Goal: Task Accomplishment & Management: Use online tool/utility

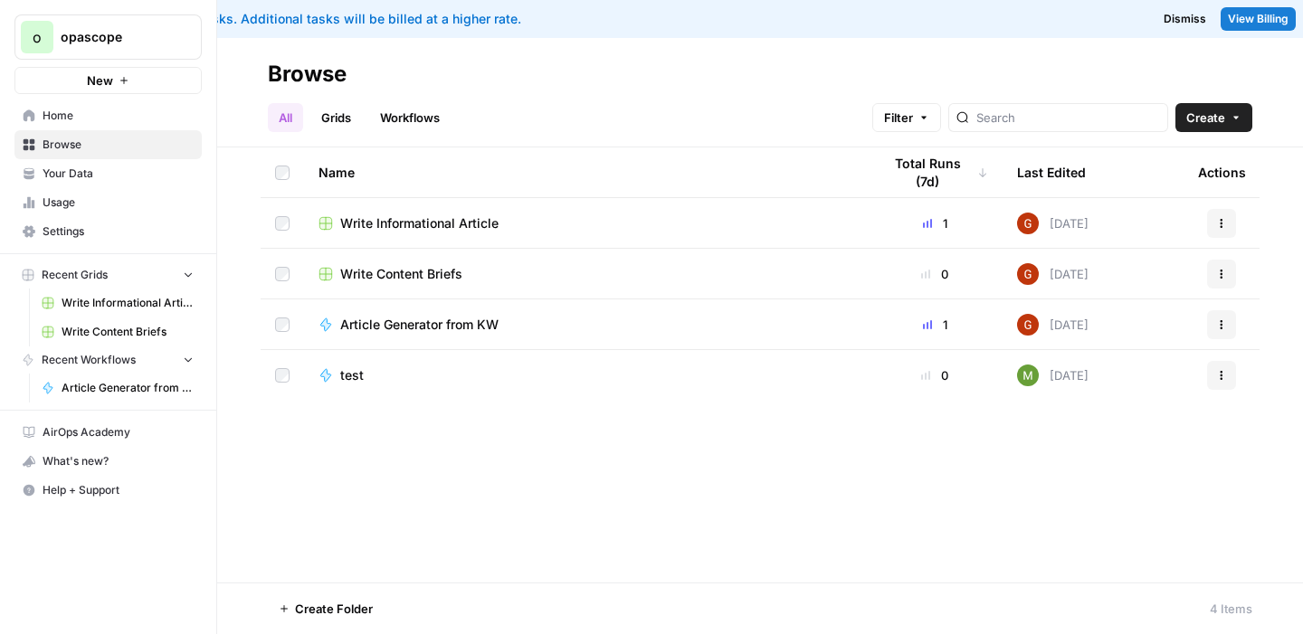
click at [444, 324] on span "Article Generator from KW" at bounding box center [419, 325] width 158 height 18
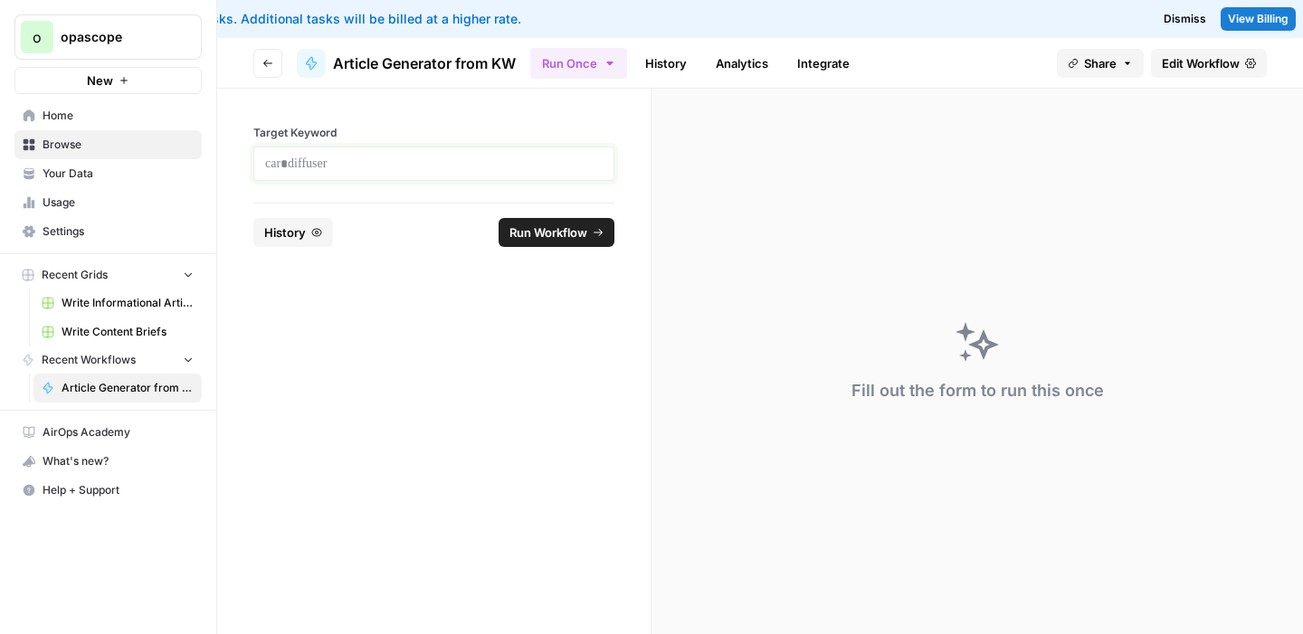
click at [347, 168] on p at bounding box center [433, 164] width 337 height 18
click at [92, 175] on span "Your Data" at bounding box center [118, 174] width 151 height 16
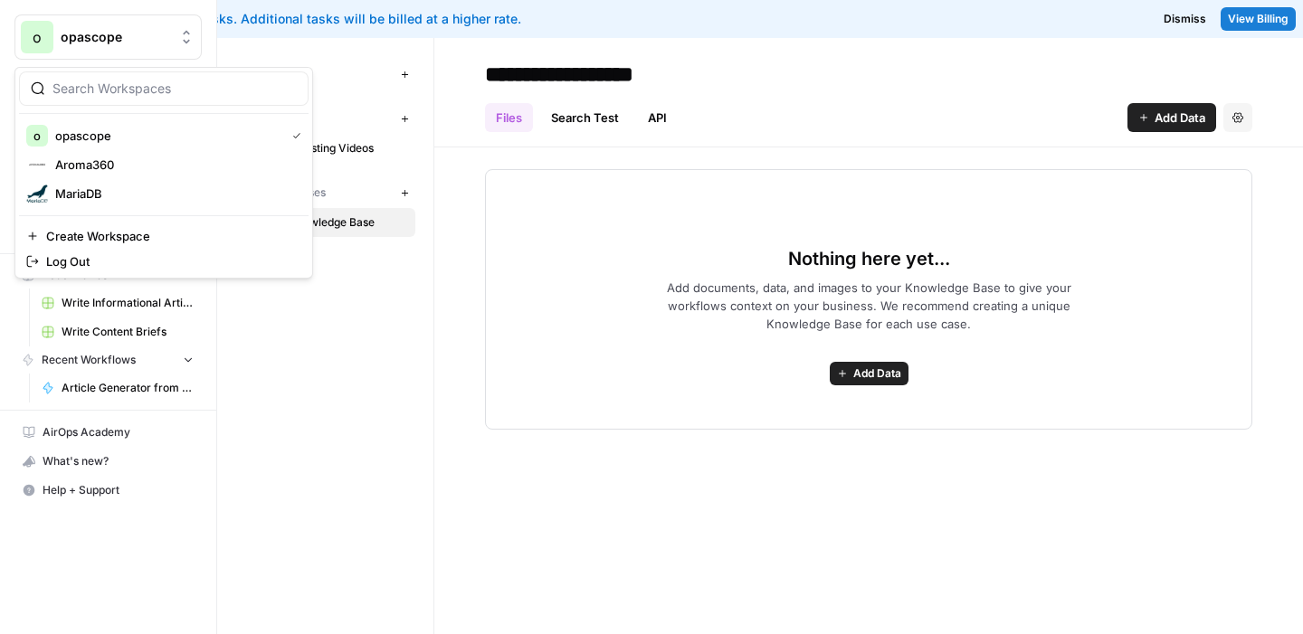
click at [120, 39] on span "opascope" at bounding box center [115, 37] width 109 height 18
click at [80, 194] on span "MariaDB" at bounding box center [174, 194] width 239 height 18
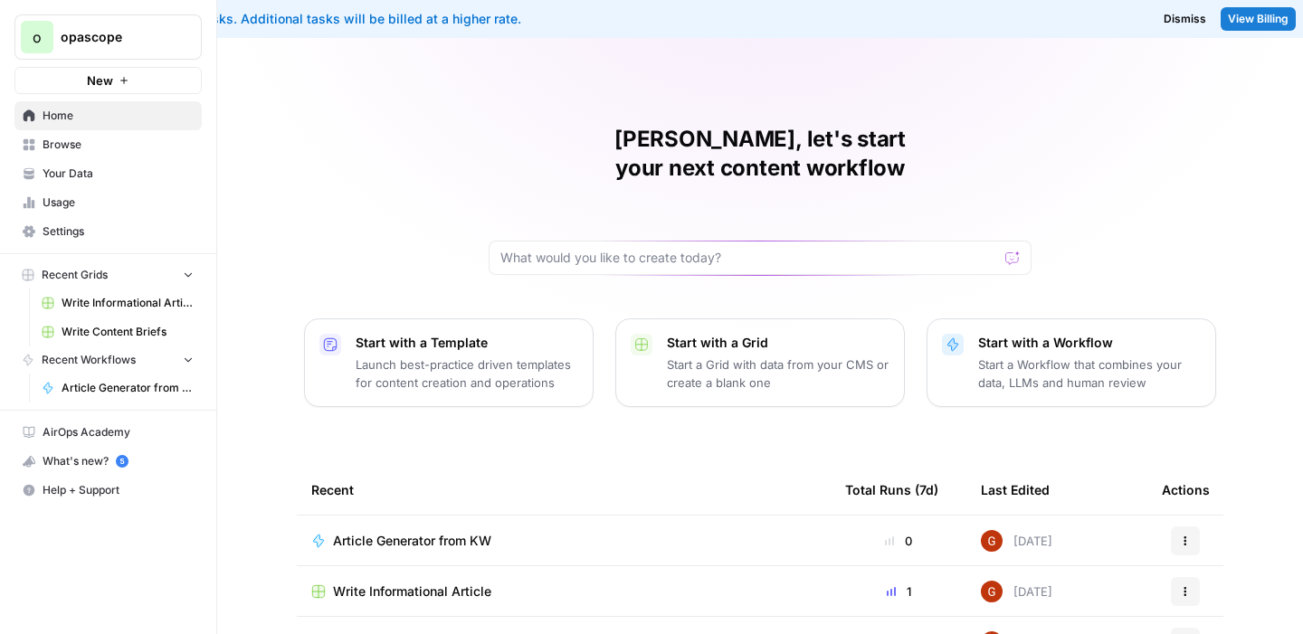
scroll to position [84, 0]
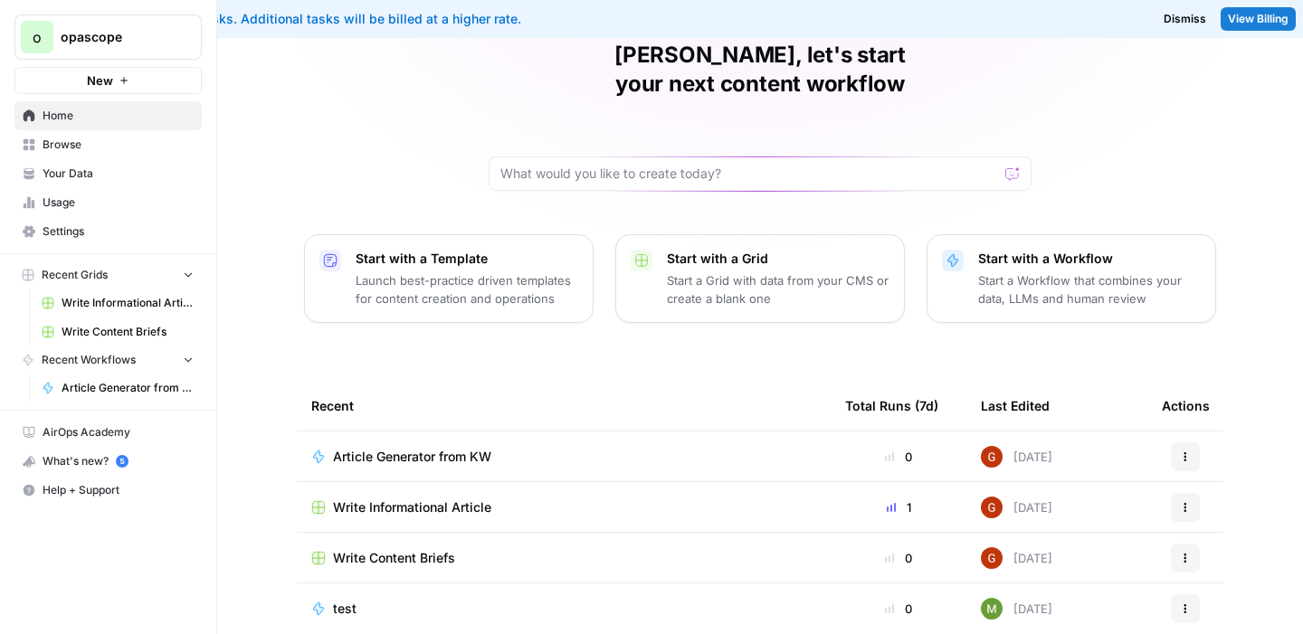
click at [431, 448] on span "Article Generator from KW" at bounding box center [412, 457] width 158 height 18
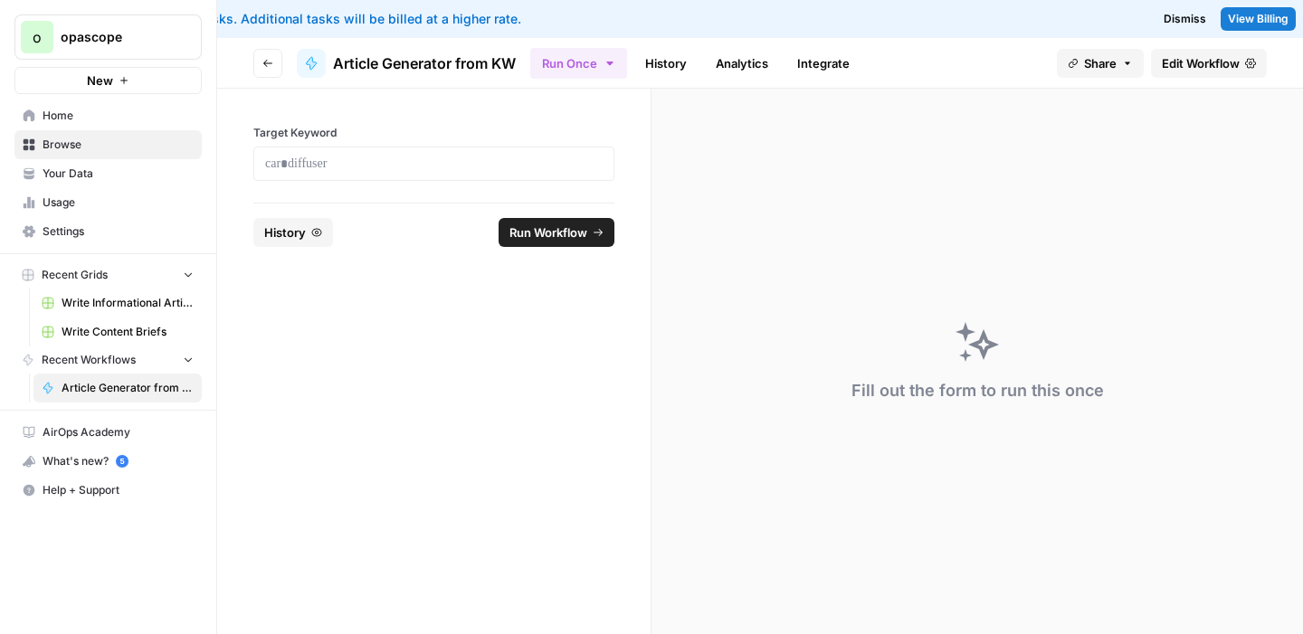
click at [678, 70] on link "History" at bounding box center [665, 63] width 63 height 29
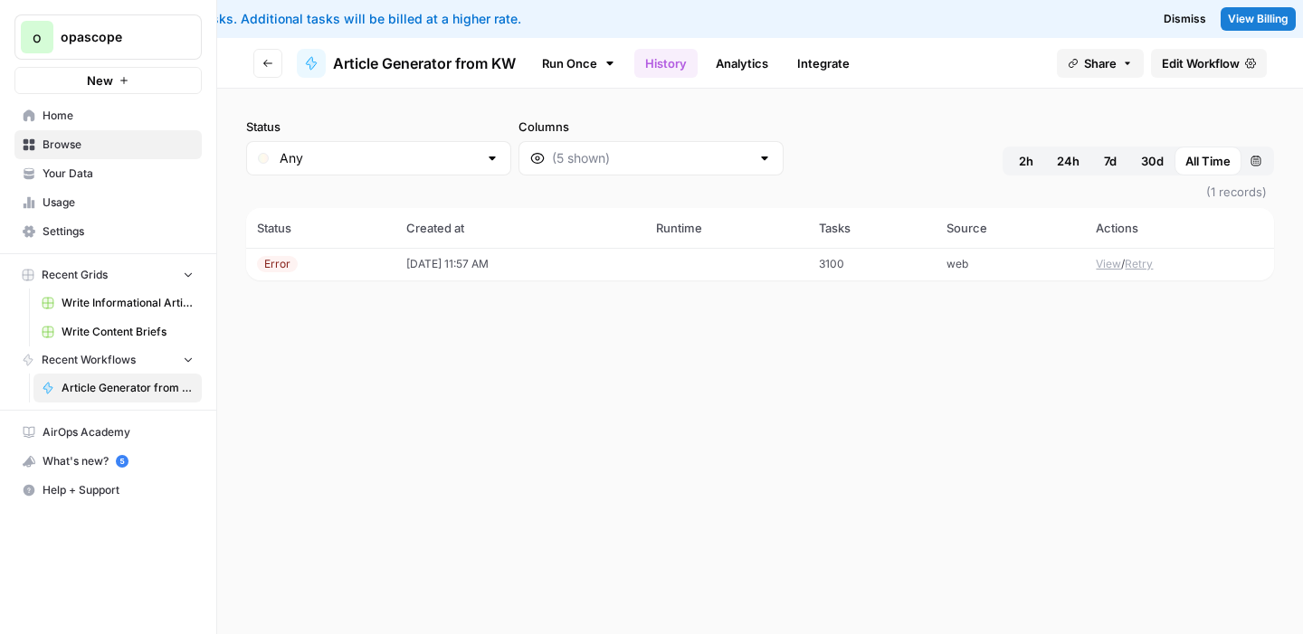
click at [452, 266] on td "[DATE] 11:57 AM" at bounding box center [520, 264] width 250 height 33
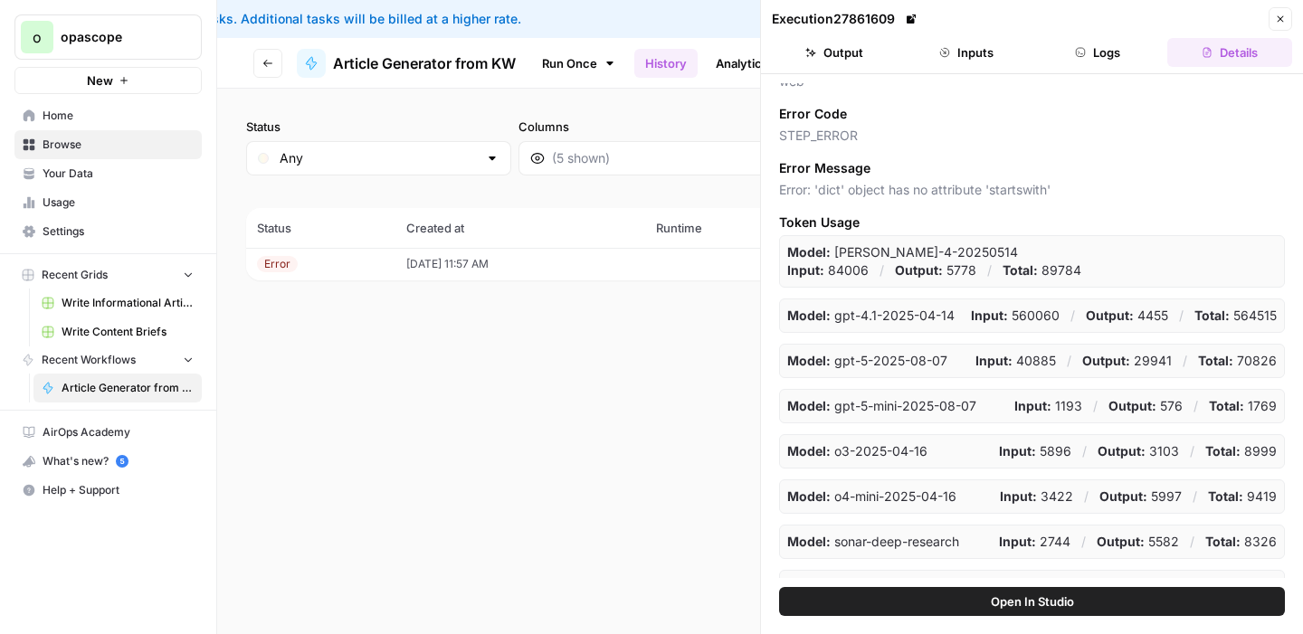
scroll to position [330, 0]
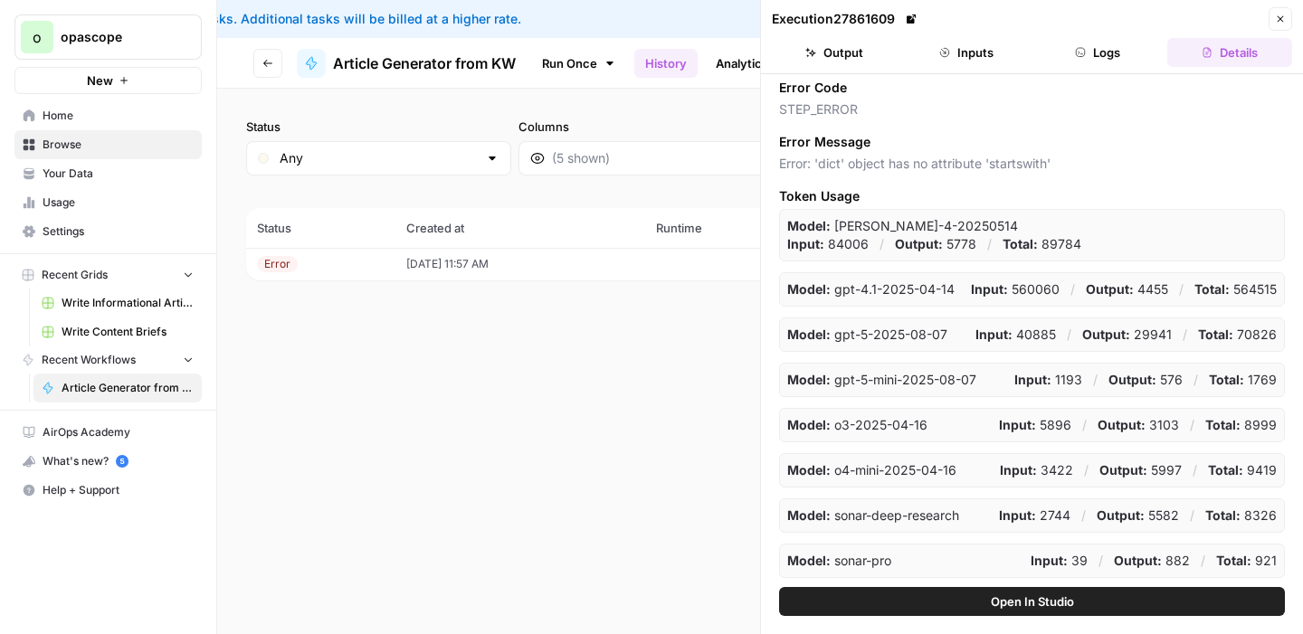
click at [1005, 606] on span "Open In Studio" at bounding box center [1032, 602] width 83 height 18
click at [1285, 21] on button "Close" at bounding box center [1280, 19] width 24 height 24
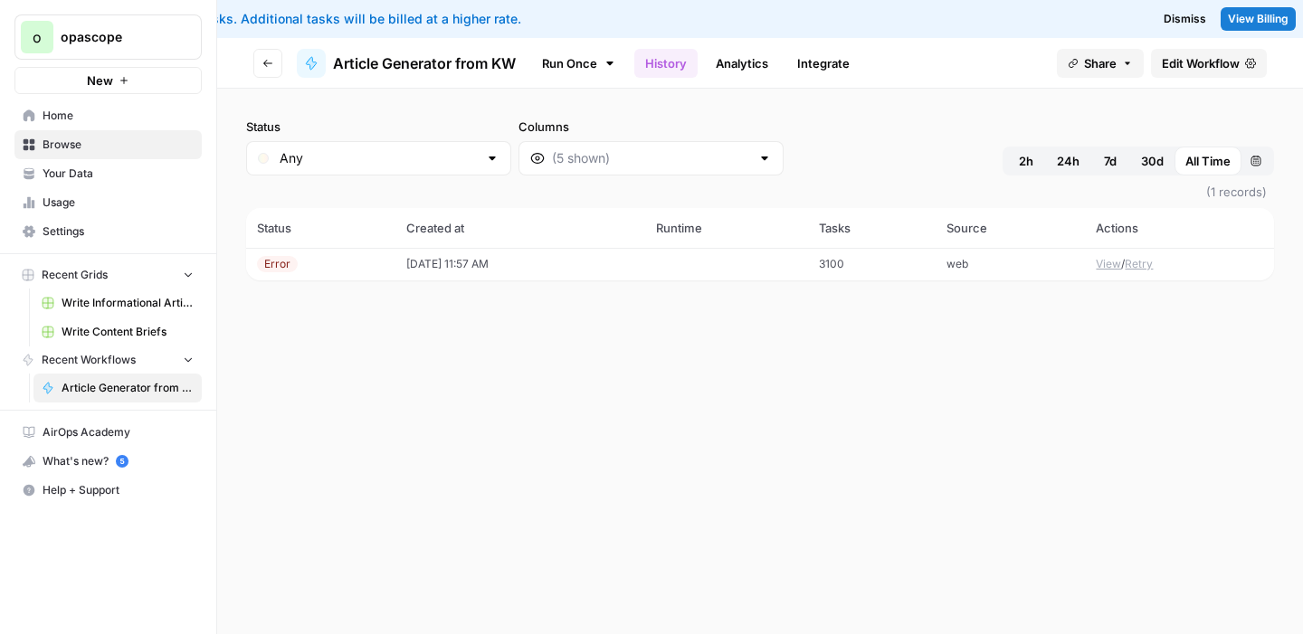
click at [760, 76] on link "Analytics" at bounding box center [742, 63] width 74 height 29
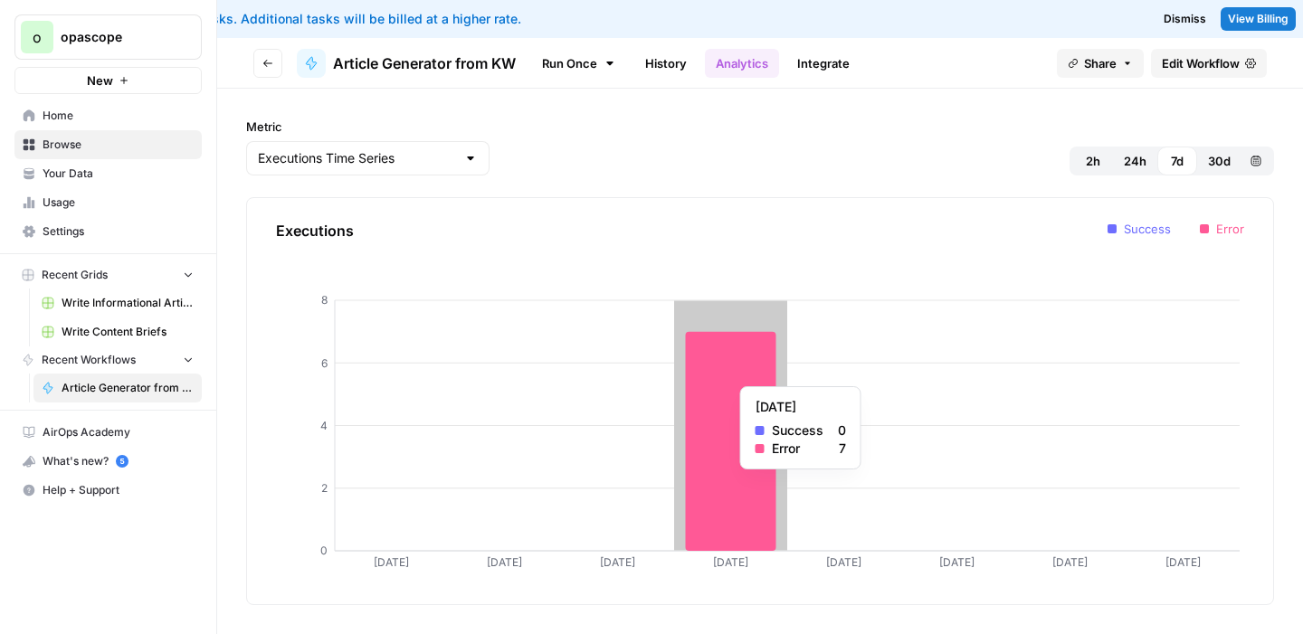
click at [729, 377] on icon at bounding box center [731, 441] width 90 height 219
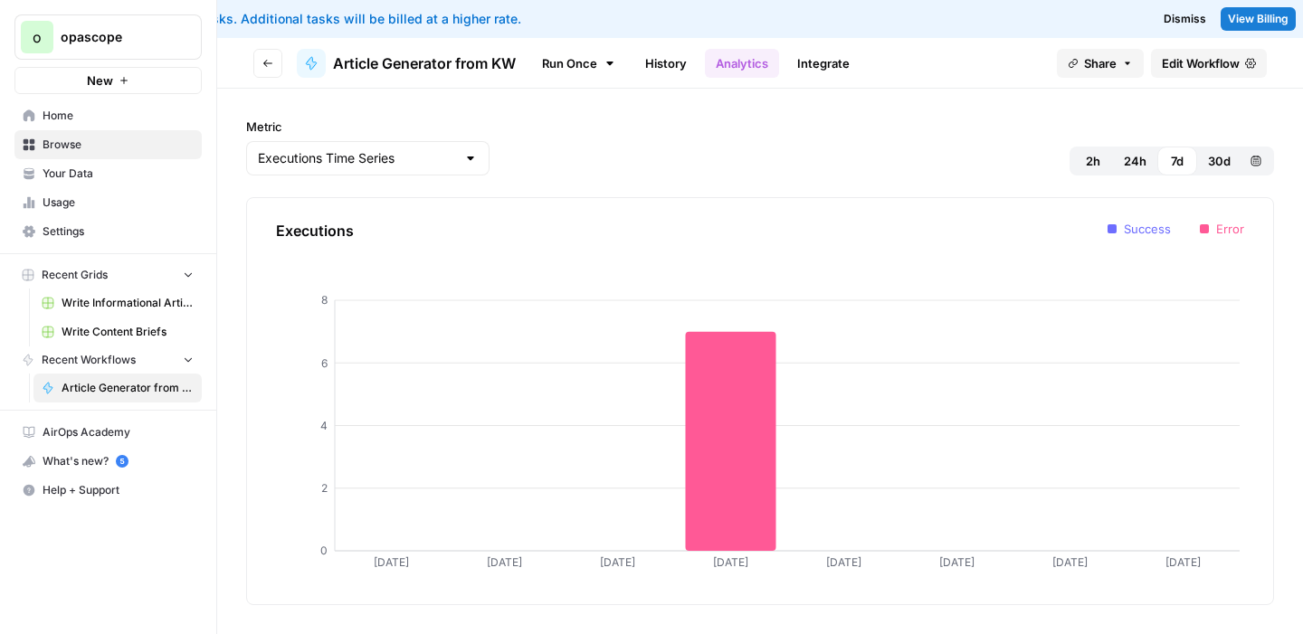
click at [825, 58] on link "Integrate" at bounding box center [823, 63] width 74 height 29
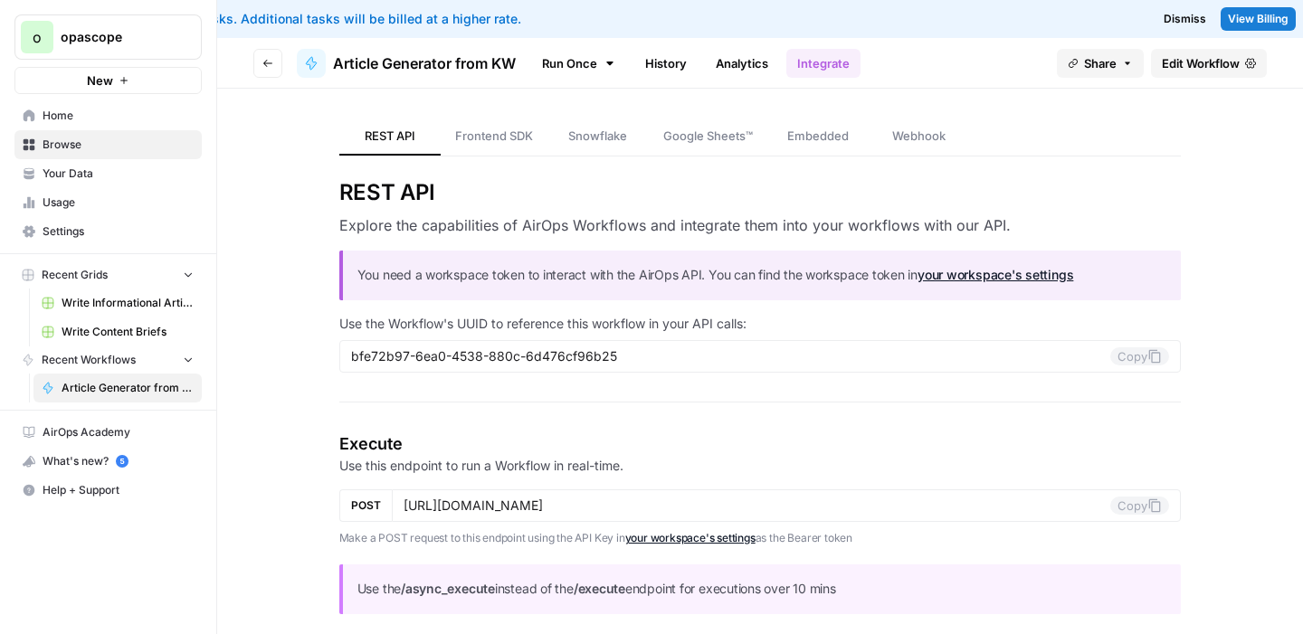
click at [742, 147] on link "Google Sheets™" at bounding box center [708, 137] width 119 height 38
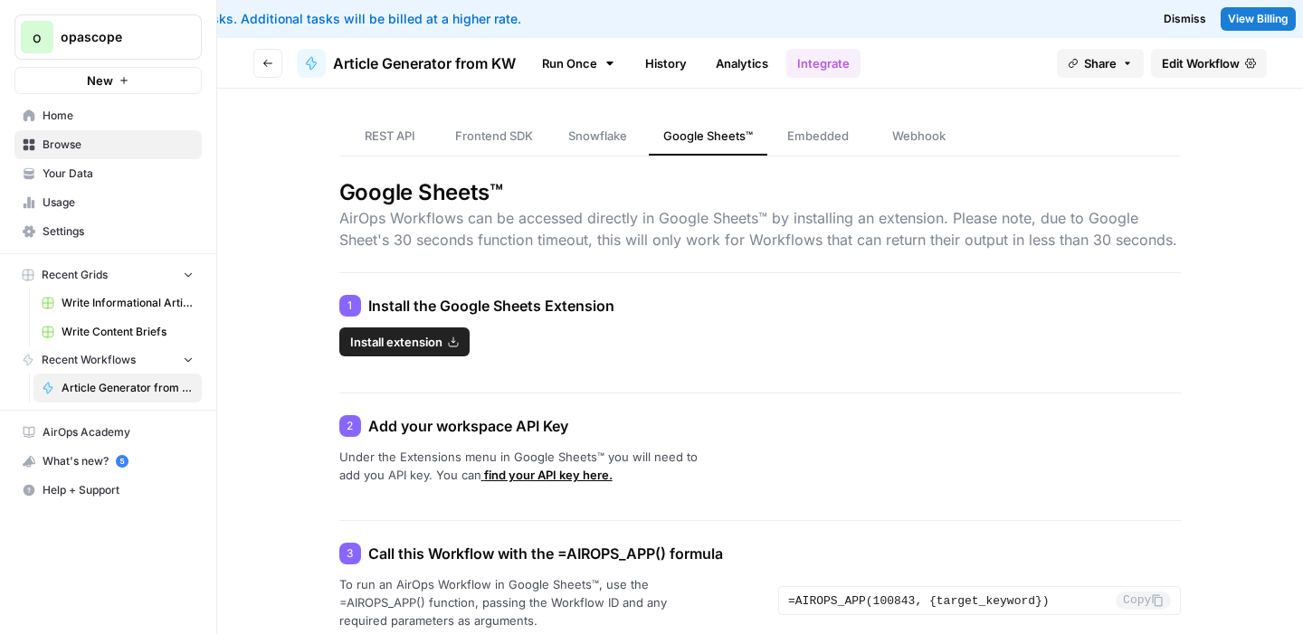
click at [261, 67] on button "Go back" at bounding box center [267, 63] width 29 height 29
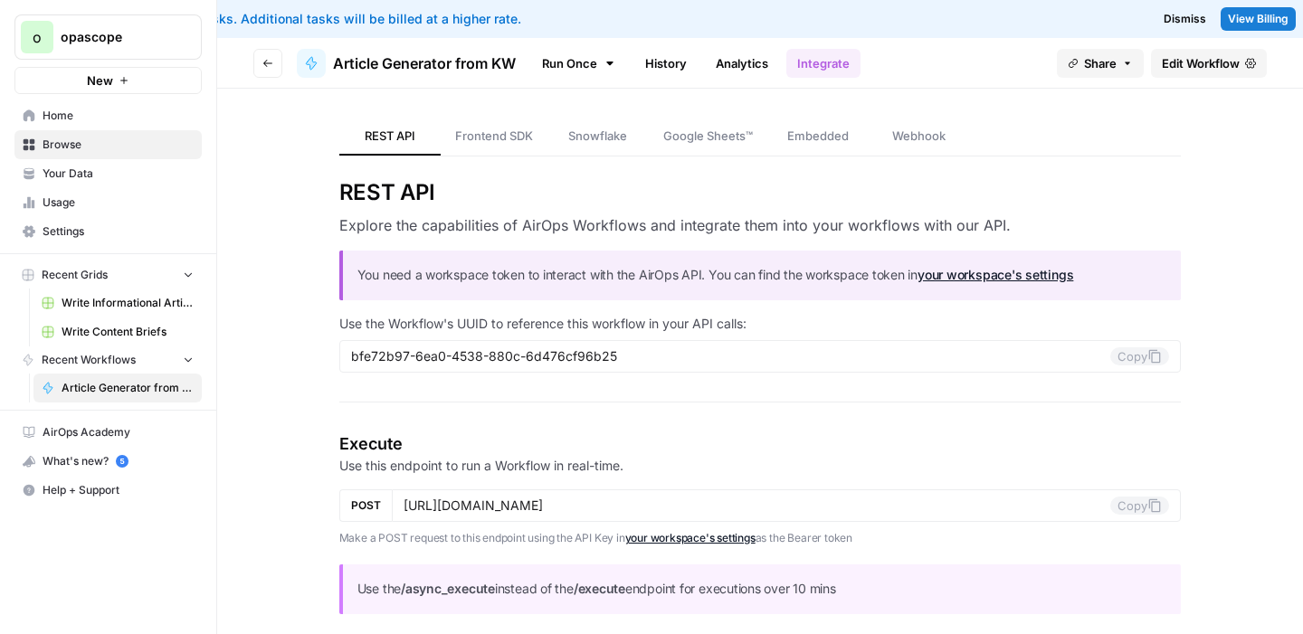
click at [81, 177] on span "Your Data" at bounding box center [118, 174] width 151 height 16
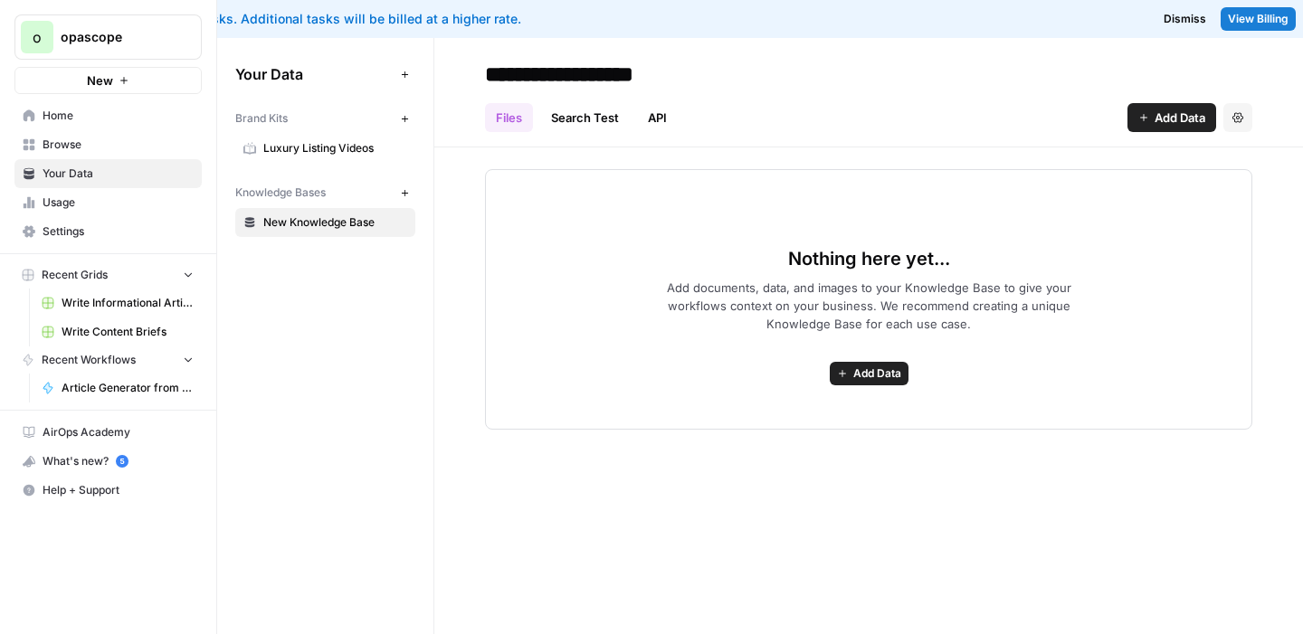
click at [77, 198] on span "Usage" at bounding box center [118, 202] width 151 height 16
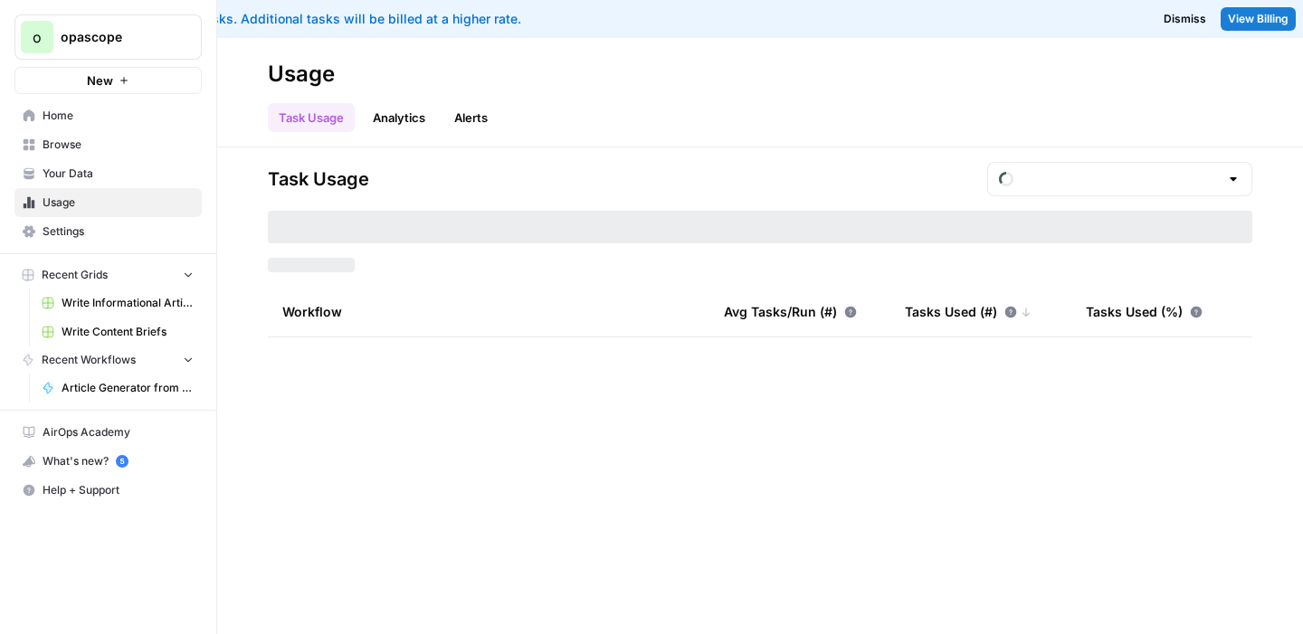
type input "August Overage"
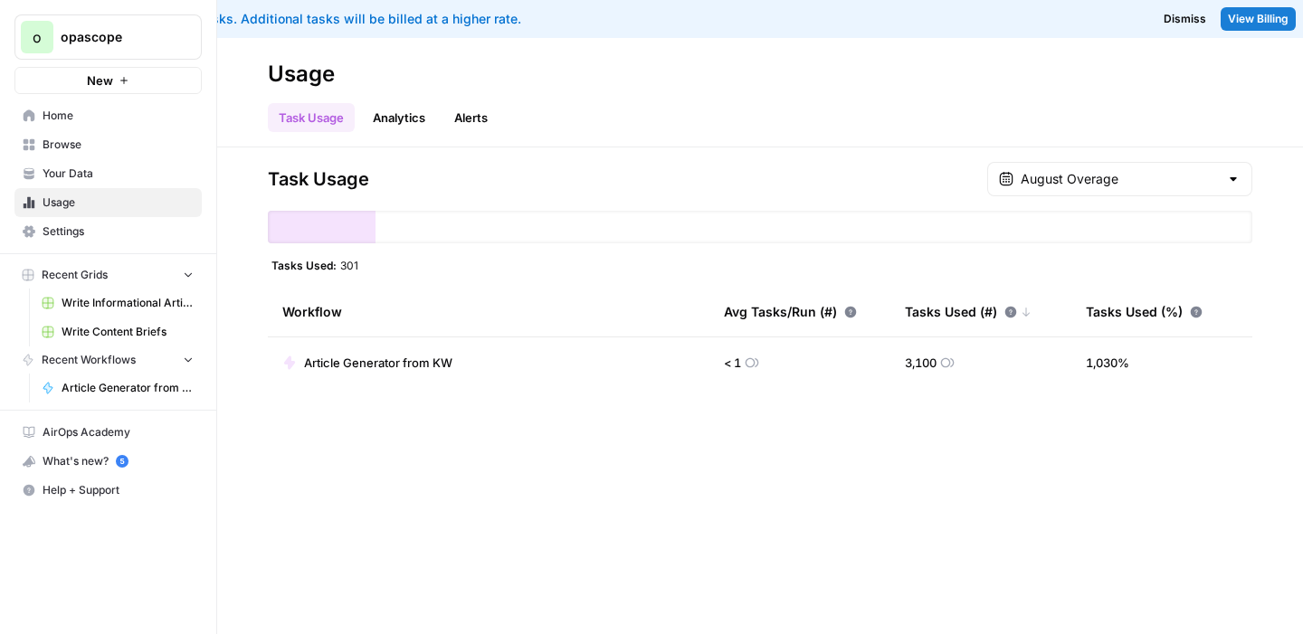
click at [62, 149] on span "Browse" at bounding box center [118, 145] width 151 height 16
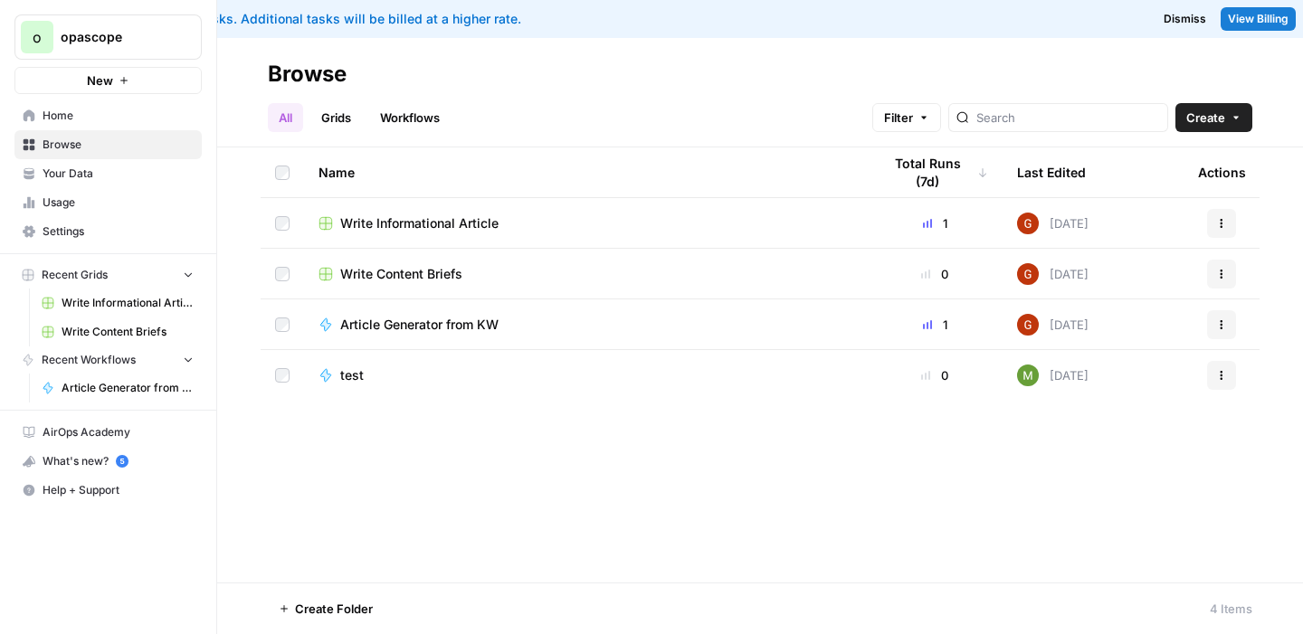
click at [1217, 99] on div "All Grids Workflows Filter Create" at bounding box center [760, 110] width 984 height 43
click at [1213, 108] on button "Create" at bounding box center [1213, 117] width 77 height 29
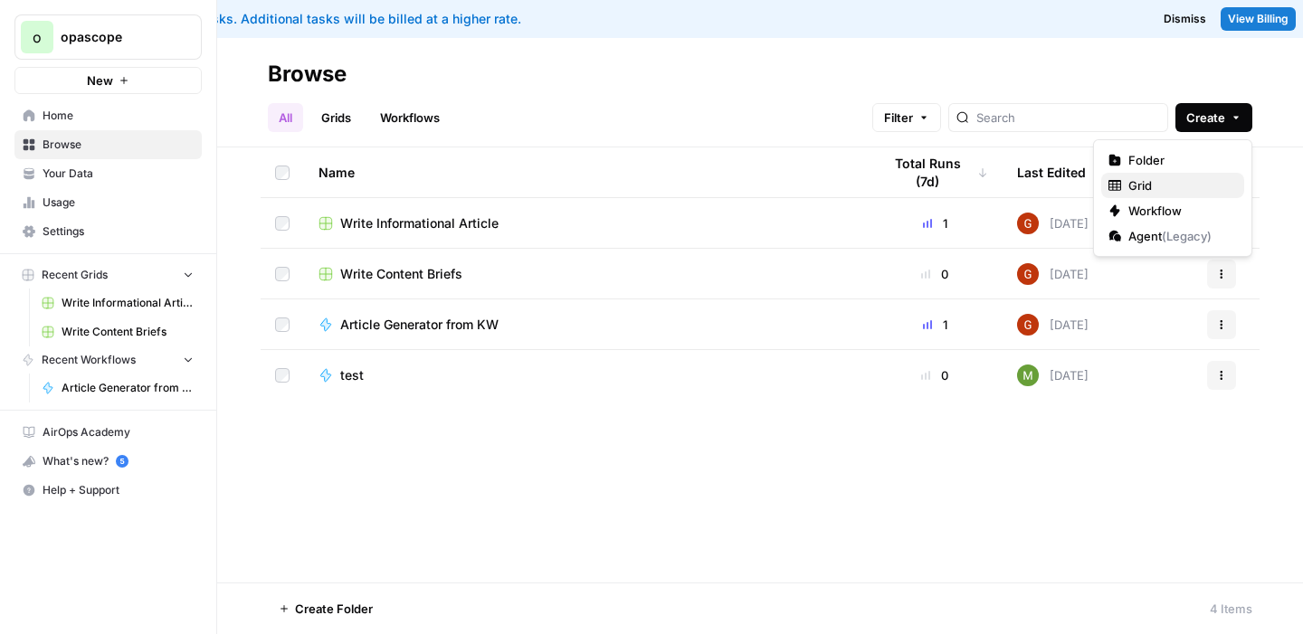
click at [1134, 185] on span "Grid" at bounding box center [1178, 185] width 101 height 18
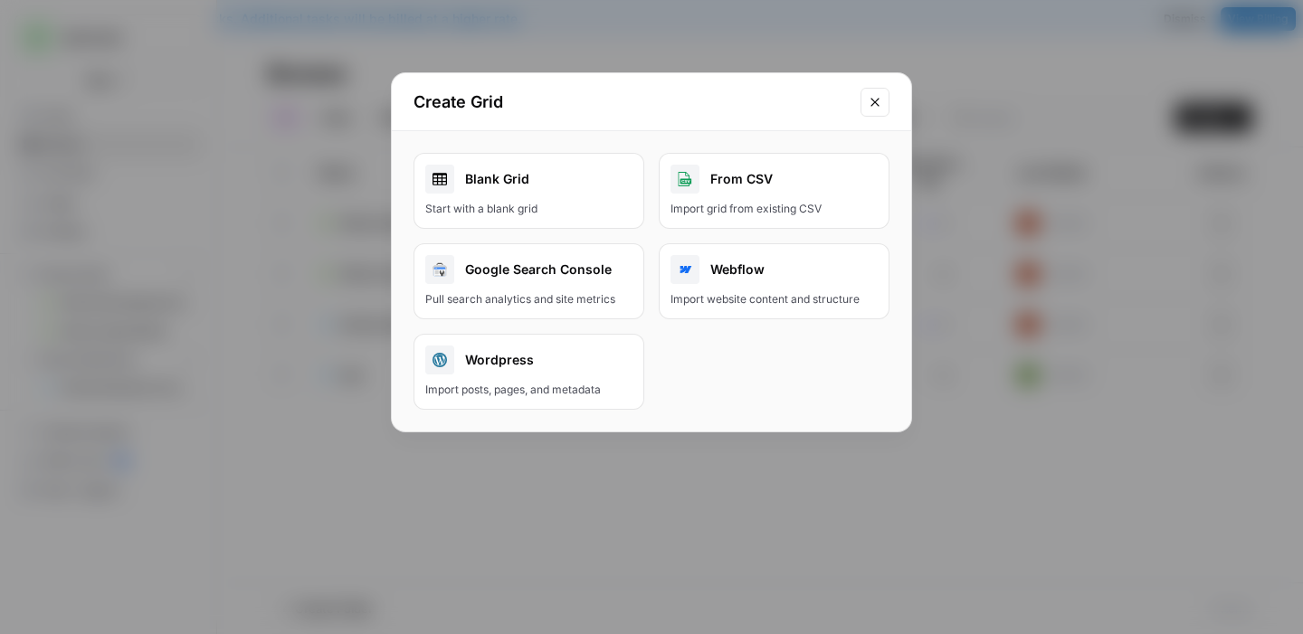
click at [550, 180] on div "Blank Grid" at bounding box center [528, 179] width 207 height 29
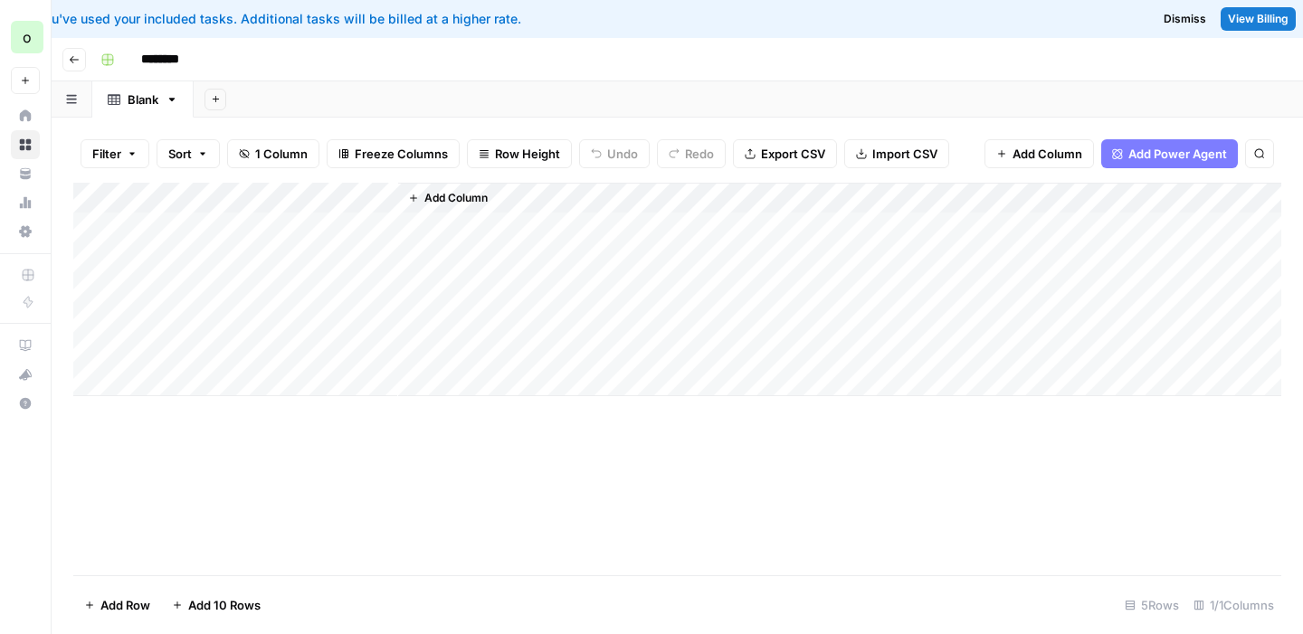
click at [71, 57] on icon "button" at bounding box center [74, 59] width 11 height 11
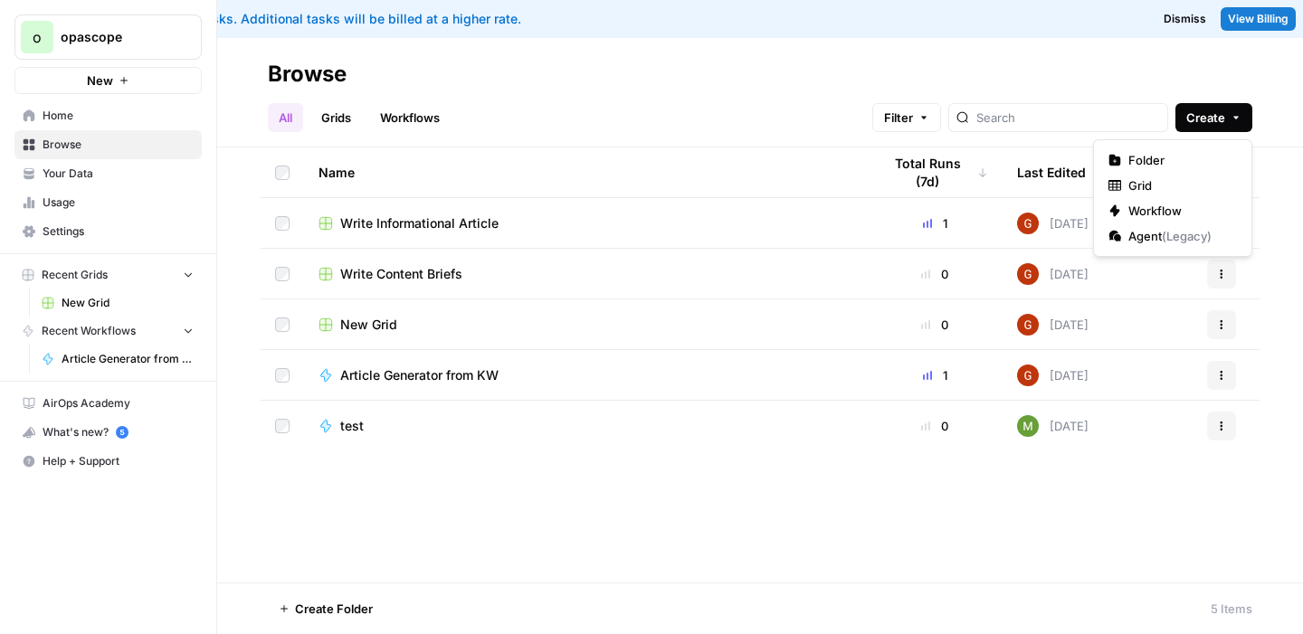
click at [1212, 126] on span "Create" at bounding box center [1205, 118] width 39 height 18
click at [1171, 214] on span "Workflow" at bounding box center [1178, 211] width 101 height 18
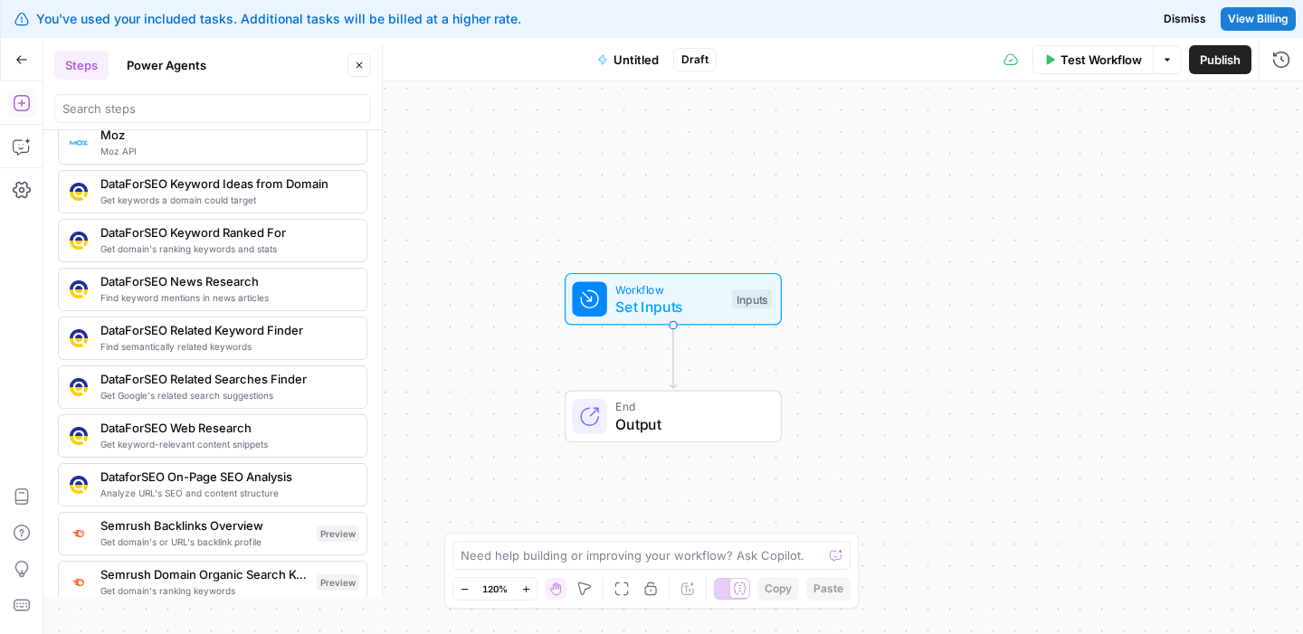
scroll to position [1674, 0]
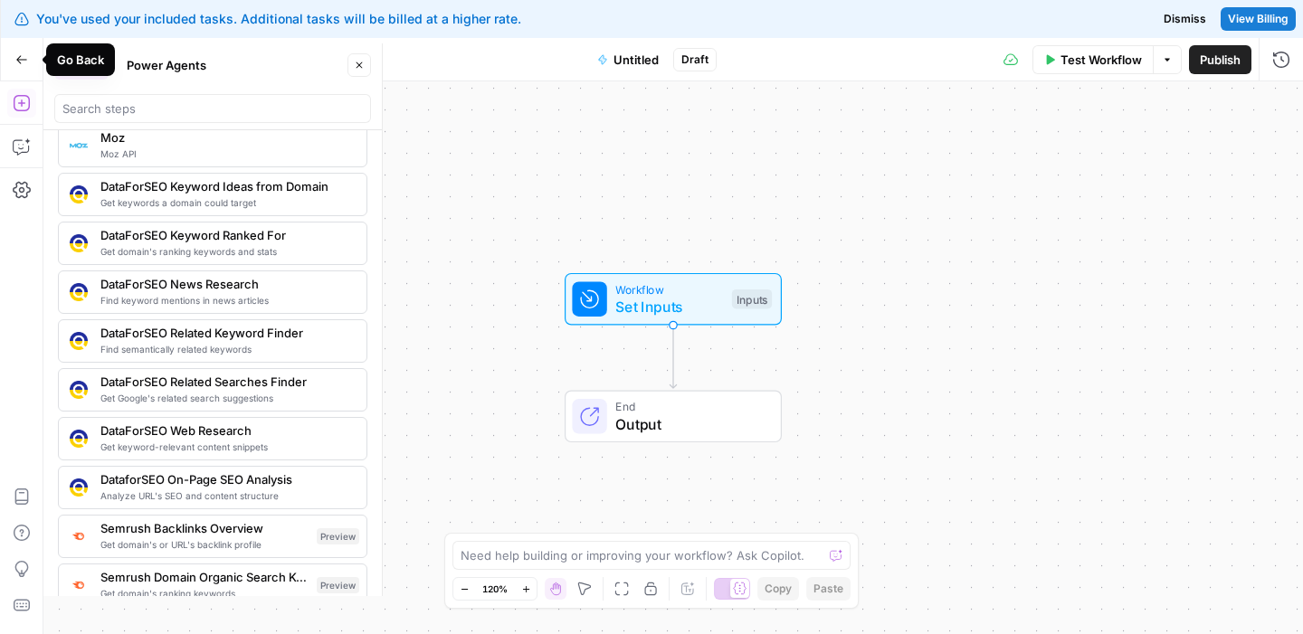
click at [22, 59] on icon "button" at bounding box center [21, 59] width 11 height 8
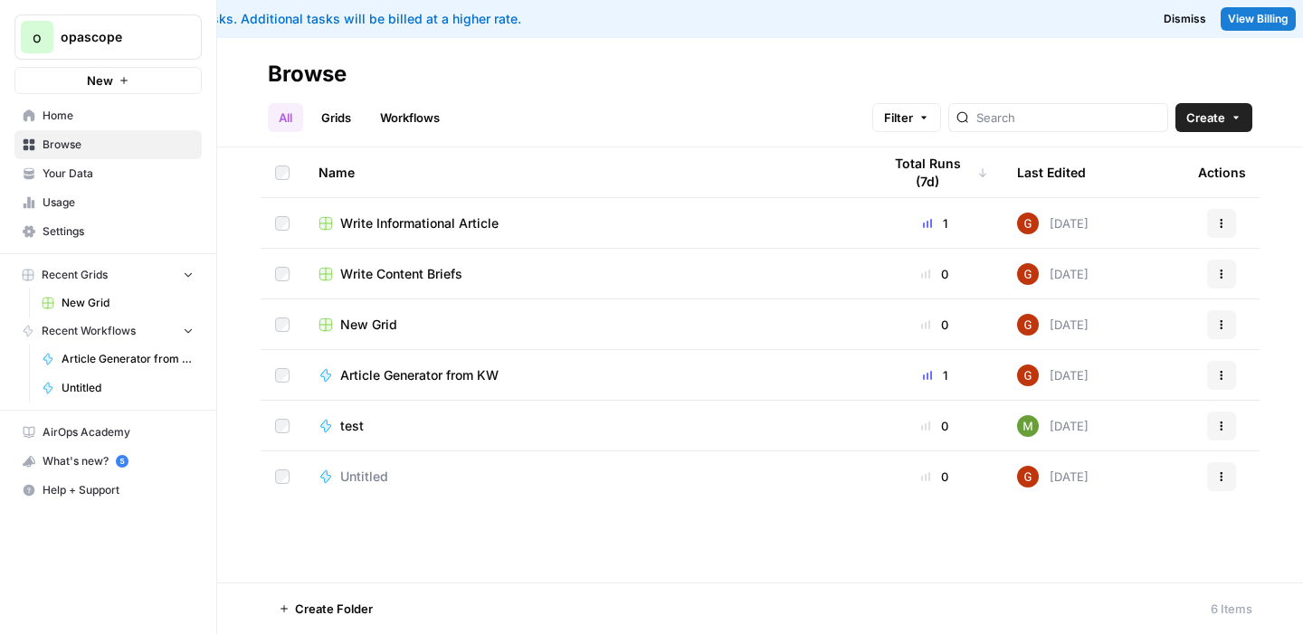
click at [109, 18] on button "o opascope" at bounding box center [107, 36] width 187 height 45
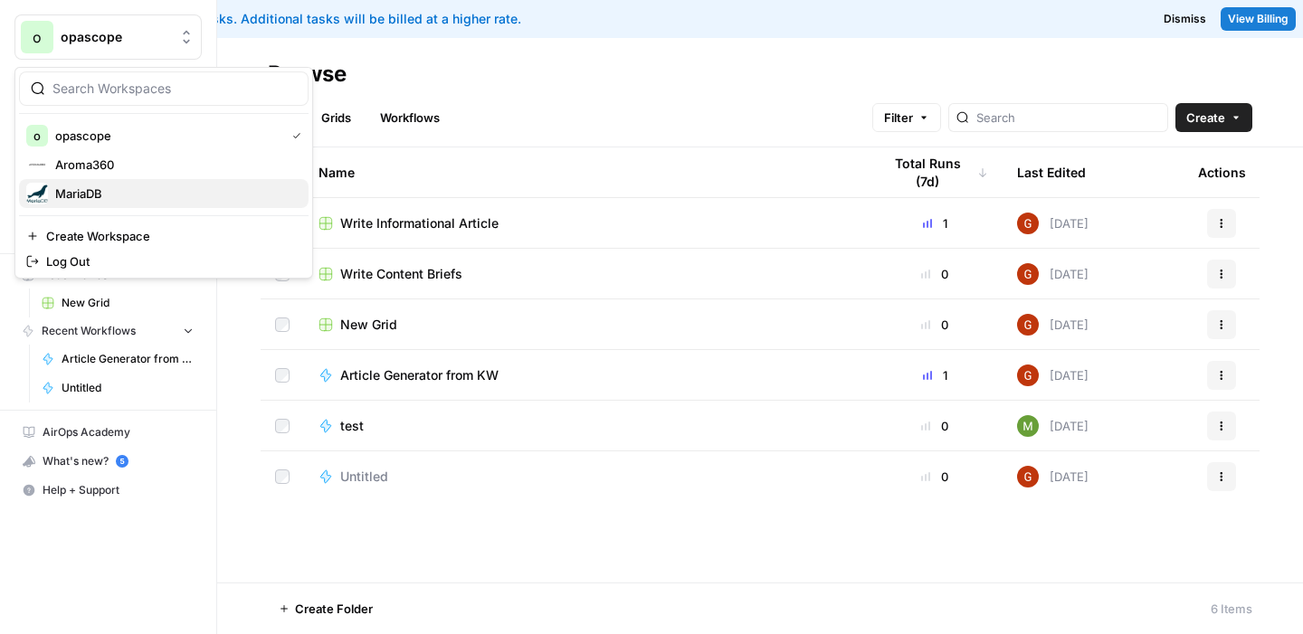
click at [79, 195] on span "MariaDB" at bounding box center [174, 194] width 239 height 18
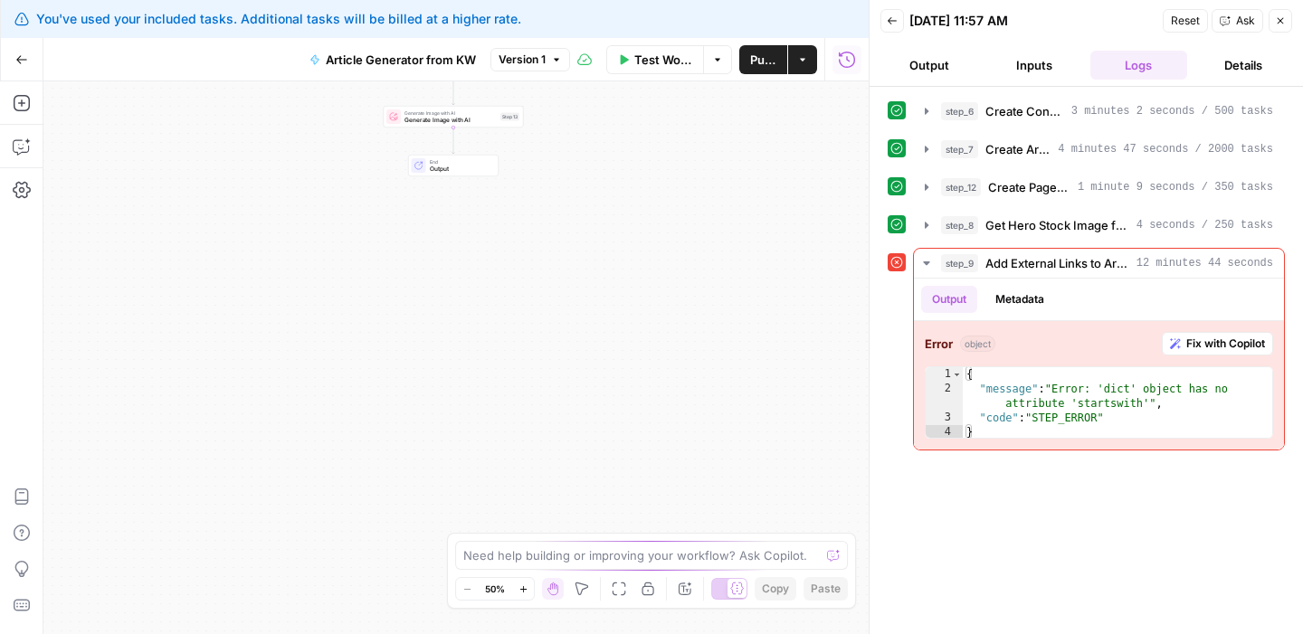
click at [469, 170] on span "Output" at bounding box center [461, 169] width 62 height 9
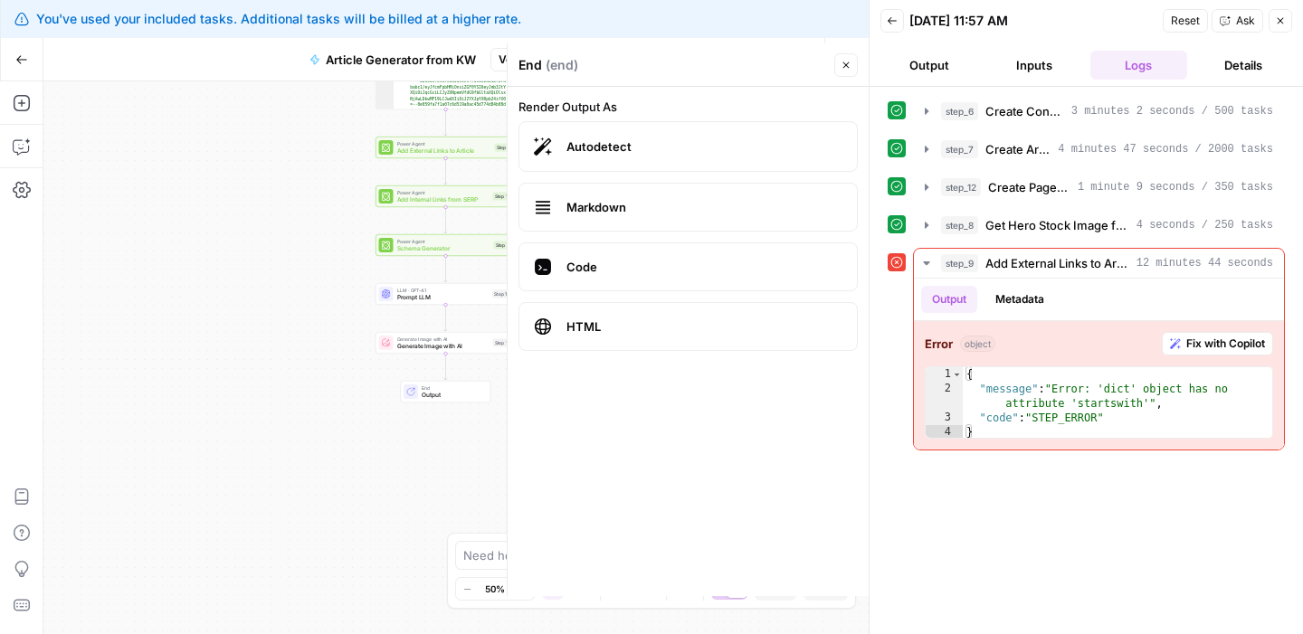
click at [849, 66] on icon "button" at bounding box center [845, 65] width 11 height 11
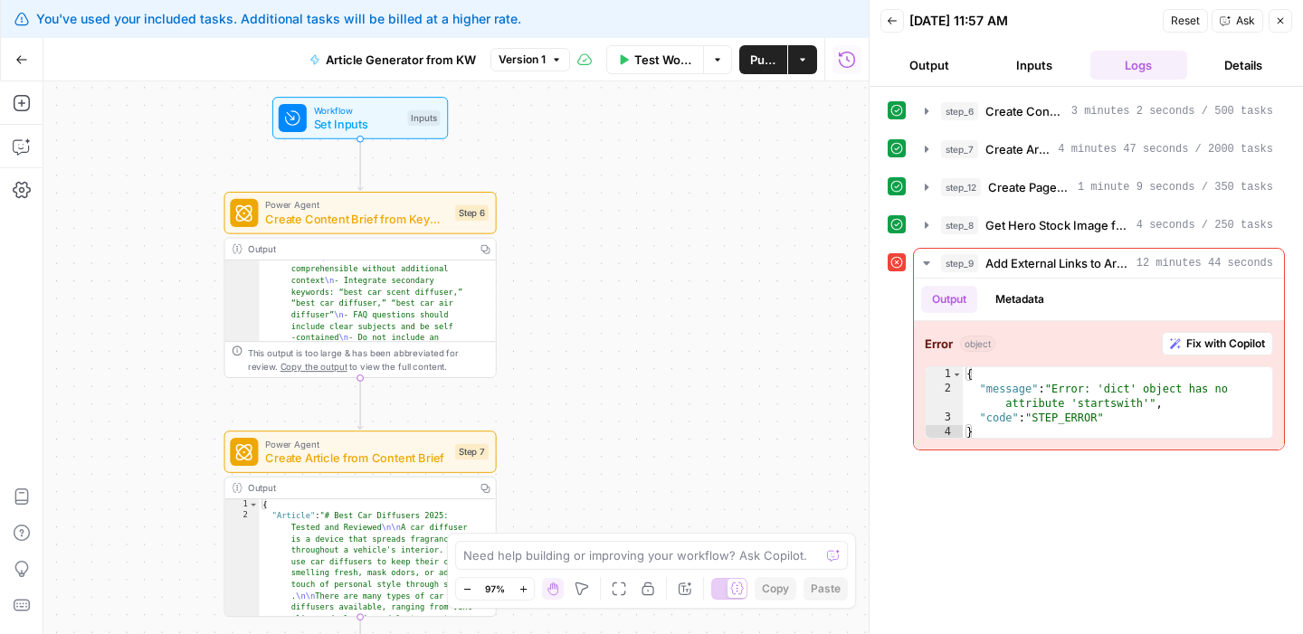
scroll to position [97, 0]
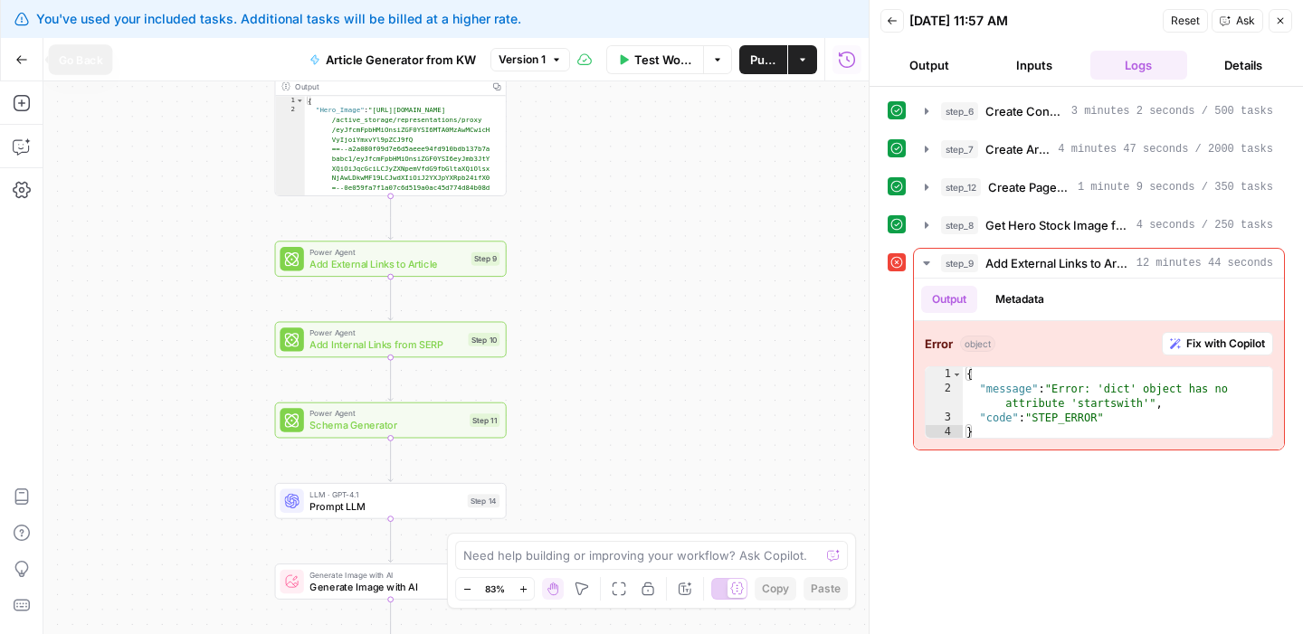
click at [15, 57] on icon "button" at bounding box center [21, 59] width 13 height 13
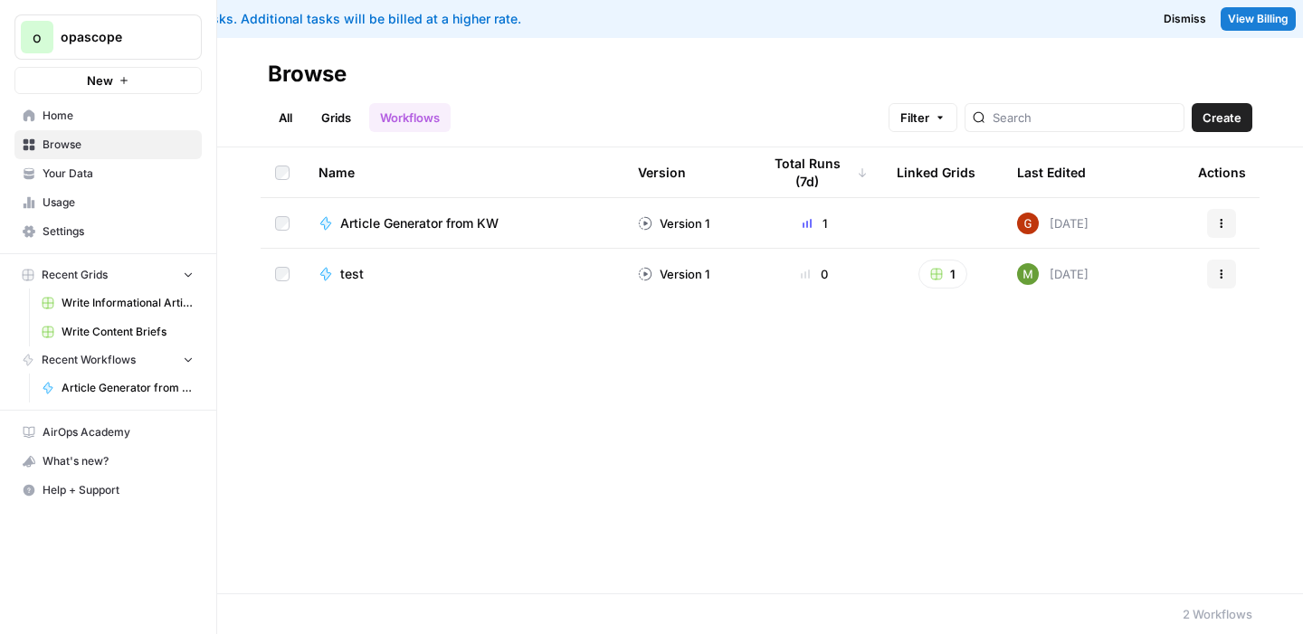
click at [48, 201] on span "Usage" at bounding box center [118, 202] width 151 height 16
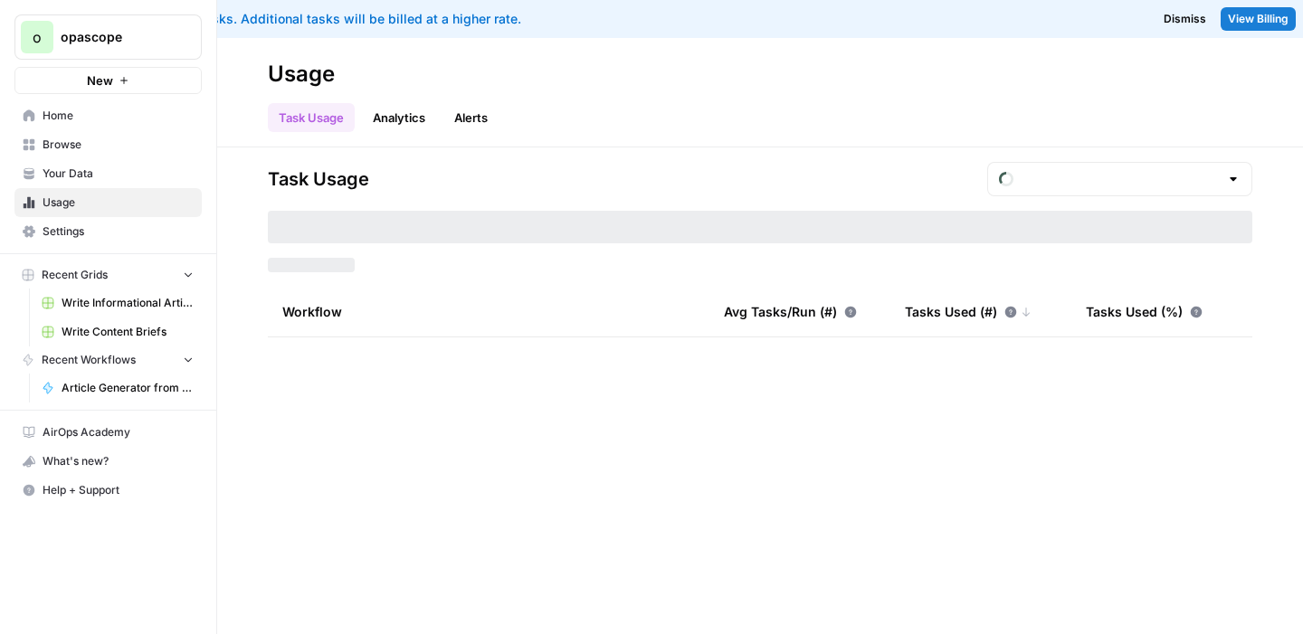
type input "August Overage"
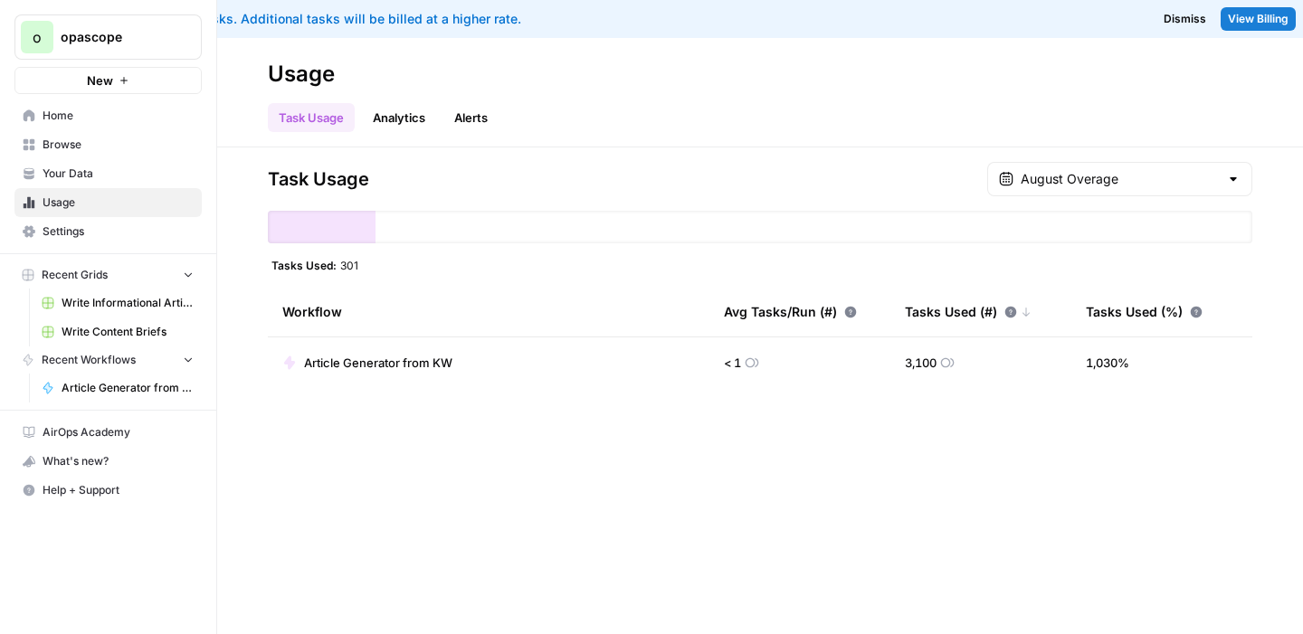
click at [393, 117] on link "Analytics" at bounding box center [399, 117] width 74 height 29
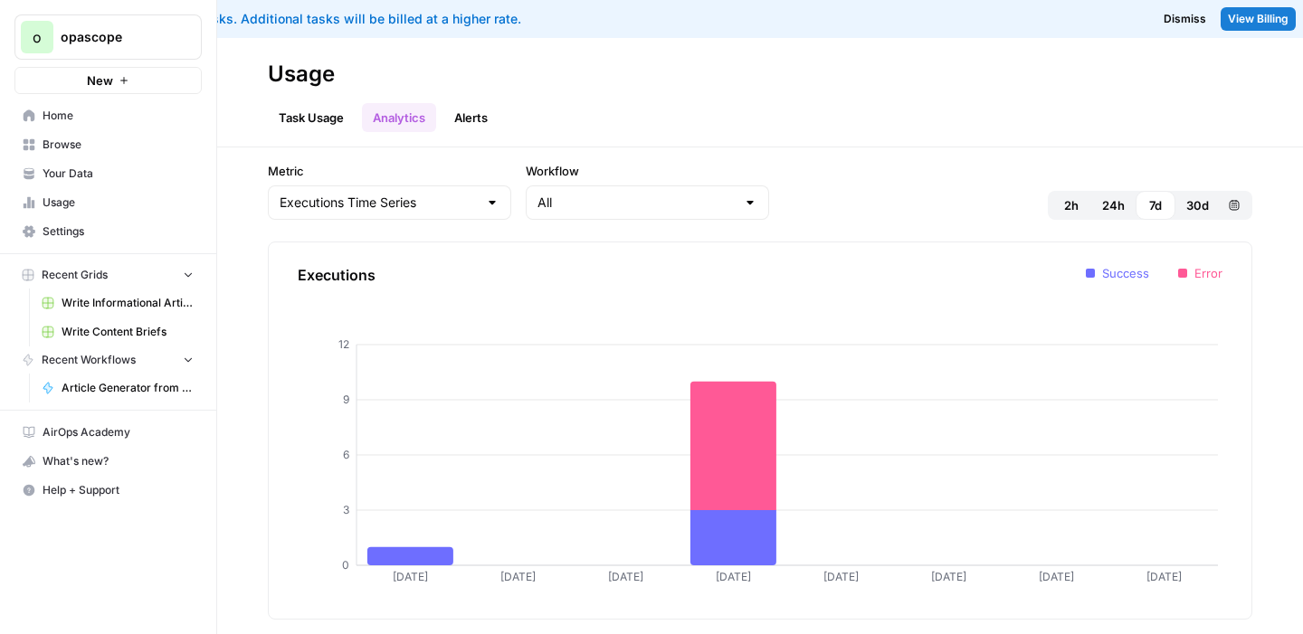
click at [70, 150] on span "Browse" at bounding box center [118, 145] width 151 height 16
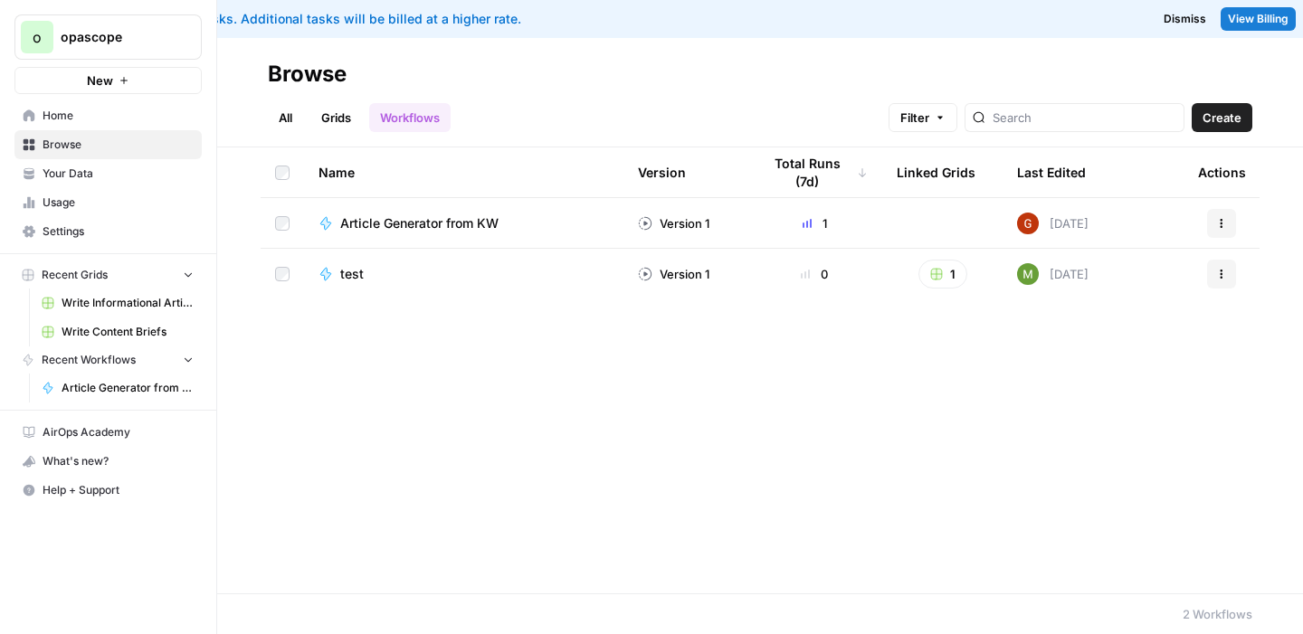
click at [431, 222] on span "Article Generator from KW" at bounding box center [419, 223] width 158 height 18
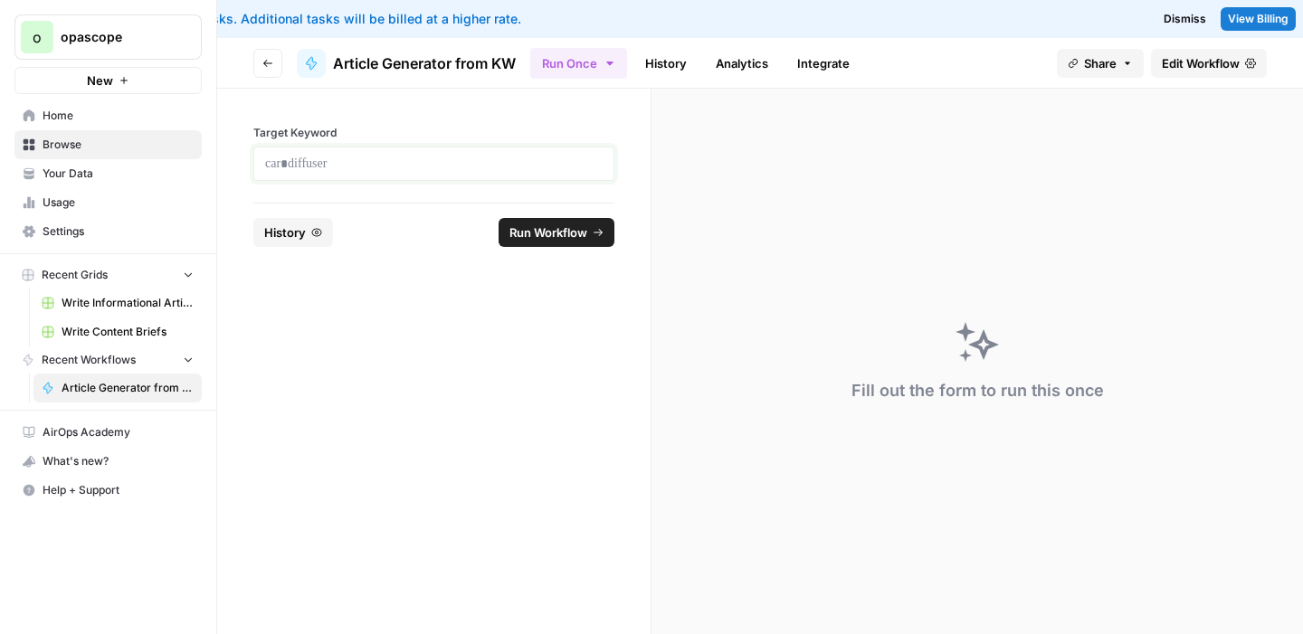
click at [304, 166] on p at bounding box center [433, 164] width 337 height 18
click at [260, 237] on button "History" at bounding box center [293, 232] width 80 height 29
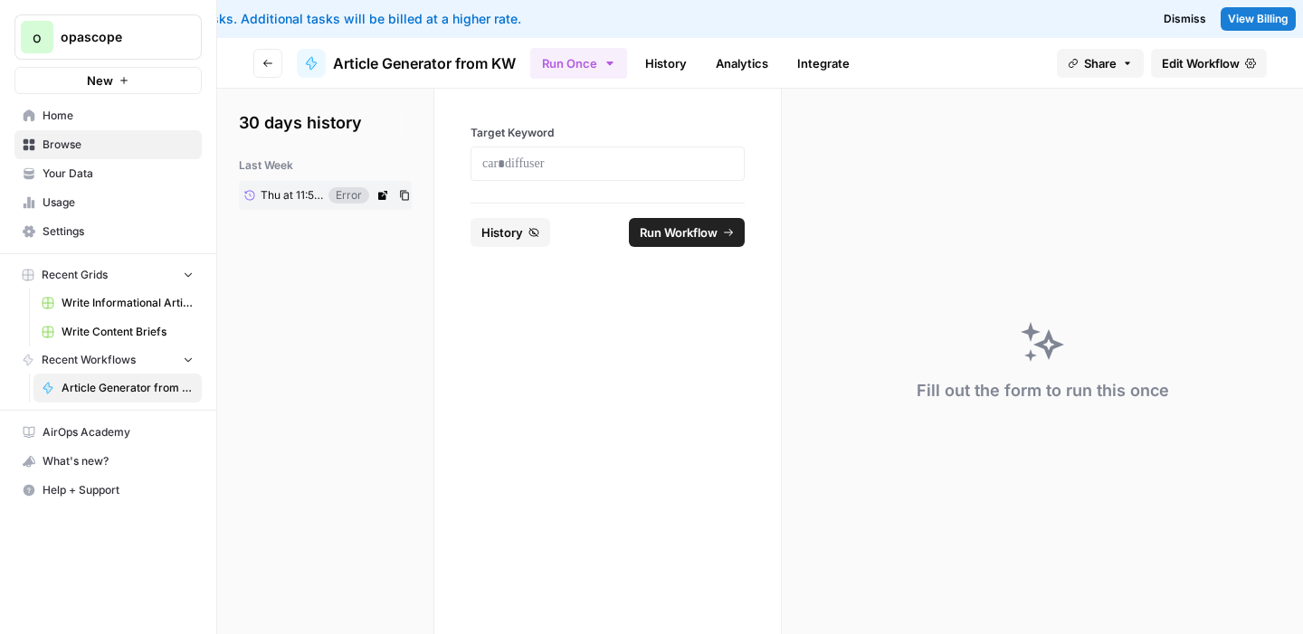
click at [290, 196] on span "Thu at 11:57 AM" at bounding box center [292, 195] width 62 height 16
click at [381, 196] on icon at bounding box center [382, 195] width 9 height 9
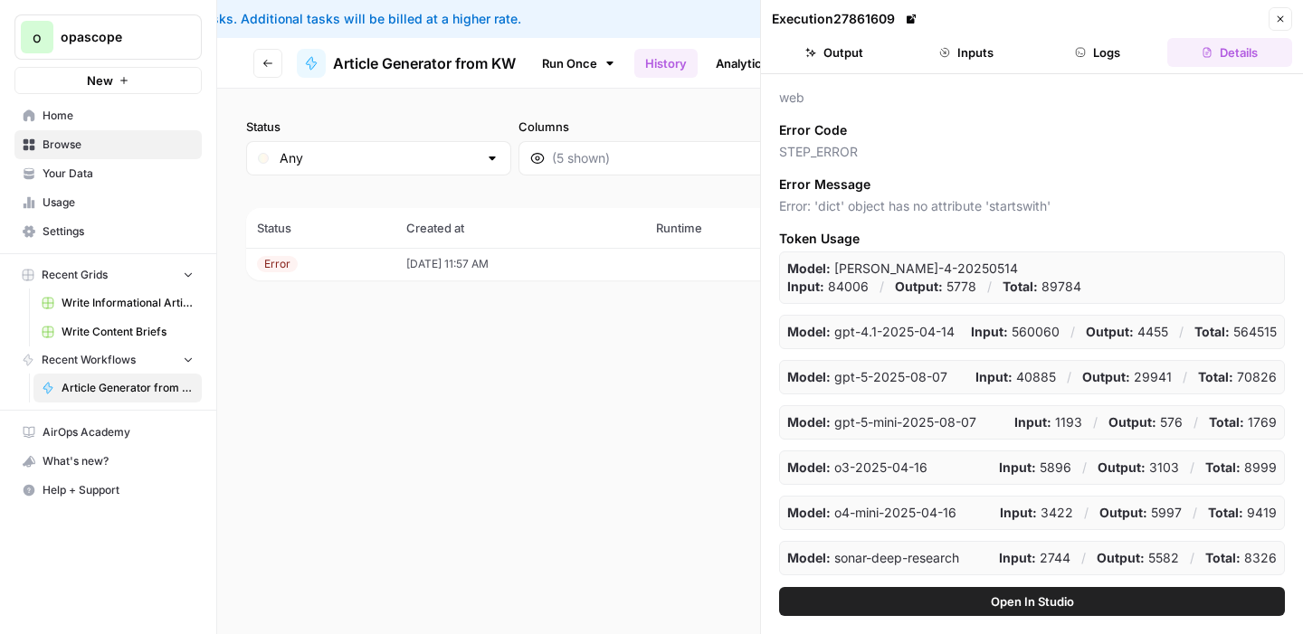
scroll to position [330, 0]
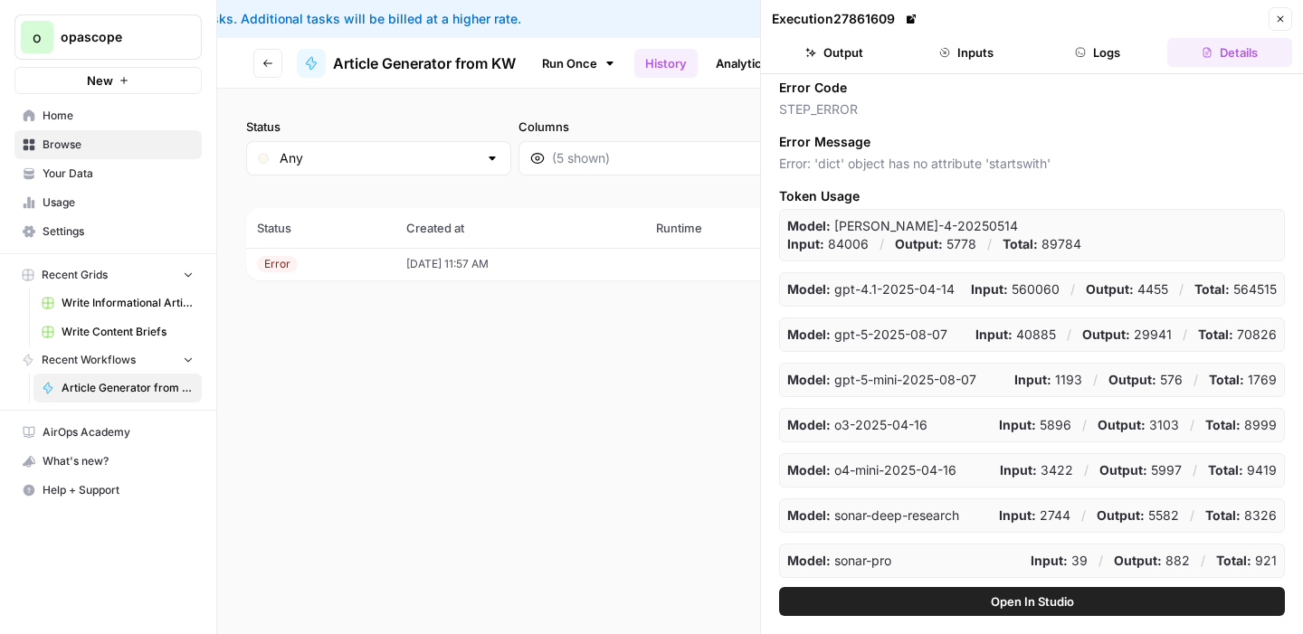
click at [927, 593] on button "Open In Studio" at bounding box center [1032, 601] width 506 height 29
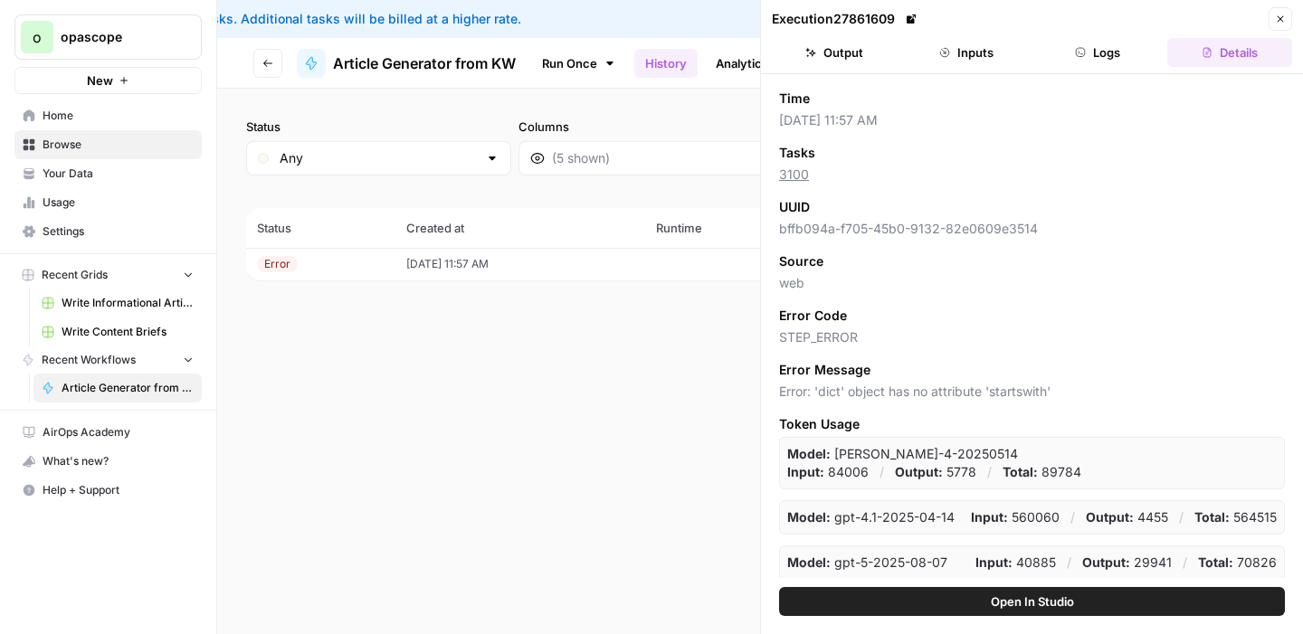
scroll to position [0, 0]
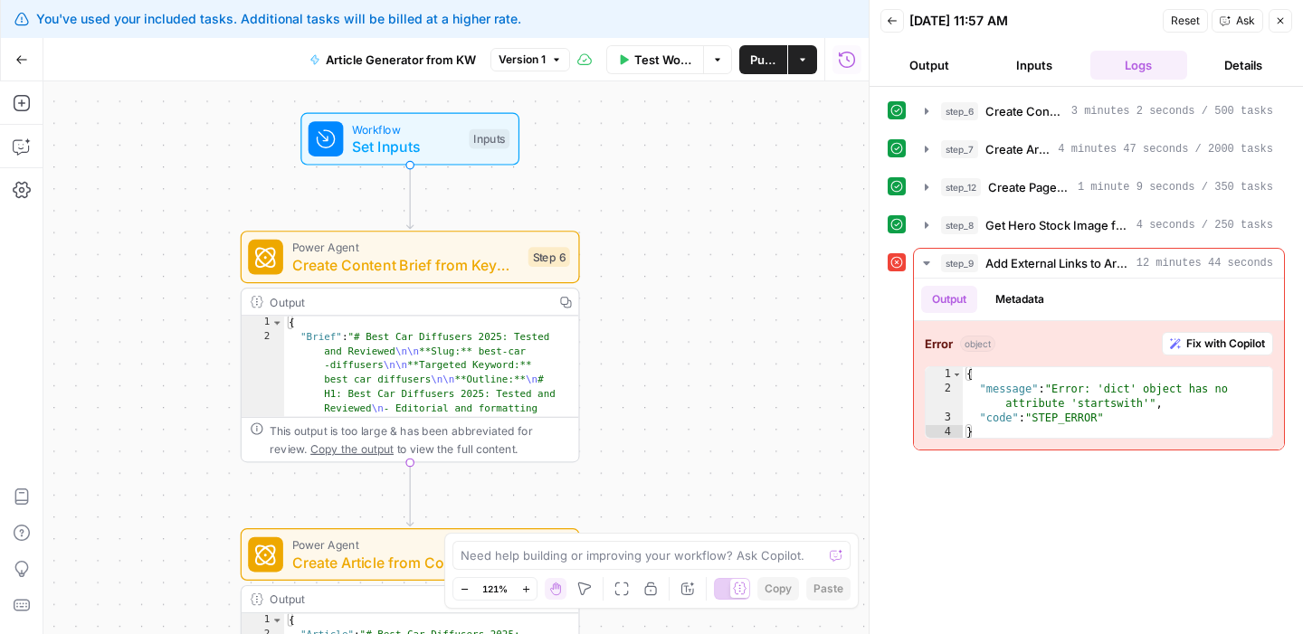
click at [488, 261] on span "Create Content Brief from Keyword" at bounding box center [406, 265] width 228 height 22
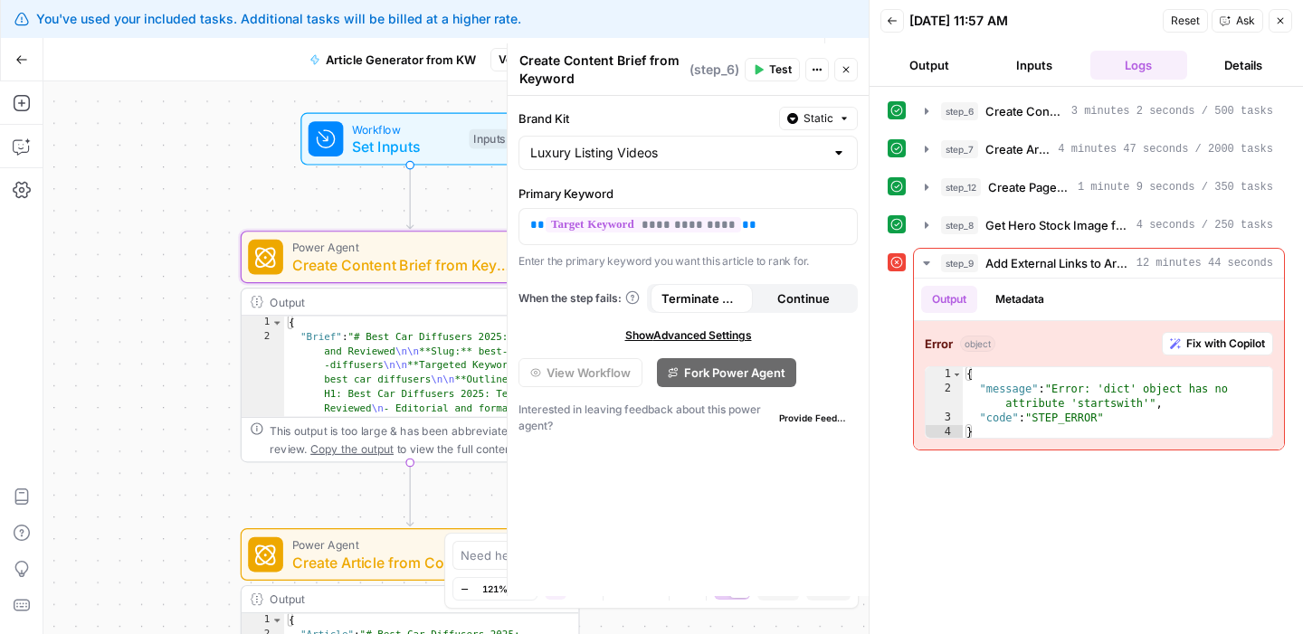
click at [841, 152] on div at bounding box center [838, 153] width 14 height 18
type input "Luxury Listing Videos"
click at [666, 111] on label "Brand Kit" at bounding box center [644, 118] width 253 height 18
click at [666, 144] on input "Luxury Listing Videos" at bounding box center [677, 153] width 294 height 18
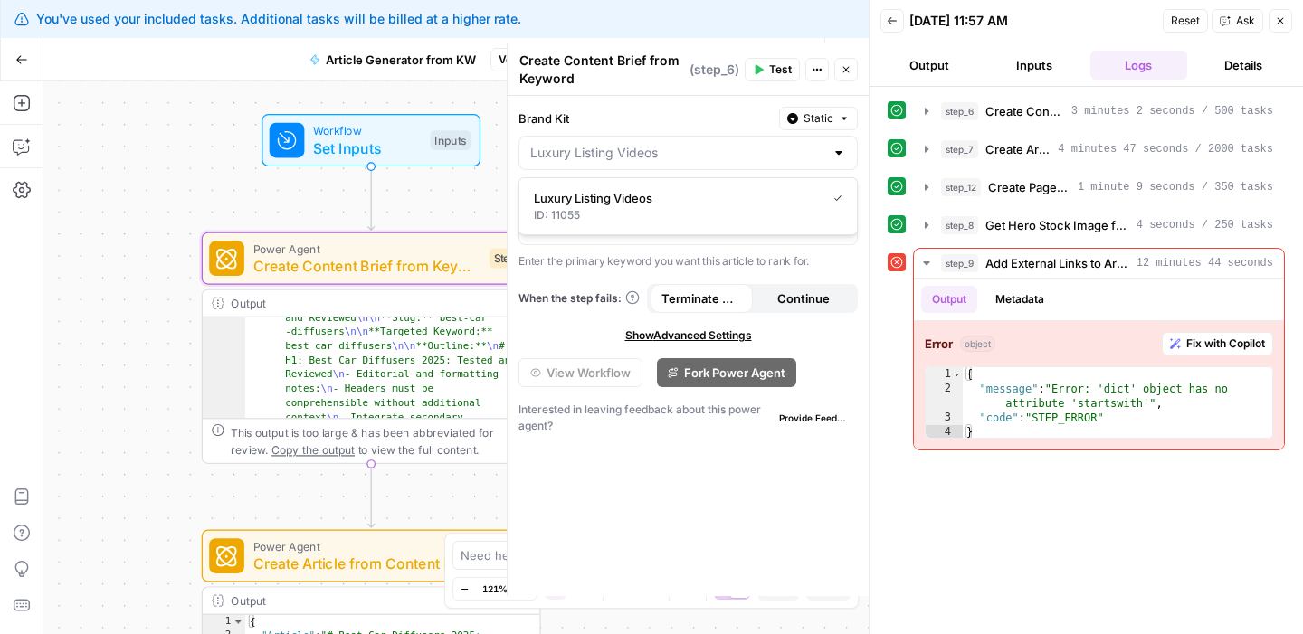
scroll to position [30, 0]
type input "Luxury Listing Videos"
click at [1093, 262] on span "Add External Links to Article" at bounding box center [1057, 263] width 144 height 18
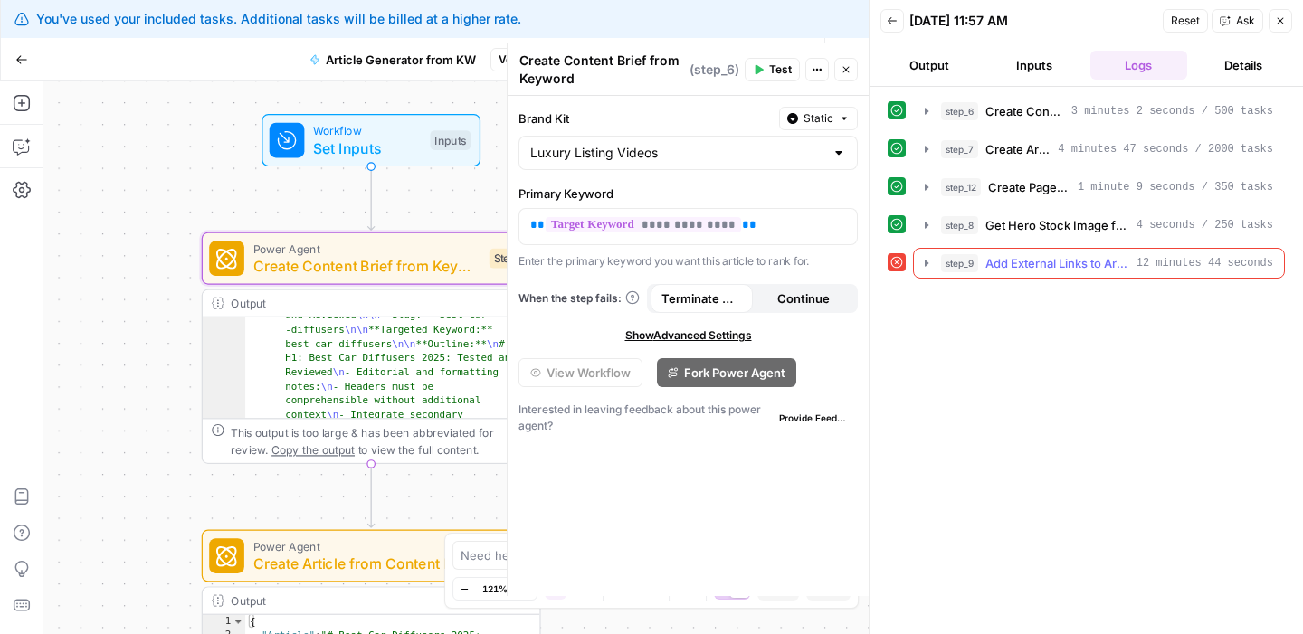
click at [1093, 262] on span "Add External Links to Article" at bounding box center [1057, 263] width 144 height 18
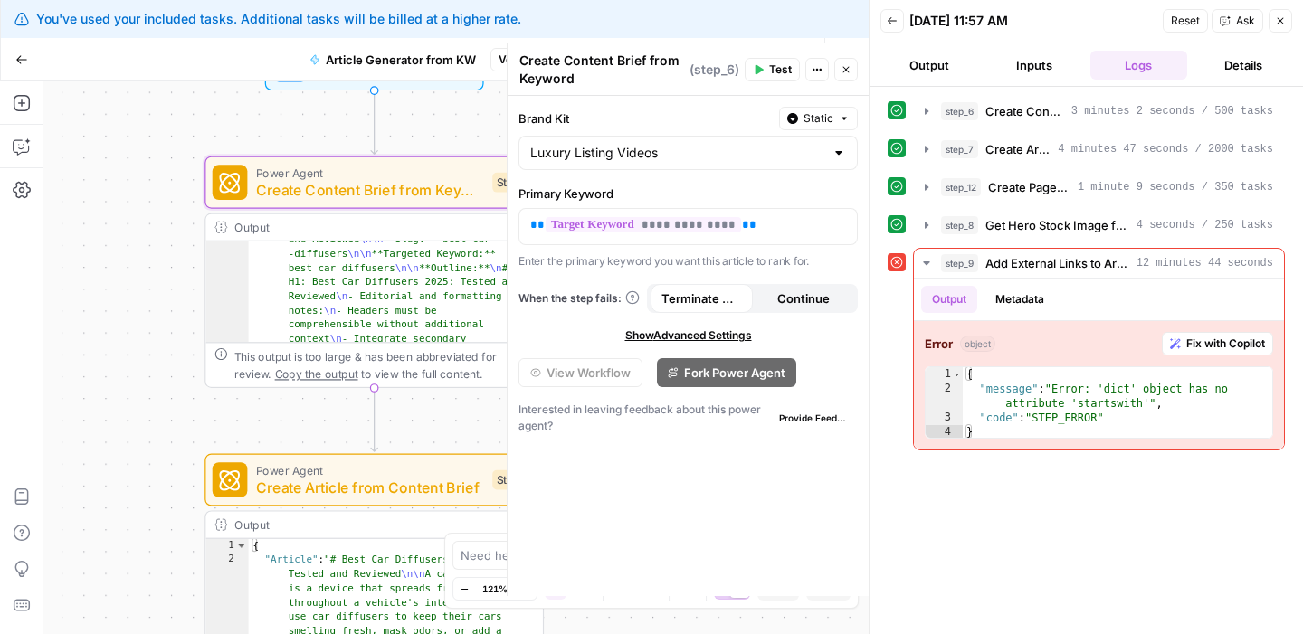
drag, startPoint x: 177, startPoint y: 442, endPoint x: 177, endPoint y: 180, distance: 262.3
click at [177, 181] on div "Workflow Set Inputs Inputs Power Agent Create Content Brief from Keyword Step 6…" at bounding box center [455, 357] width 825 height 553
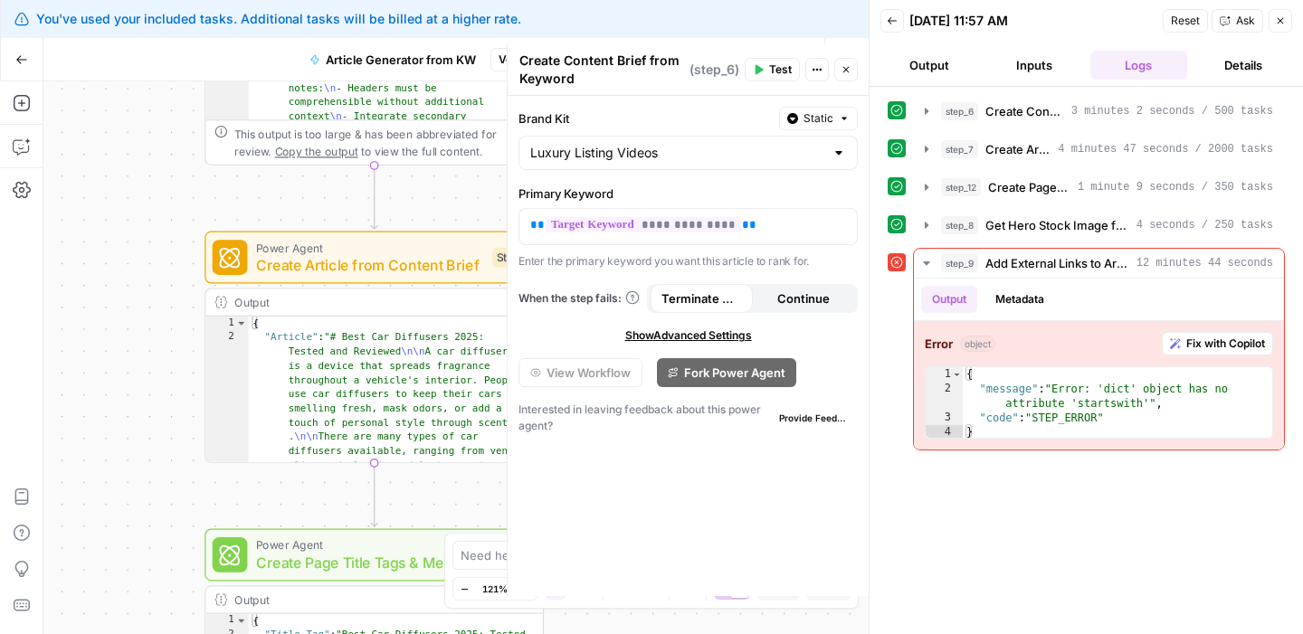
drag, startPoint x: 119, startPoint y: 433, endPoint x: 149, endPoint y: 148, distance: 286.5
click at [149, 148] on div "Workflow Set Inputs Inputs Power Agent Create Content Brief from Keyword Step 6…" at bounding box center [455, 357] width 825 height 553
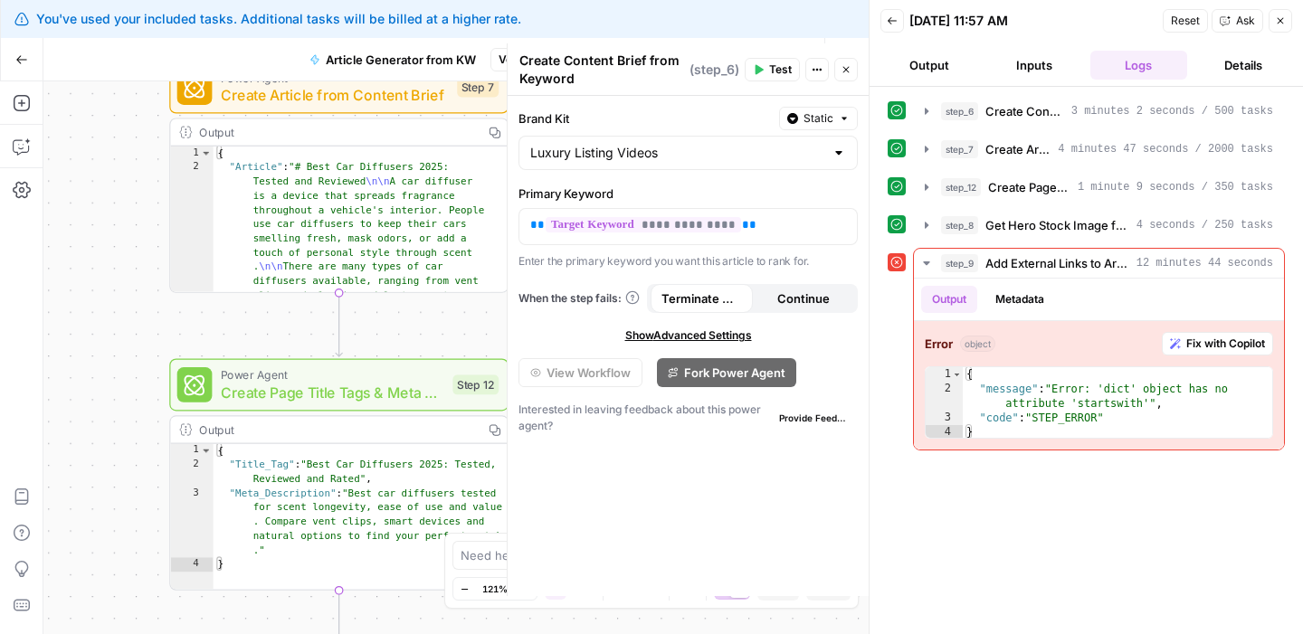
drag, startPoint x: 185, startPoint y: 502, endPoint x: 120, endPoint y: 618, distance: 132.8
click at [120, 618] on div "Workflow Set Inputs Inputs Power Agent Create Content Brief from Keyword Step 6…" at bounding box center [455, 357] width 825 height 553
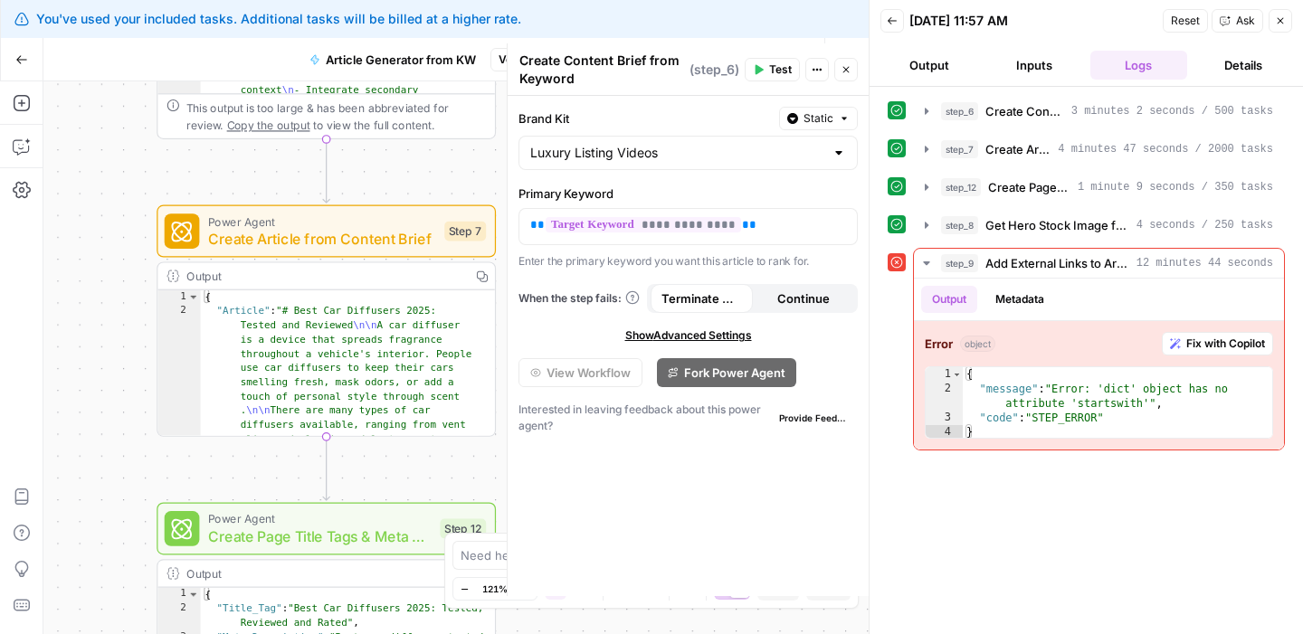
drag, startPoint x: 129, startPoint y: 295, endPoint x: 116, endPoint y: 438, distance: 143.6
click at [116, 439] on div "Workflow Set Inputs Inputs Power Agent Create Content Brief from Keyword Step 6…" at bounding box center [455, 357] width 825 height 553
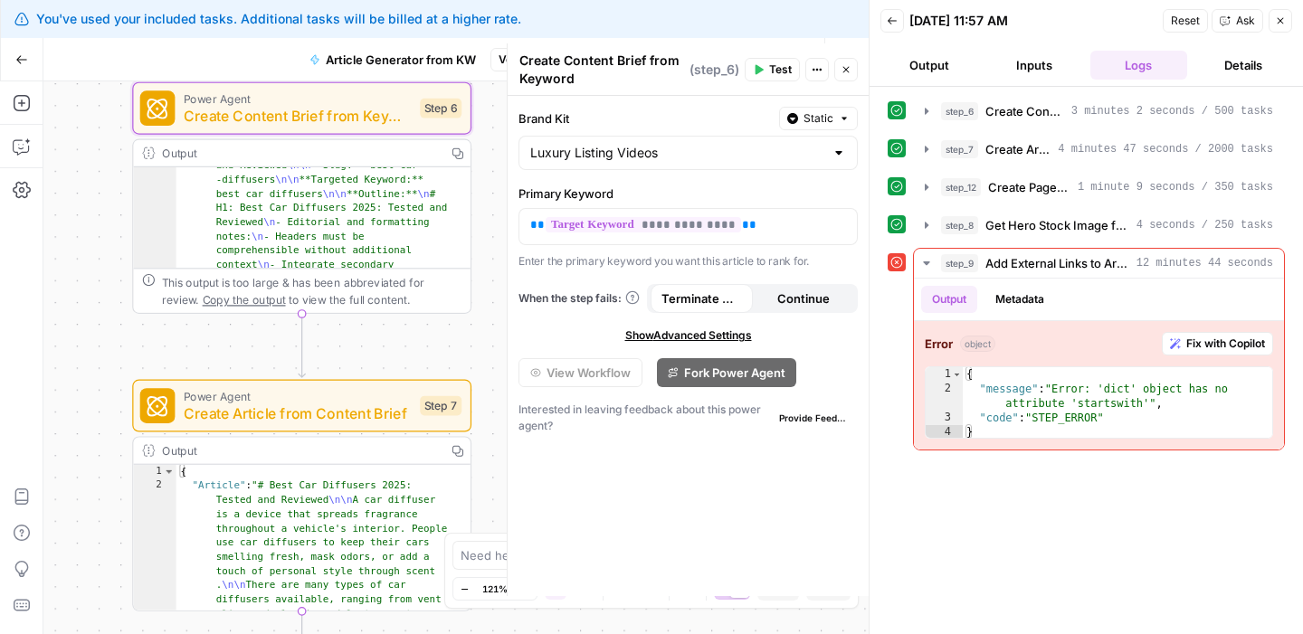
drag, startPoint x: 128, startPoint y: 138, endPoint x: 104, endPoint y: 314, distance: 177.1
click at [104, 314] on div "Workflow Set Inputs Inputs Power Agent Create Content Brief from Keyword Step 6…" at bounding box center [455, 357] width 825 height 553
click at [274, 109] on span "Create Content Brief from Keyword" at bounding box center [298, 116] width 228 height 22
click at [341, 423] on span "Create Article from Content Brief" at bounding box center [298, 414] width 228 height 22
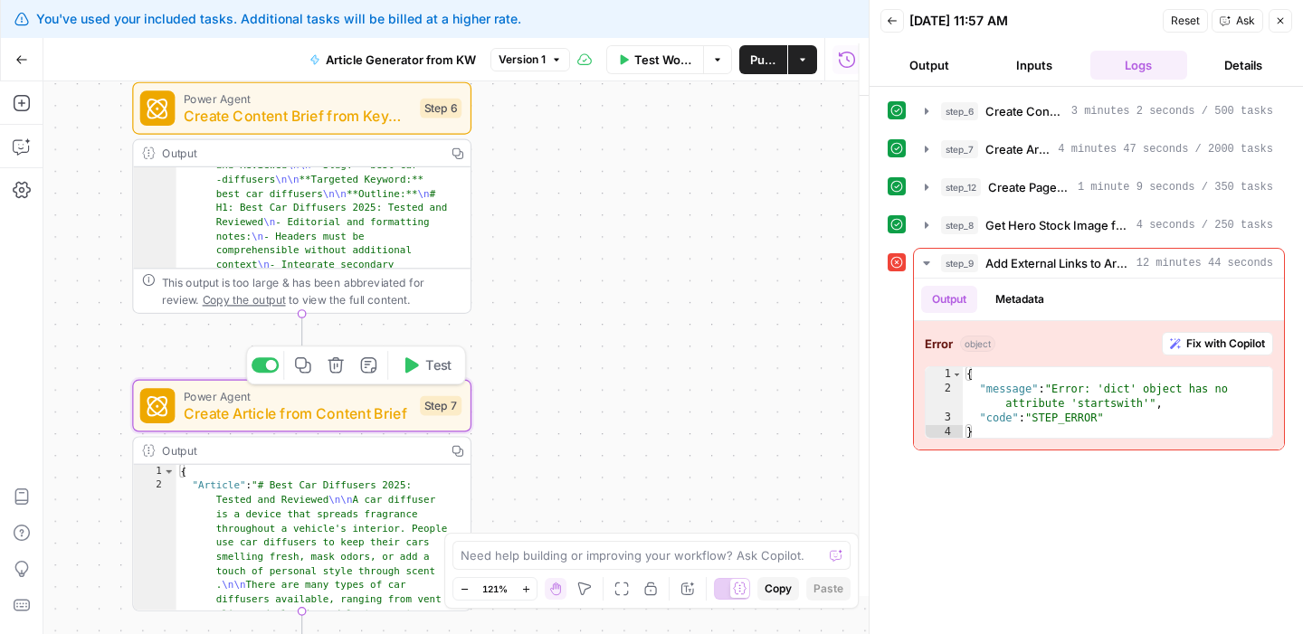
type textarea "Create Article from Content Brief"
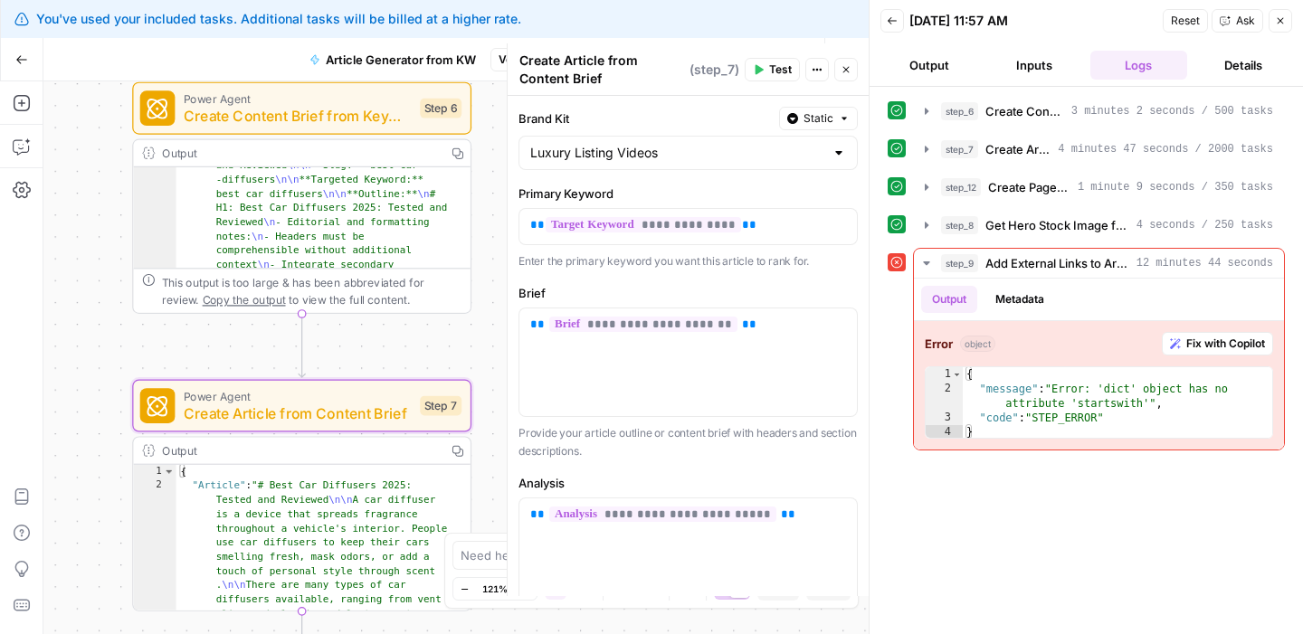
type textarea "**********"
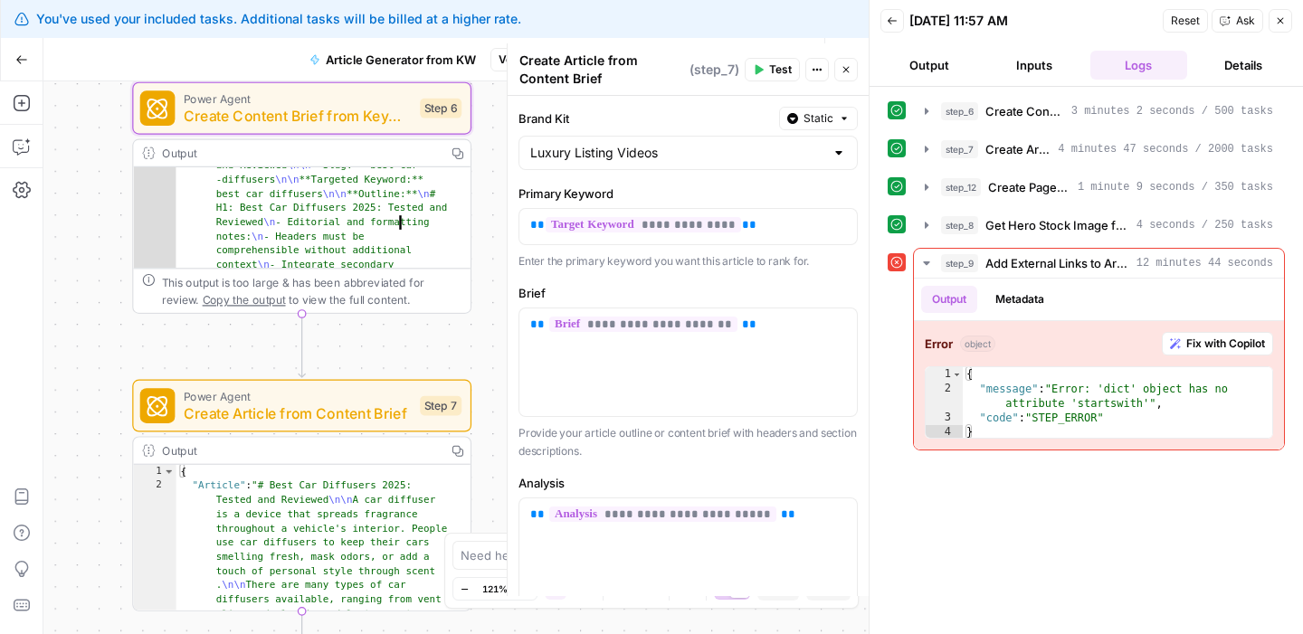
click at [278, 294] on div "This output is too large & has been abbreviated for review. Copy the output to …" at bounding box center [311, 290] width 299 height 35
click at [184, 156] on div "Output" at bounding box center [300, 153] width 276 height 17
click at [1045, 119] on span "Create Content Brief from Keyword" at bounding box center [1024, 111] width 79 height 18
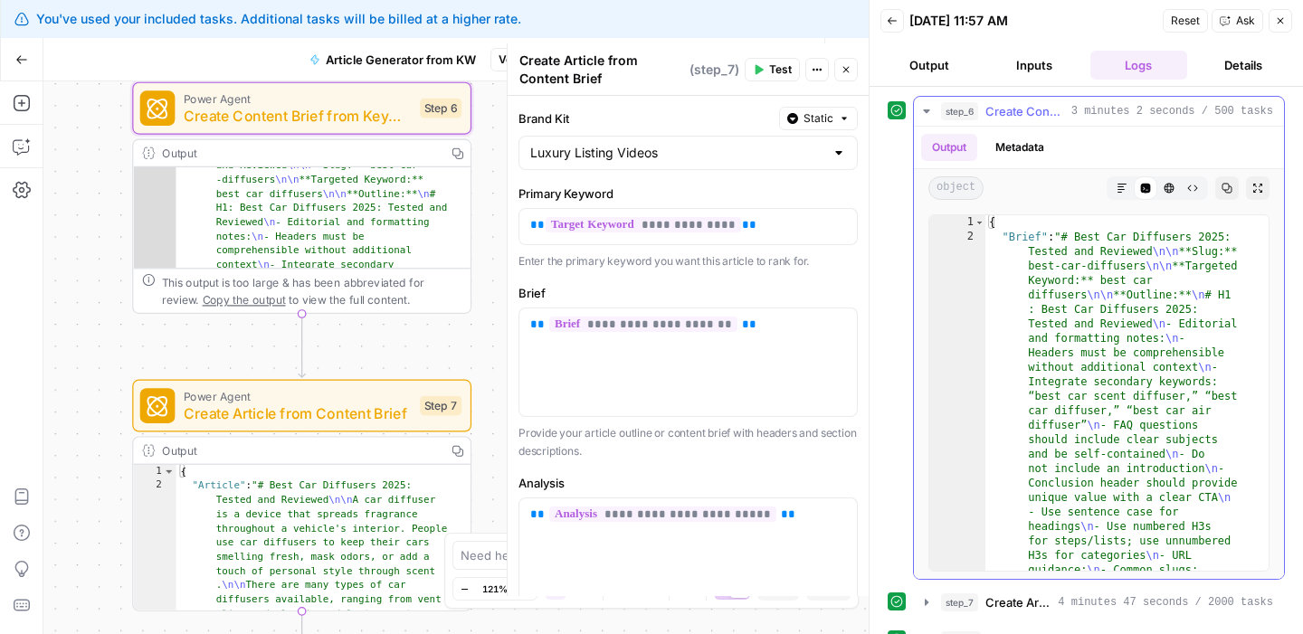
click at [1030, 147] on button "Metadata" at bounding box center [1019, 147] width 71 height 27
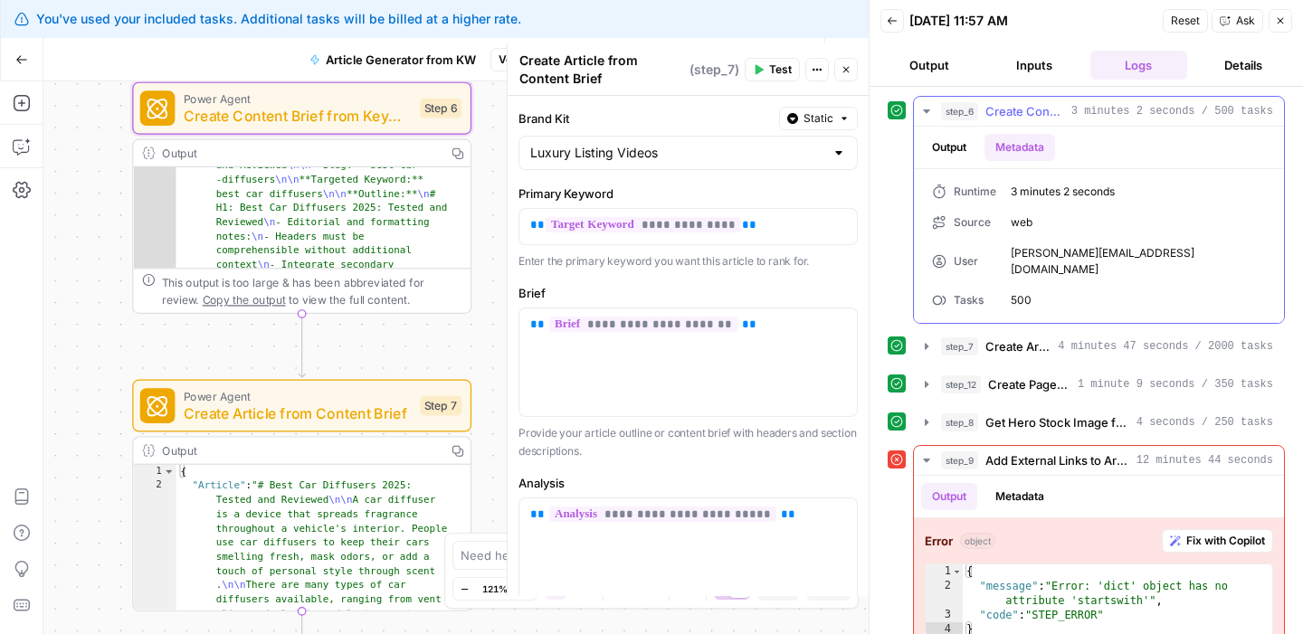
click at [970, 152] on button "Output" at bounding box center [949, 147] width 56 height 27
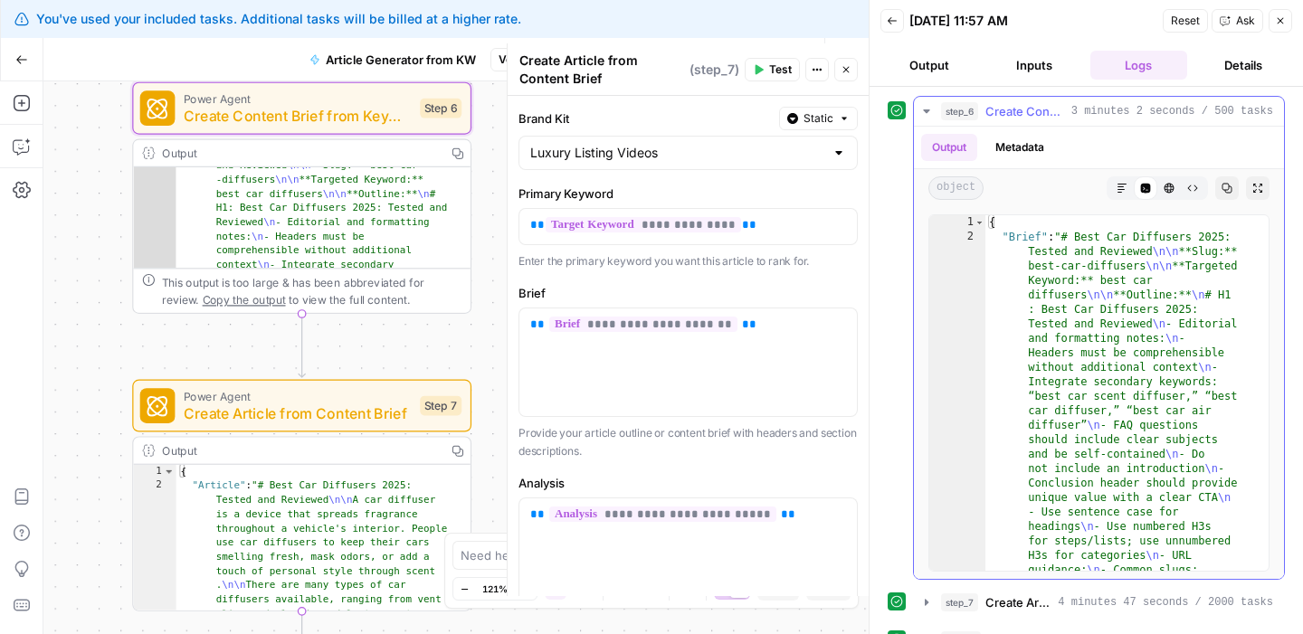
click at [1116, 193] on icon "button" at bounding box center [1121, 188] width 11 height 11
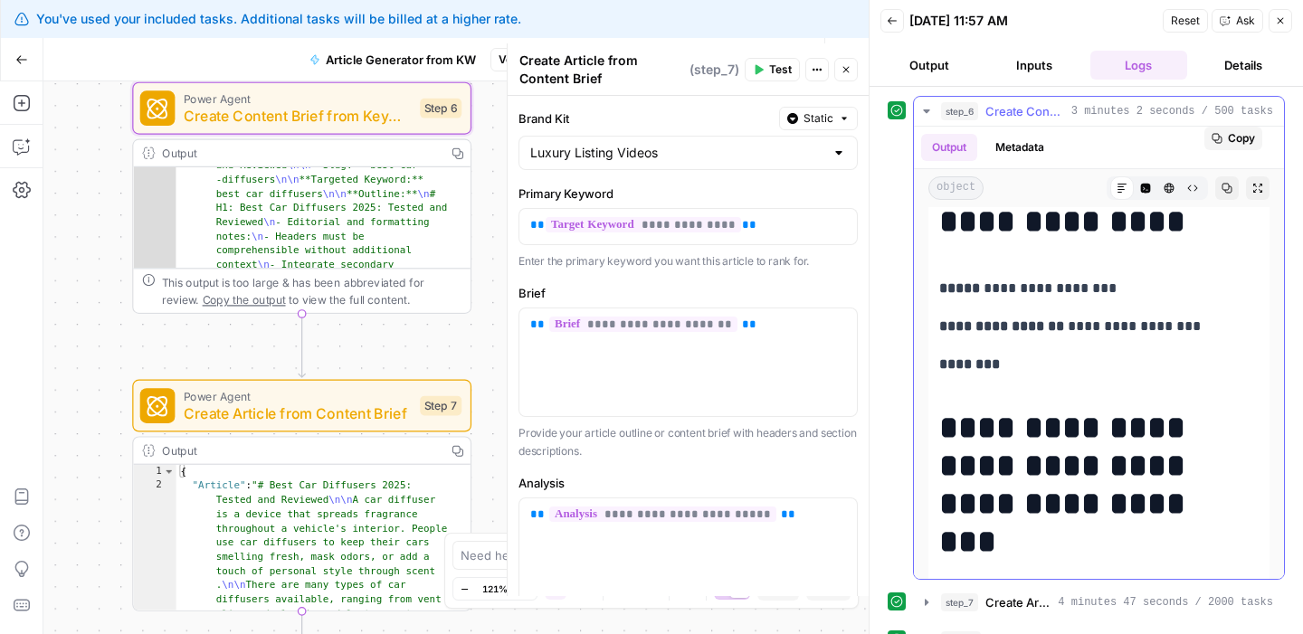
scroll to position [134, 0]
click at [1252, 186] on icon "button" at bounding box center [1257, 188] width 11 height 11
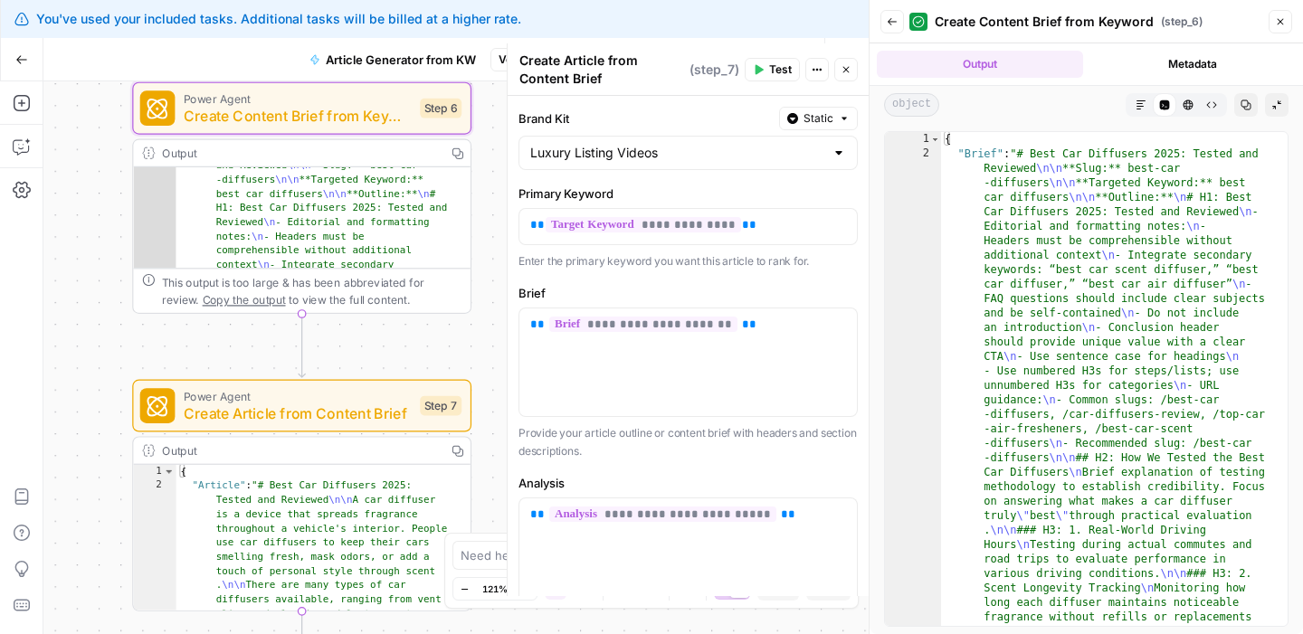
click at [1144, 108] on icon "button" at bounding box center [1140, 105] width 11 height 11
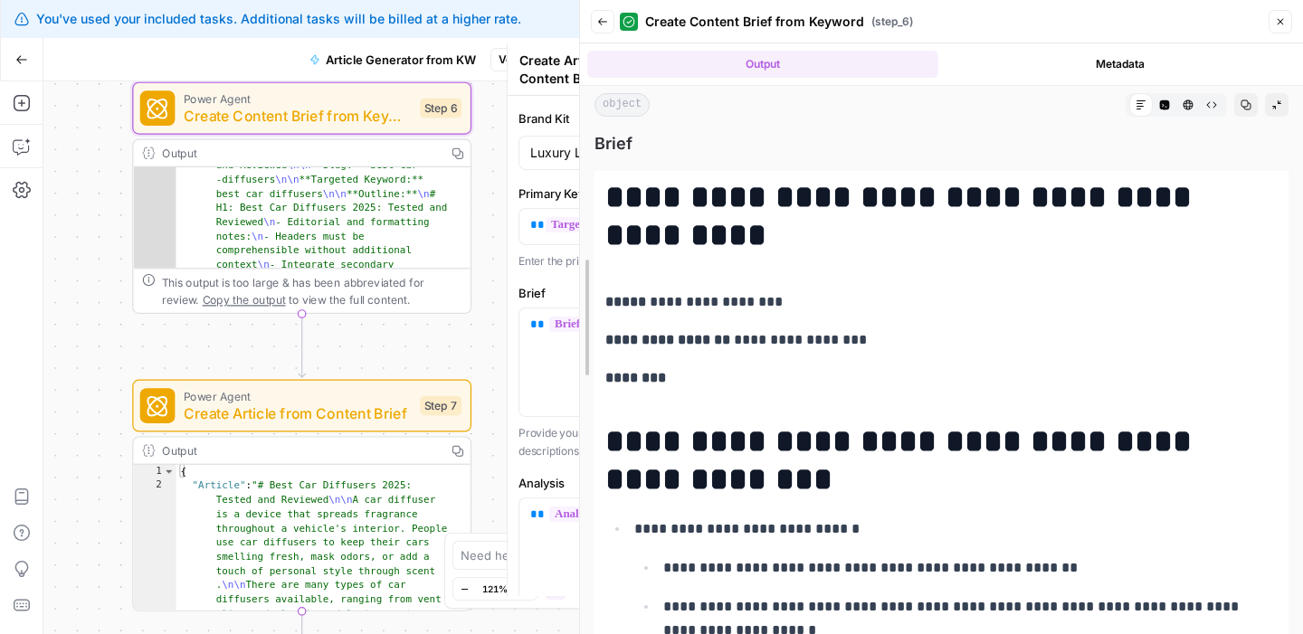
drag, startPoint x: 874, startPoint y: 81, endPoint x: 506, endPoint y: 109, distance: 369.3
click at [506, 109] on body "**********" at bounding box center [651, 317] width 1303 height 634
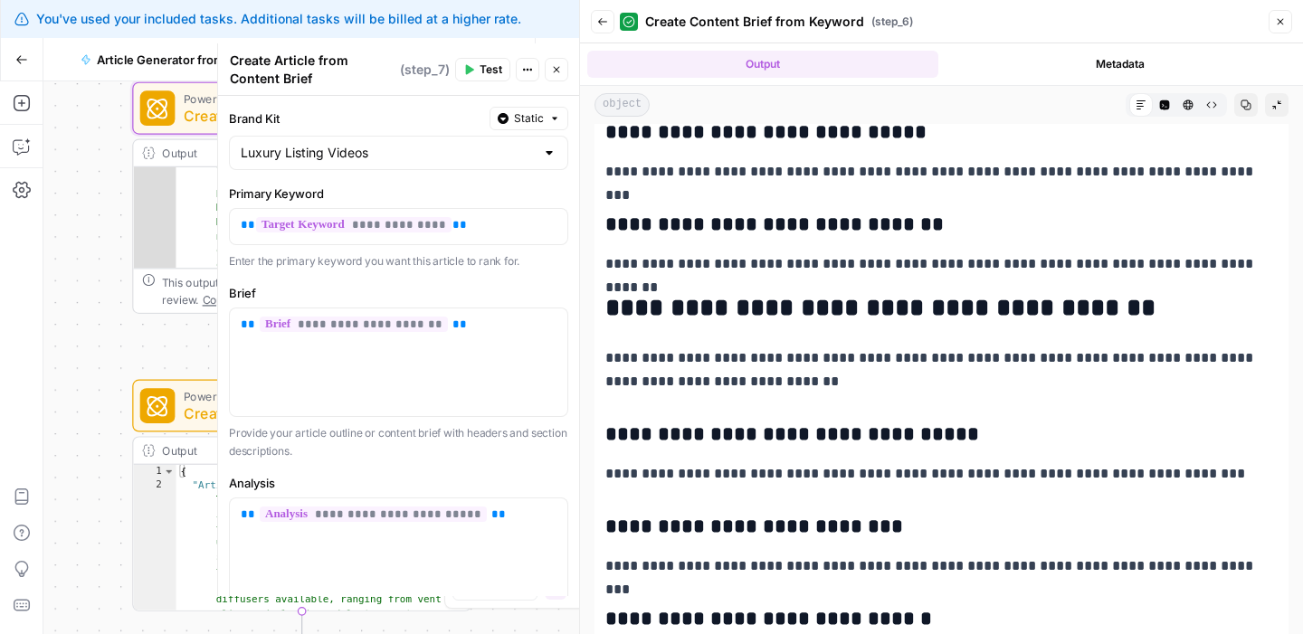
scroll to position [1230, 0]
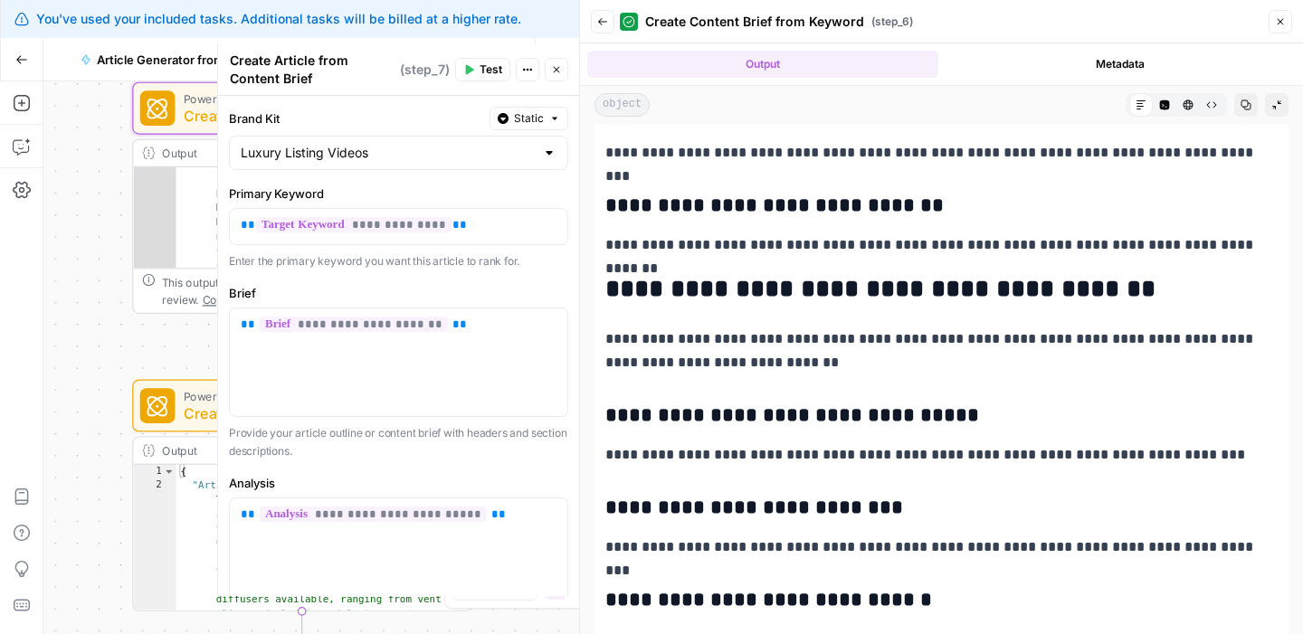
click at [182, 400] on div "Power Agent Create Article from Content Brief Step 7 Copy step Delete step Add …" at bounding box center [300, 405] width 321 height 37
click at [171, 403] on div at bounding box center [157, 405] width 35 height 35
click at [595, 18] on button "Back" at bounding box center [603, 22] width 24 height 24
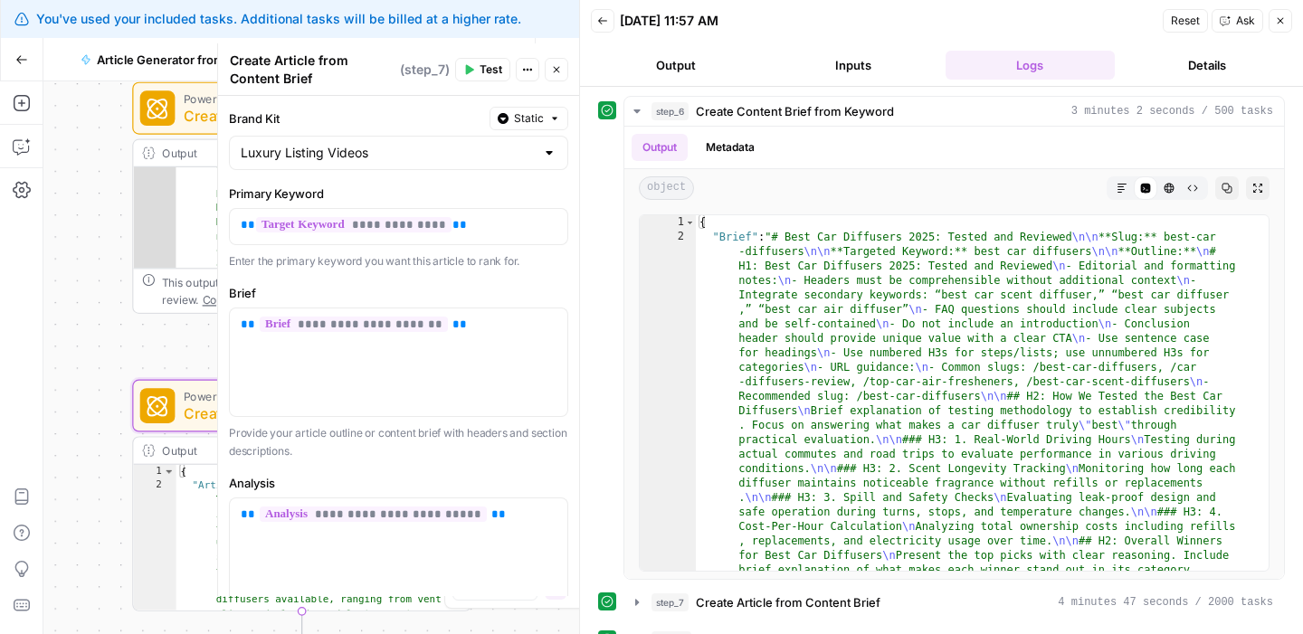
click at [604, 108] on icon at bounding box center [607, 110] width 13 height 13
click at [639, 109] on icon "button" at bounding box center [637, 111] width 14 height 14
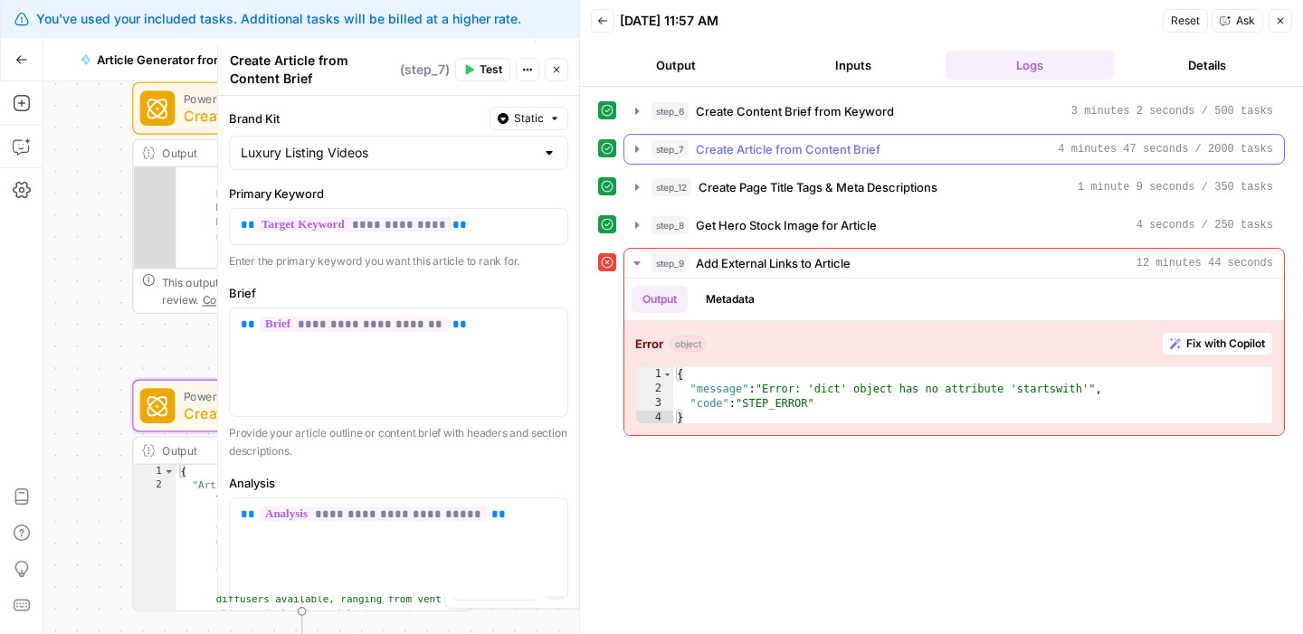
click at [724, 150] on span "Create Article from Content Brief" at bounding box center [788, 149] width 185 height 18
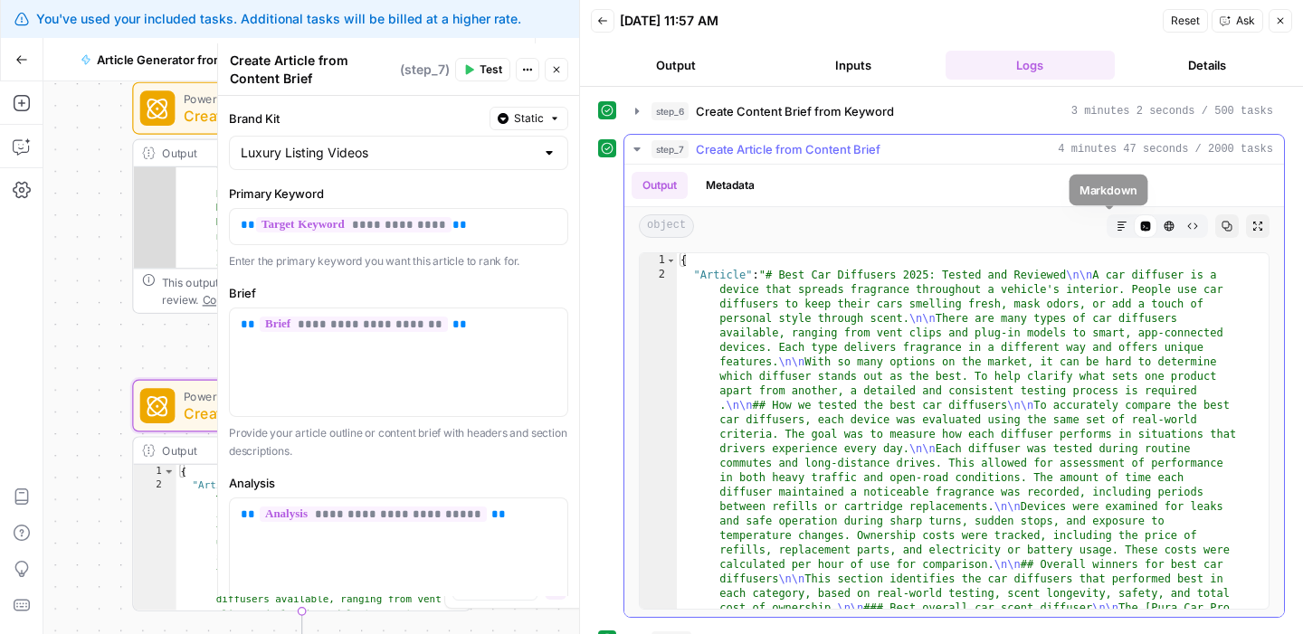
click at [1117, 227] on icon "button" at bounding box center [1121, 226] width 9 height 9
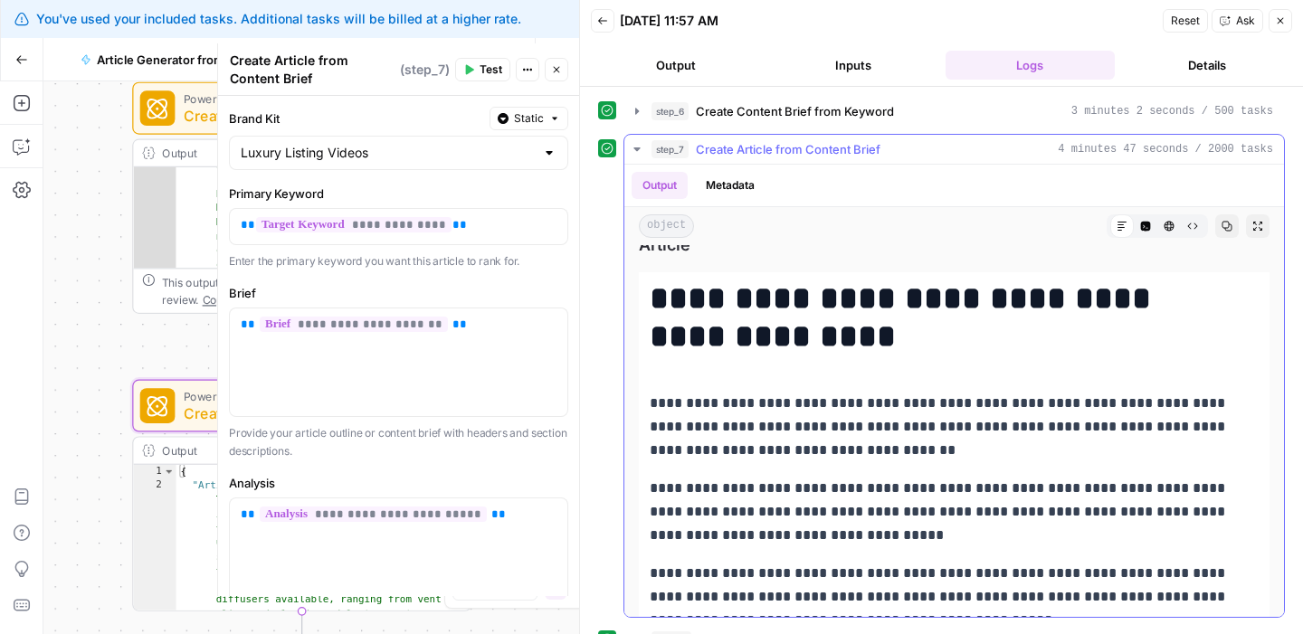
scroll to position [18, 0]
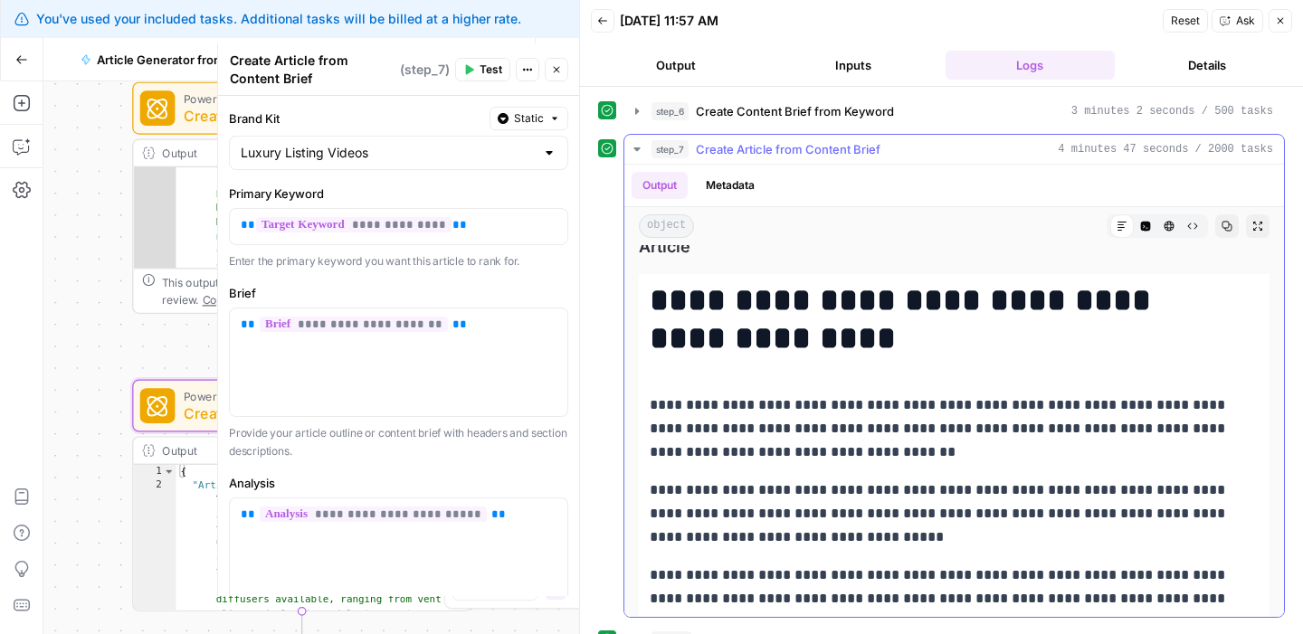
click at [641, 144] on icon "button" at bounding box center [637, 149] width 14 height 14
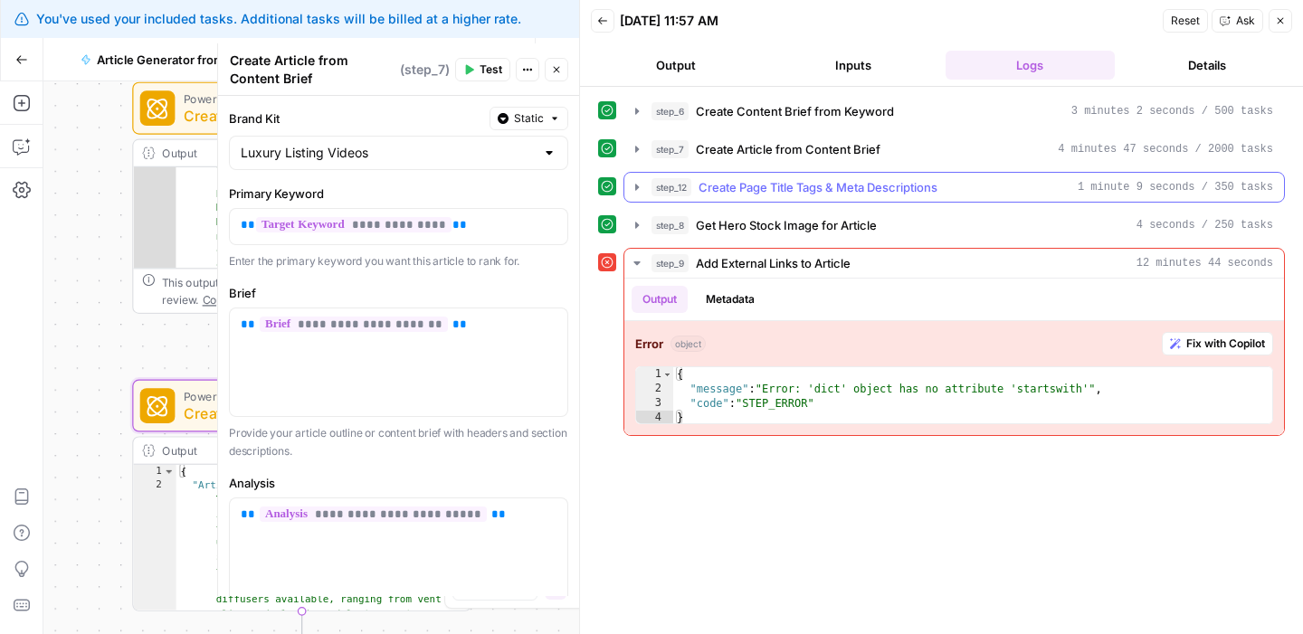
click at [641, 188] on icon "button" at bounding box center [637, 187] width 14 height 14
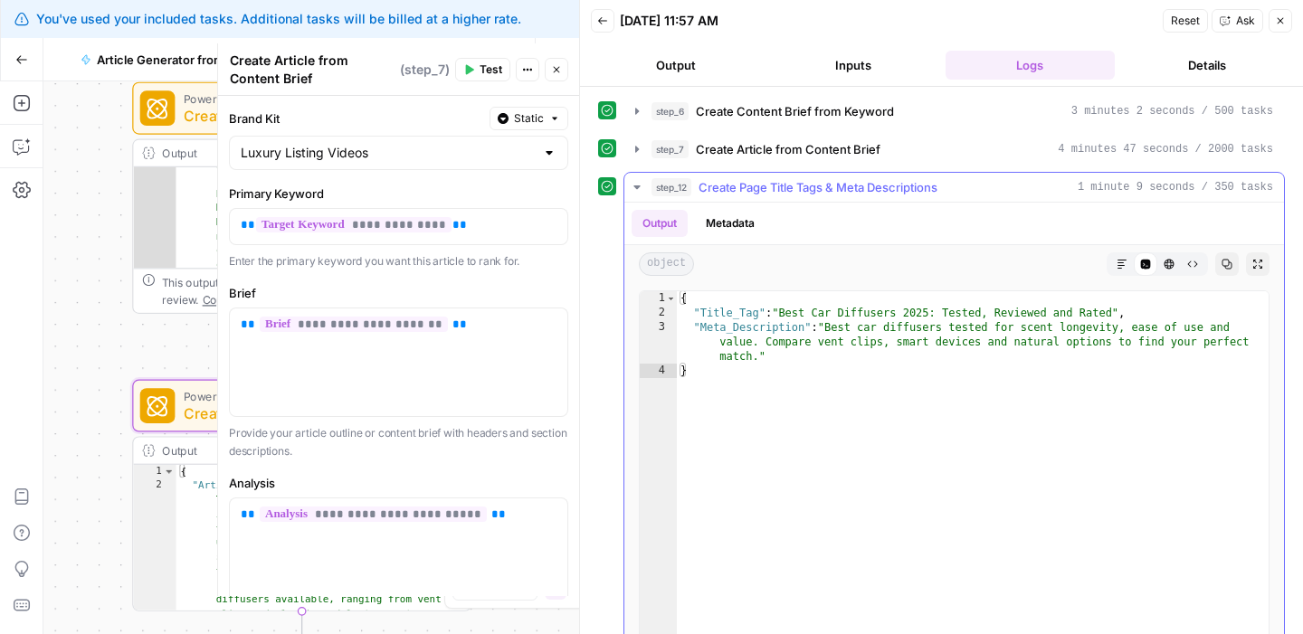
click at [1116, 259] on icon "button" at bounding box center [1121, 264] width 11 height 11
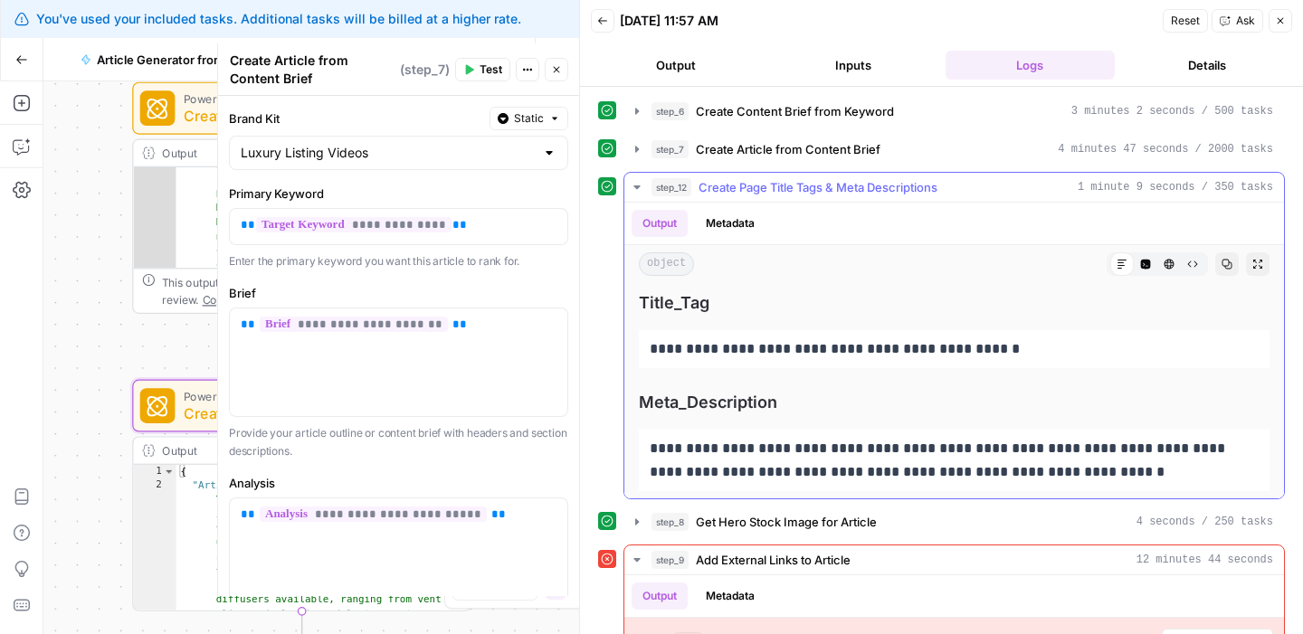
click at [628, 184] on button "step_12 Create Page Title Tags & Meta Descriptions 1 minute 9 seconds / 350 tas…" at bounding box center [953, 187] width 659 height 29
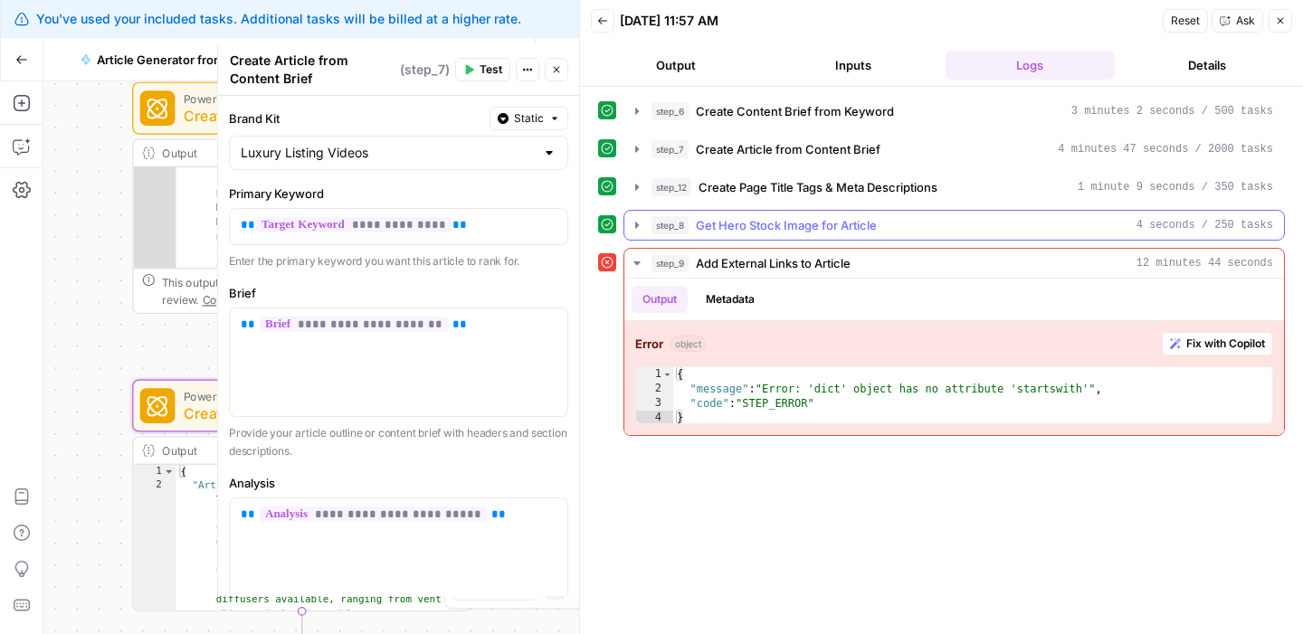
click at [639, 225] on icon "button" at bounding box center [637, 225] width 14 height 14
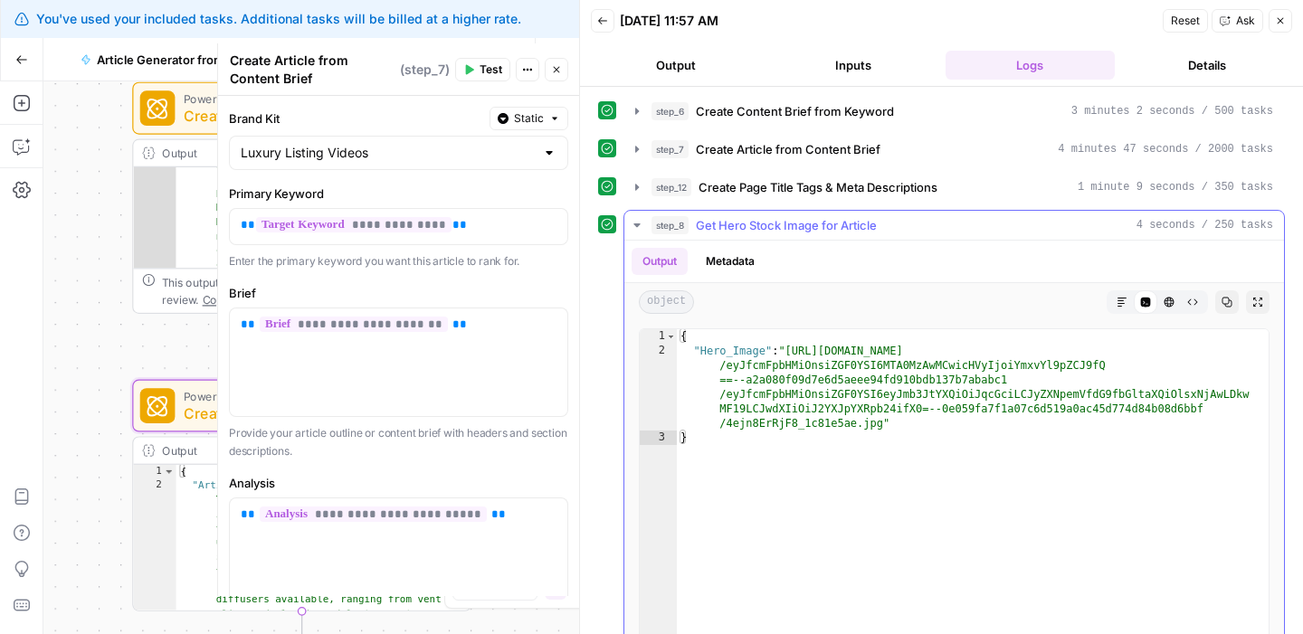
click at [1117, 303] on icon "button" at bounding box center [1121, 302] width 9 height 9
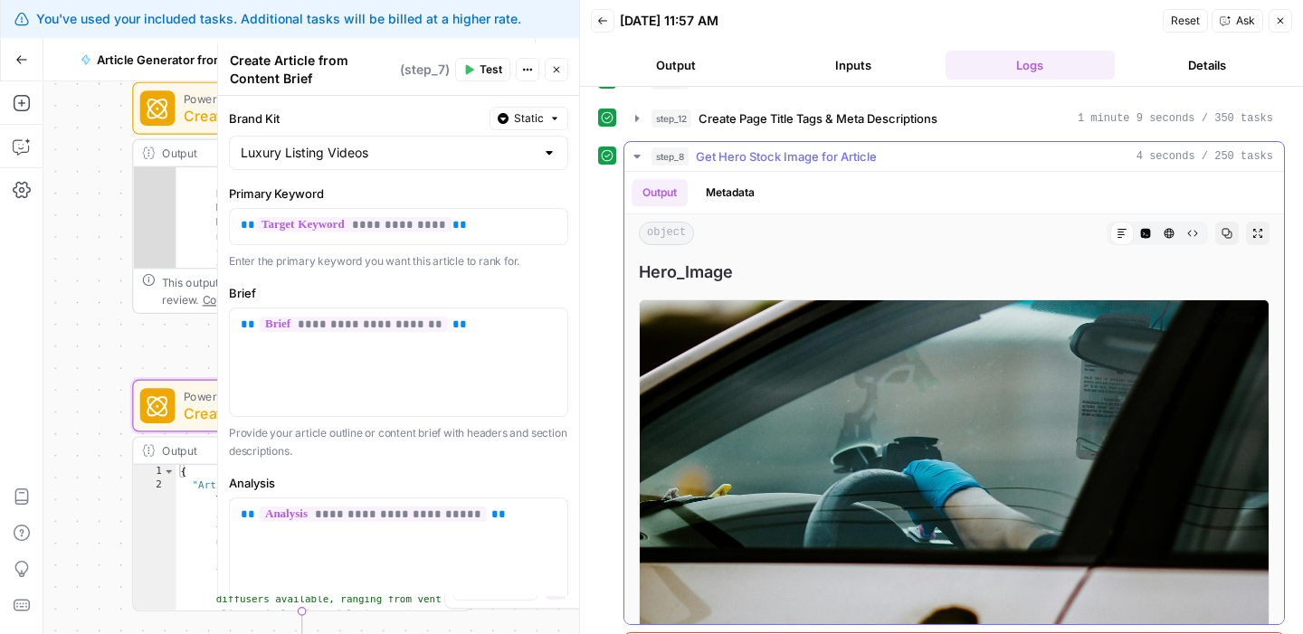
scroll to position [68, 0]
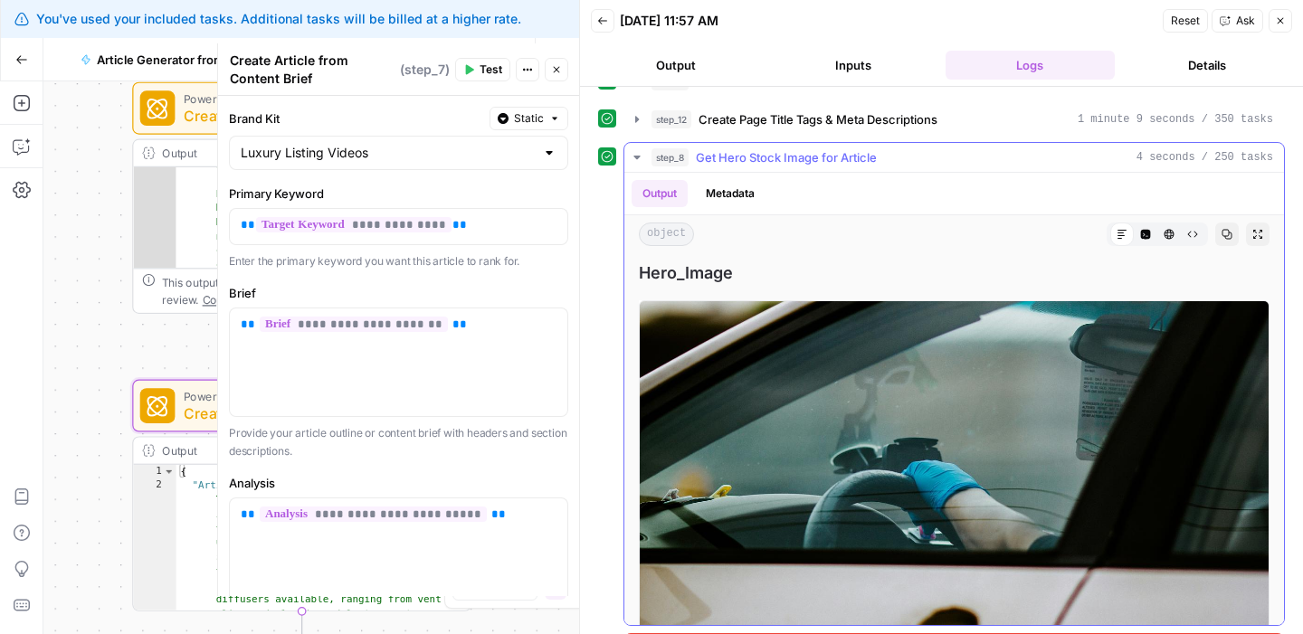
click at [637, 156] on icon "button" at bounding box center [636, 158] width 6 height 4
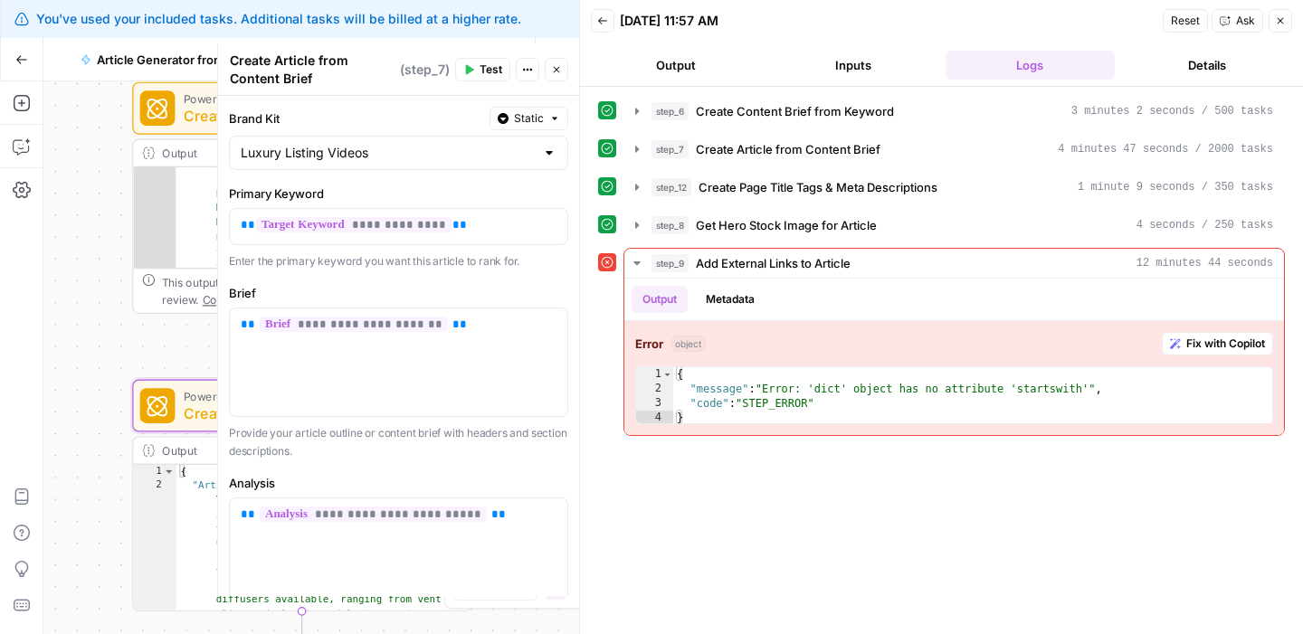
click at [557, 70] on icon "button" at bounding box center [557, 70] width 6 height 6
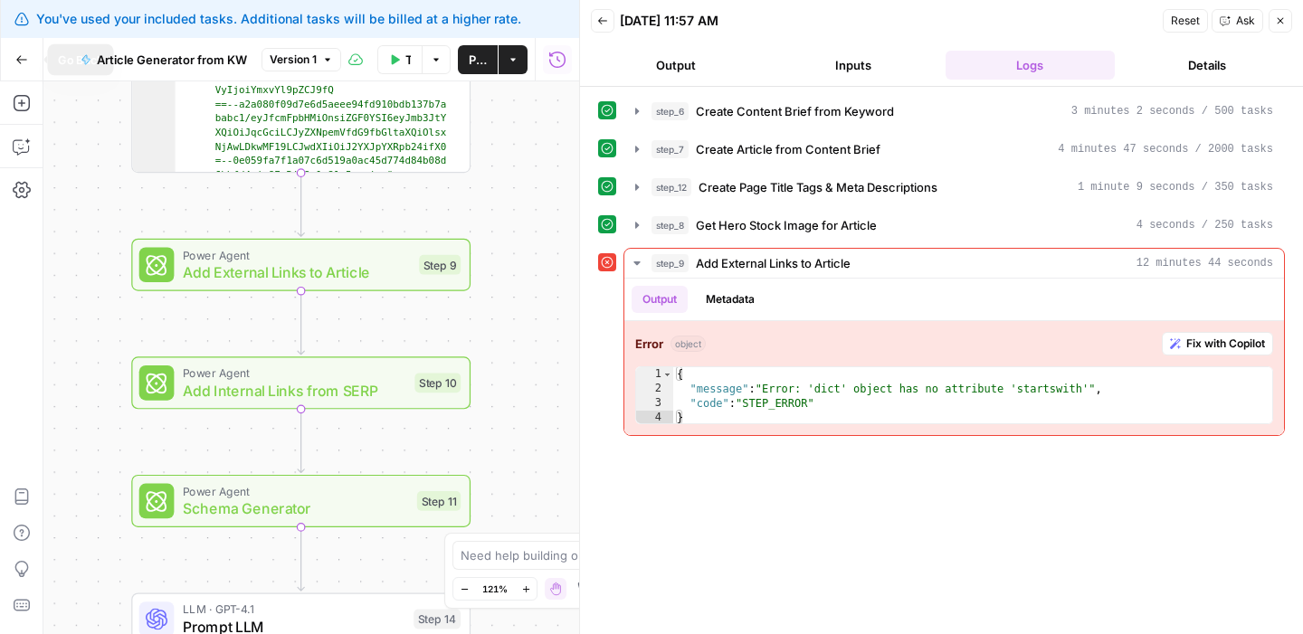
click at [18, 58] on icon "button" at bounding box center [21, 59] width 13 height 13
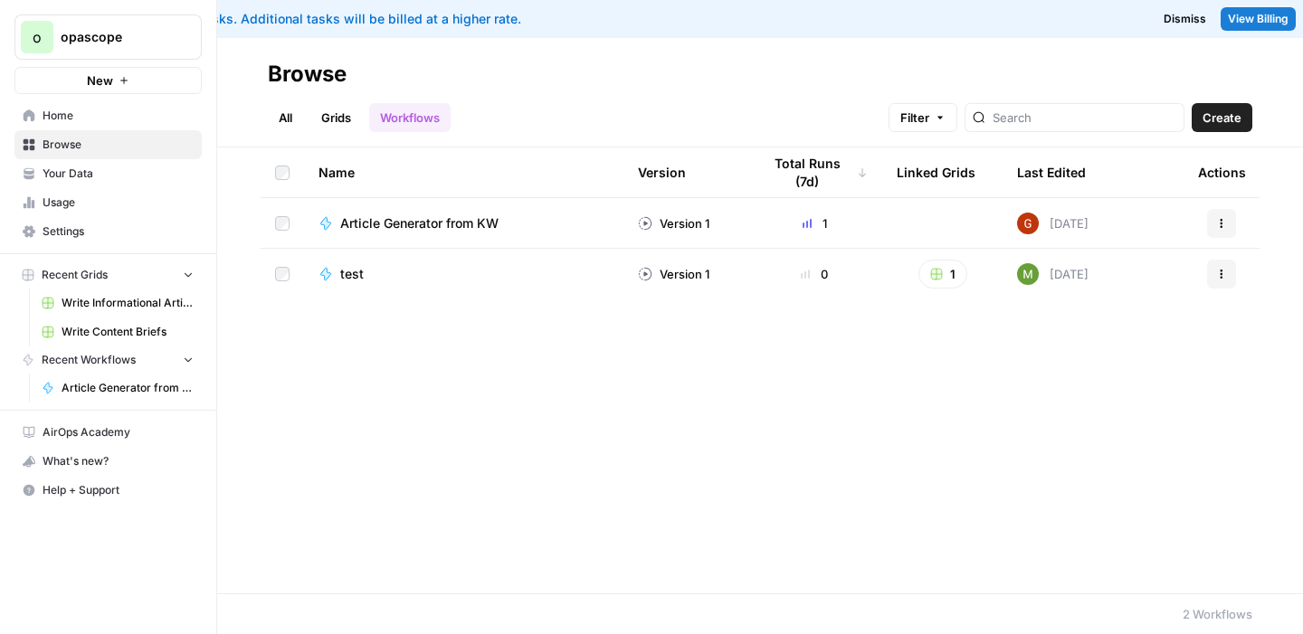
click at [44, 112] on span "Home" at bounding box center [118, 116] width 151 height 16
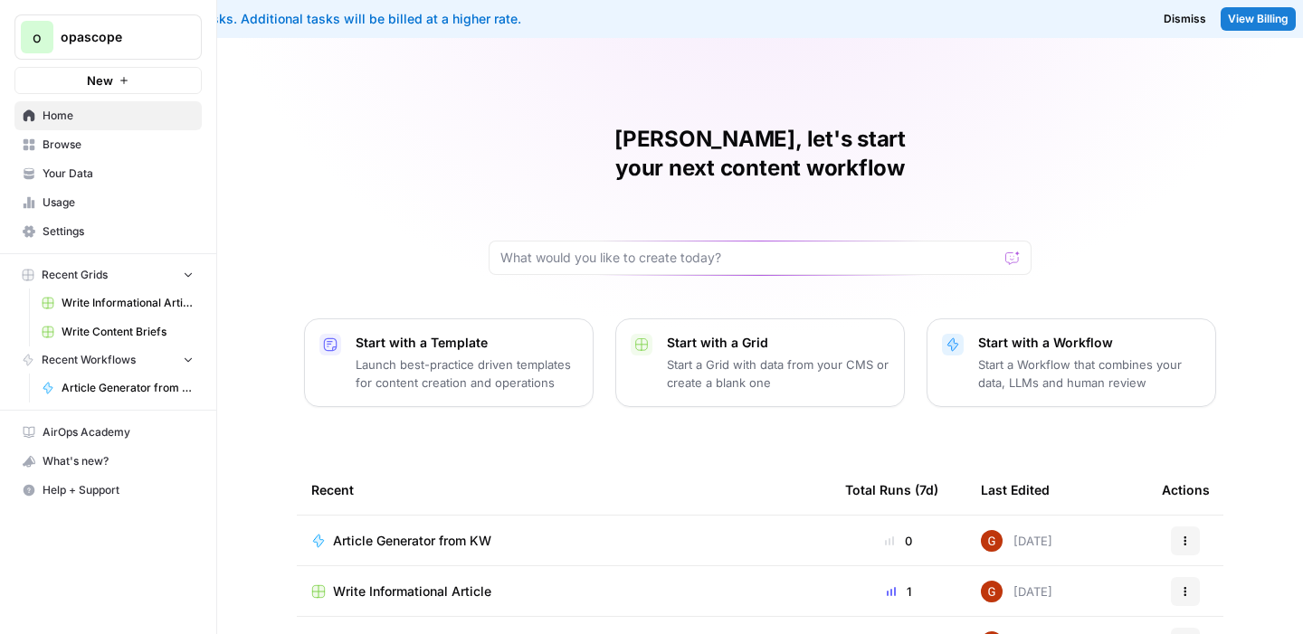
click at [48, 229] on span "Settings" at bounding box center [118, 231] width 151 height 16
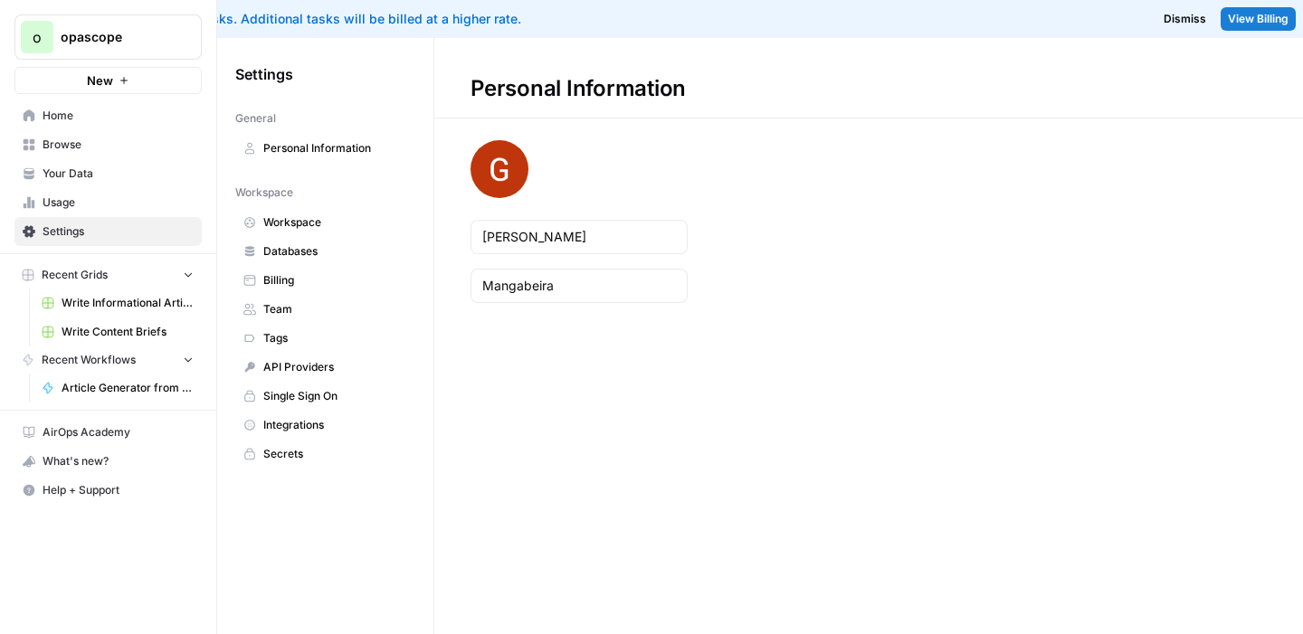
click at [289, 278] on span "Billing" at bounding box center [335, 280] width 144 height 16
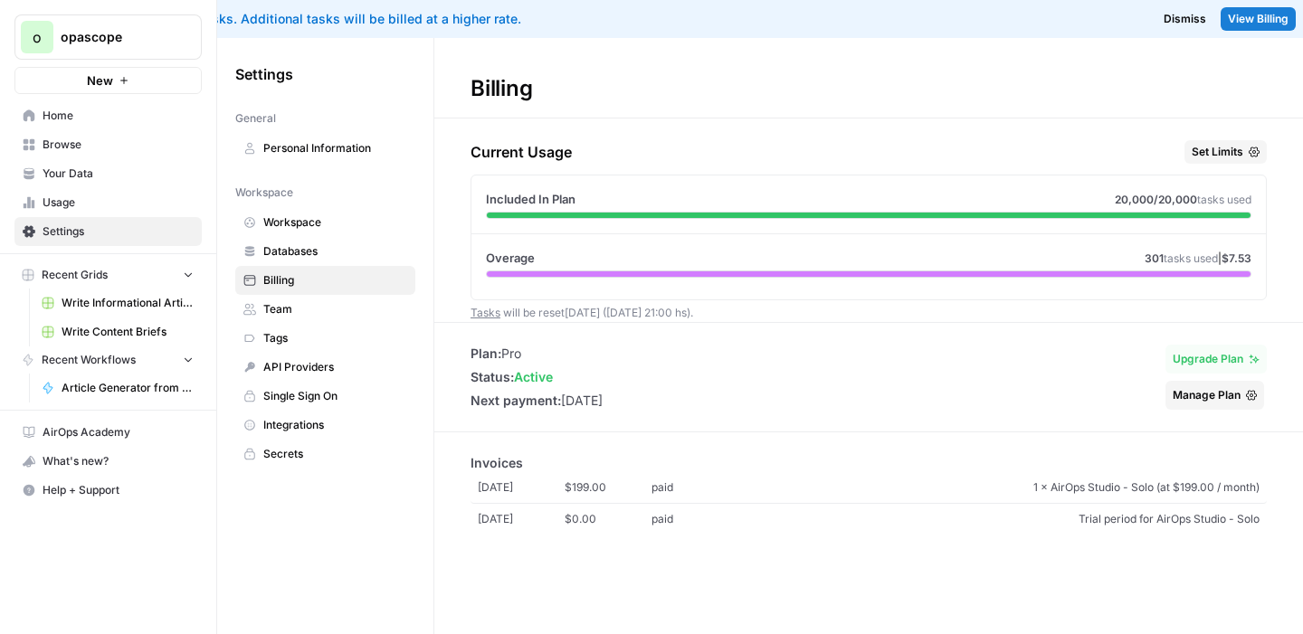
click at [1144, 260] on span "301" at bounding box center [1153, 258] width 19 height 14
click at [58, 151] on span "Browse" at bounding box center [118, 145] width 151 height 16
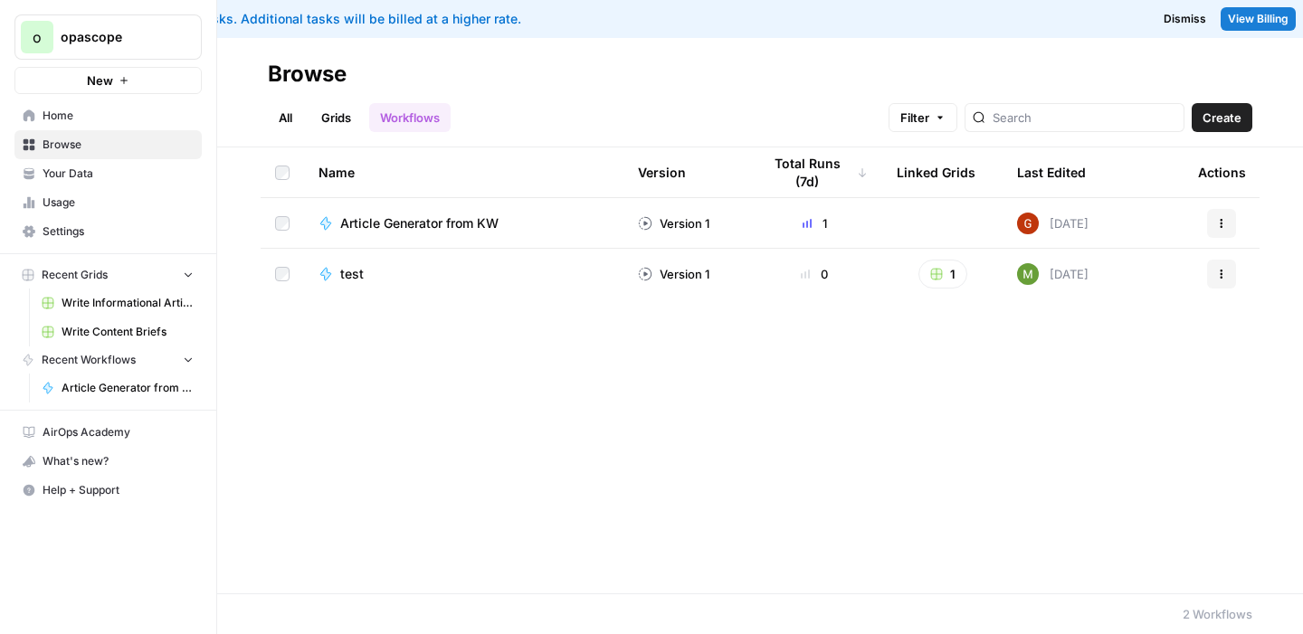
click at [399, 228] on span "Article Generator from KW" at bounding box center [419, 223] width 158 height 18
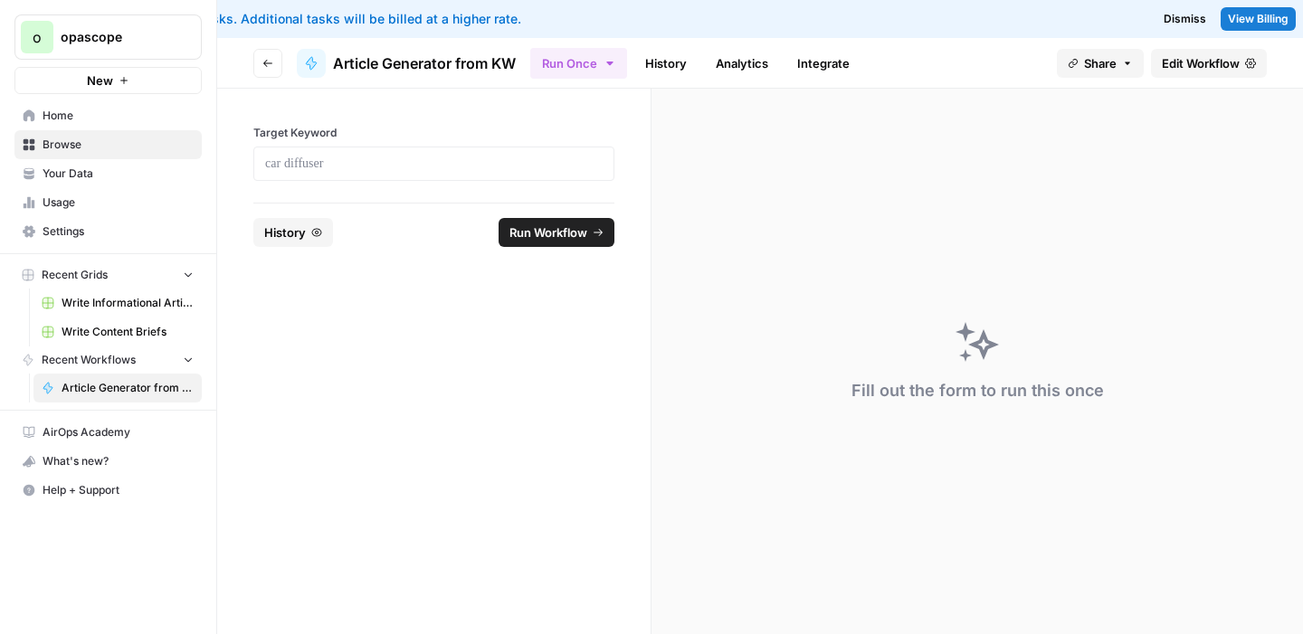
click at [304, 231] on span "History" at bounding box center [285, 232] width 42 height 18
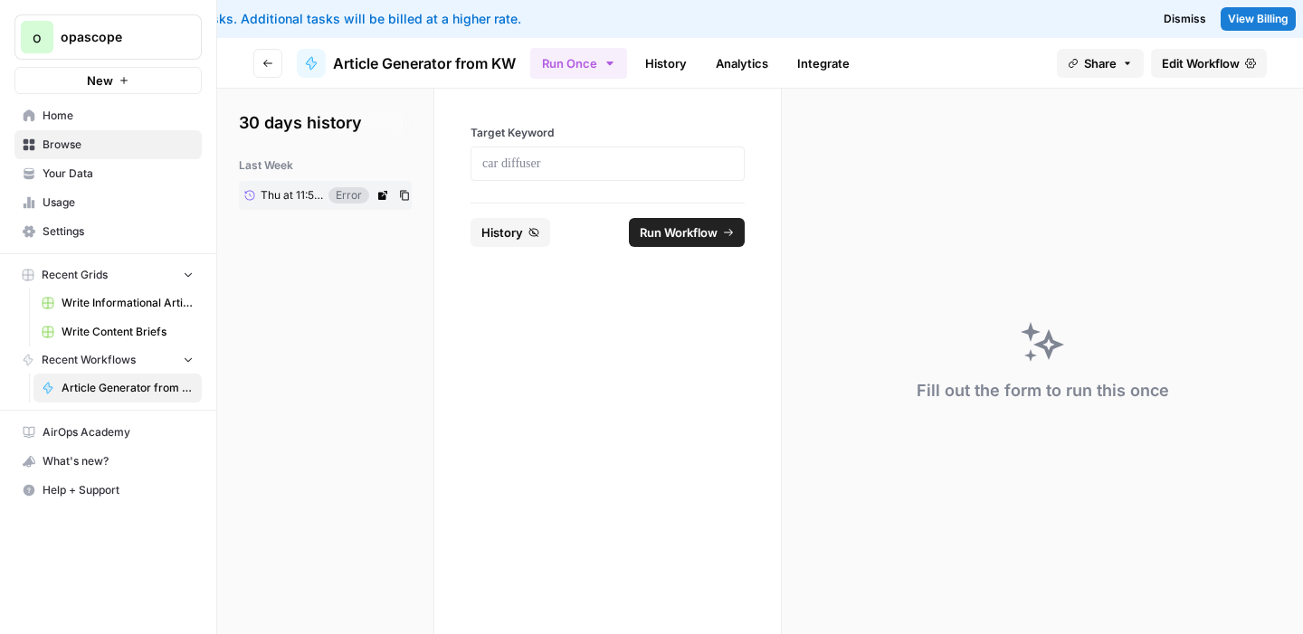
click at [356, 190] on div "Error" at bounding box center [348, 195] width 41 height 16
click at [386, 190] on icon at bounding box center [382, 195] width 11 height 11
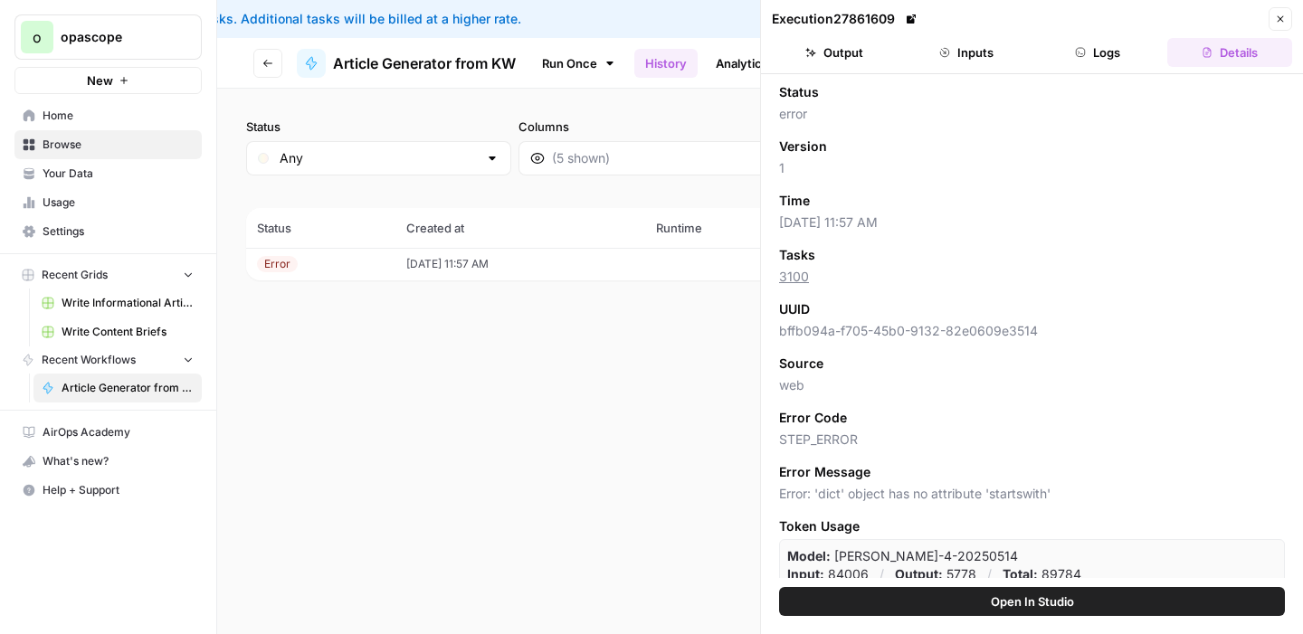
click at [983, 597] on button "Open In Studio" at bounding box center [1032, 601] width 506 height 29
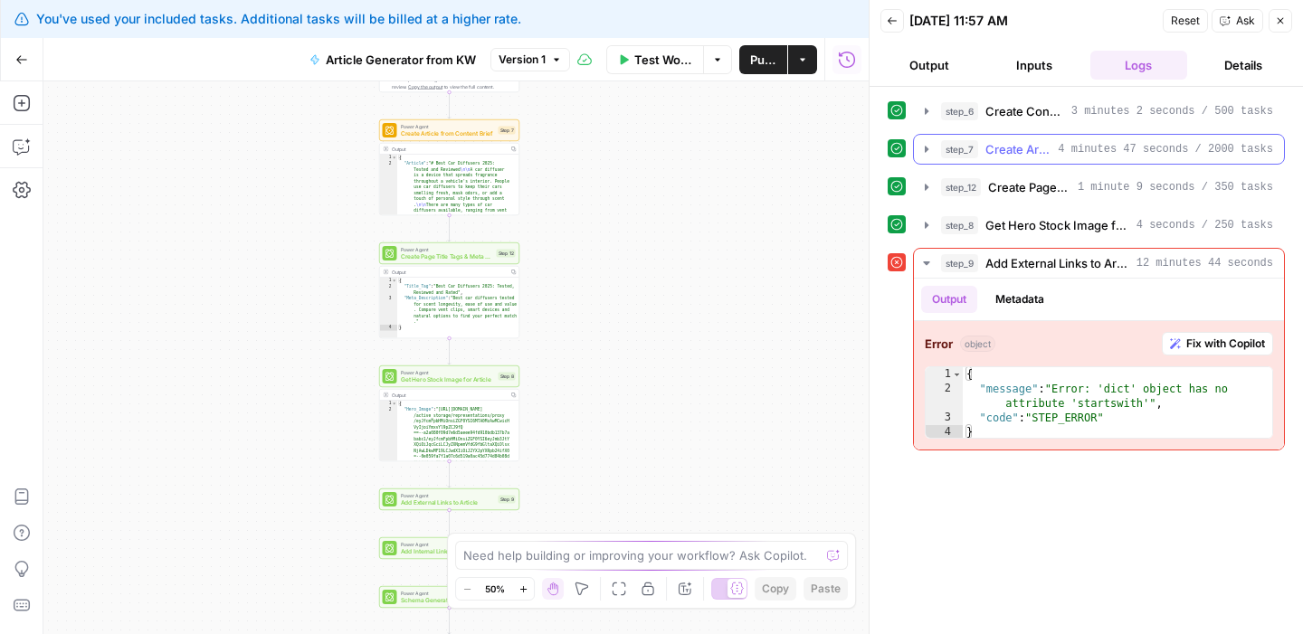
click at [929, 150] on icon "button" at bounding box center [926, 149] width 14 height 14
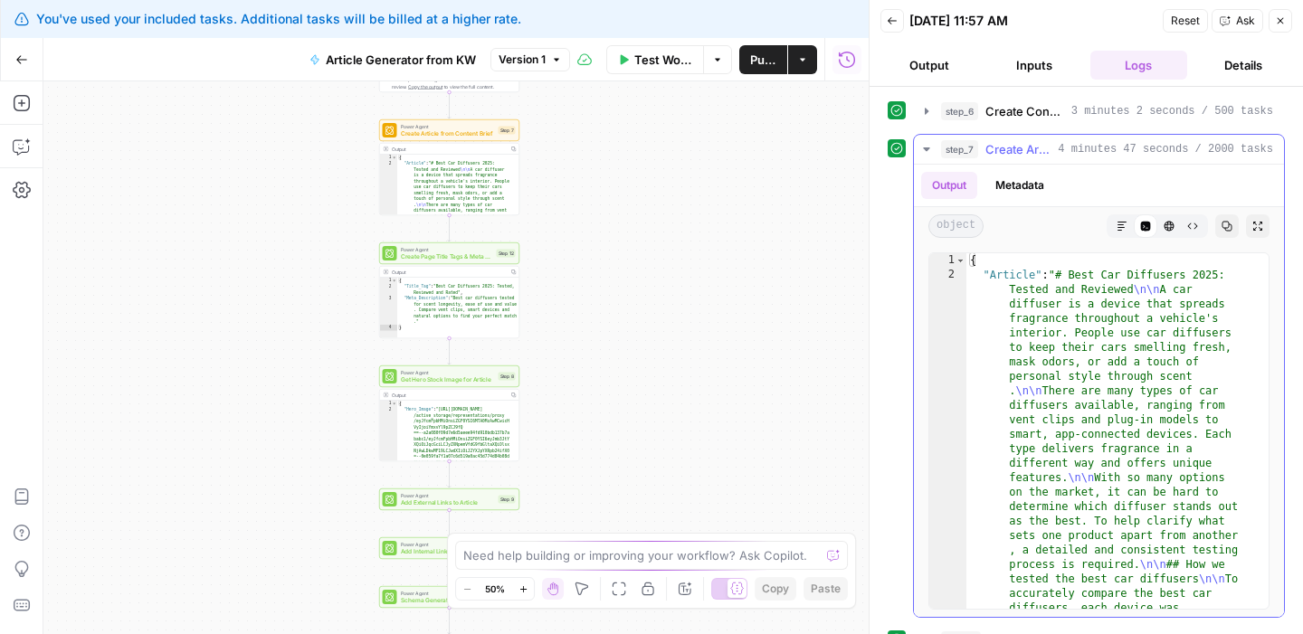
click at [1116, 223] on icon "button" at bounding box center [1121, 226] width 11 height 11
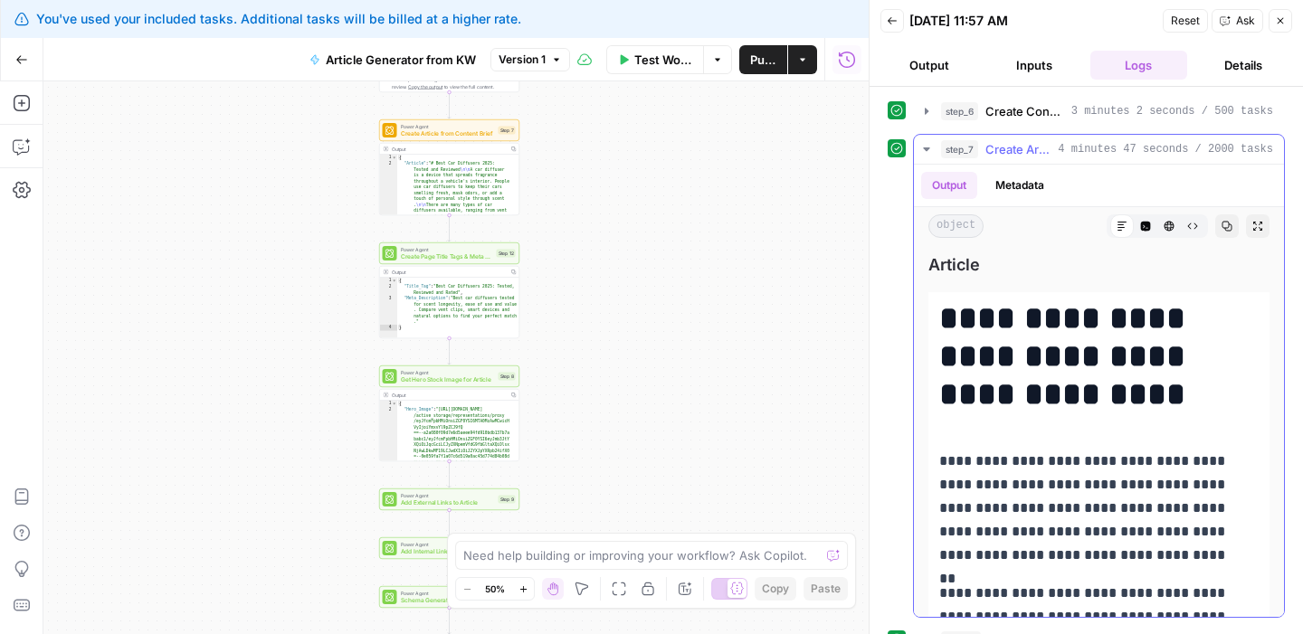
click at [933, 143] on icon "button" at bounding box center [926, 149] width 14 height 14
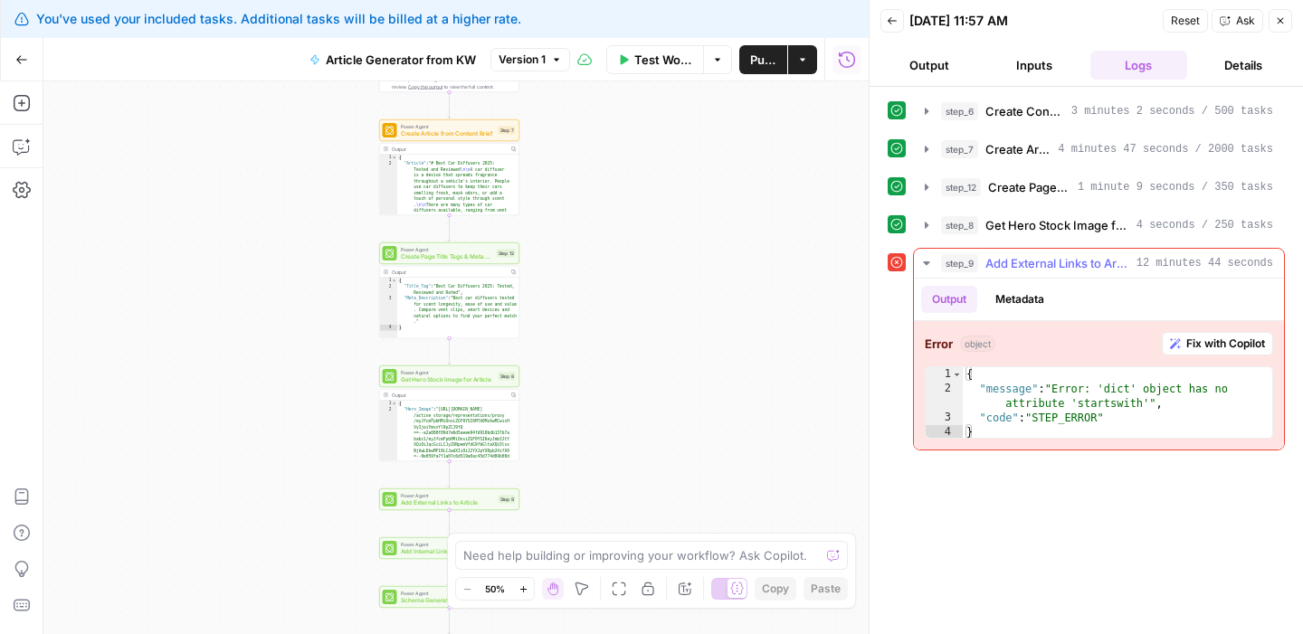
click at [924, 261] on icon "button" at bounding box center [926, 263] width 14 height 14
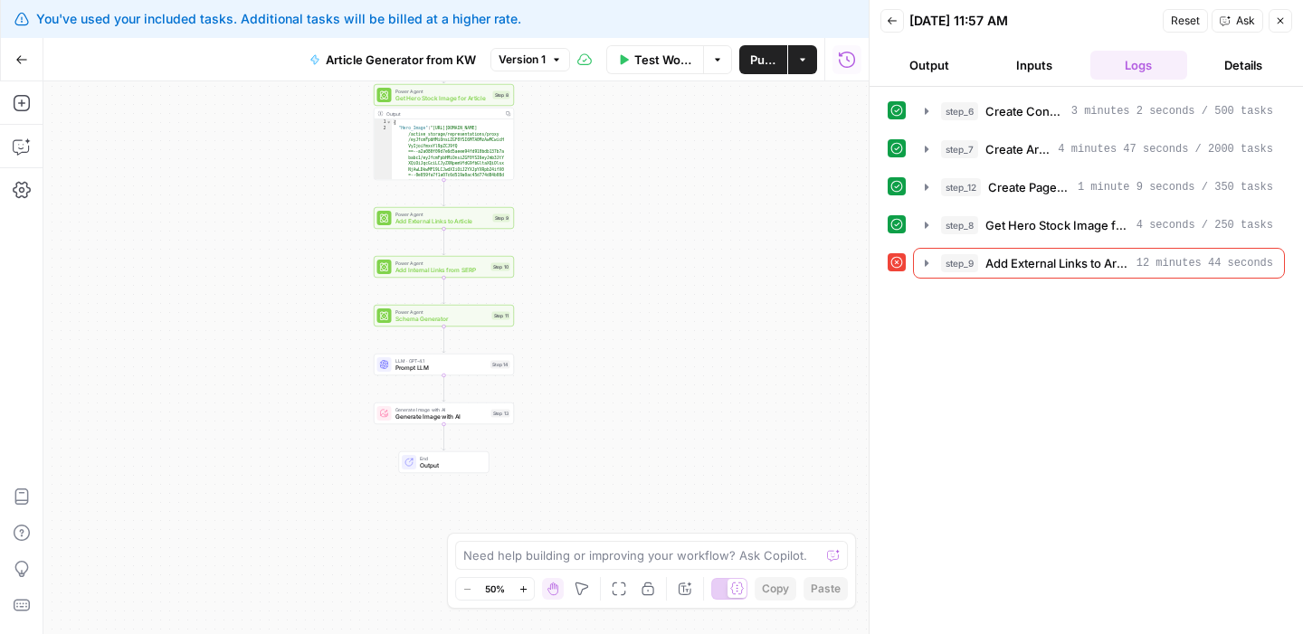
drag, startPoint x: 603, startPoint y: 506, endPoint x: 598, endPoint y: 224, distance: 281.4
click at [598, 224] on div "Workflow Set Inputs Inputs Power Agent Create Content Brief from Keyword Step 6…" at bounding box center [455, 357] width 825 height 553
click at [924, 151] on icon "button" at bounding box center [926, 149] width 4 height 6
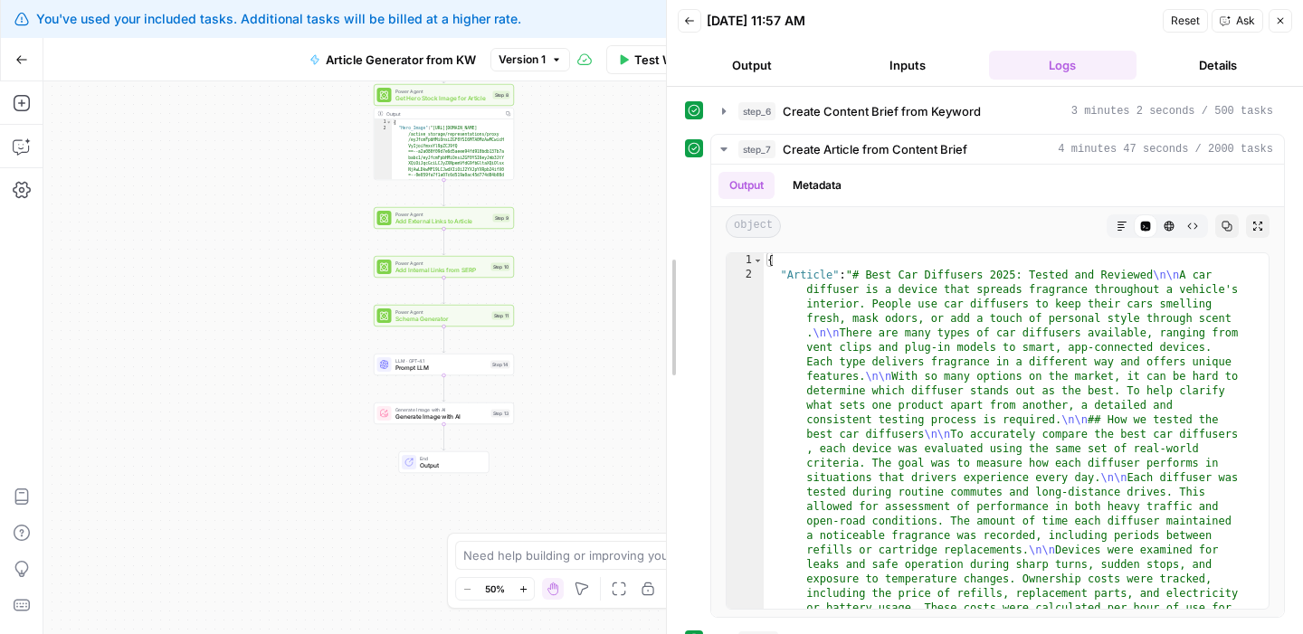
drag, startPoint x: 874, startPoint y: 175, endPoint x: 672, endPoint y: 186, distance: 202.0
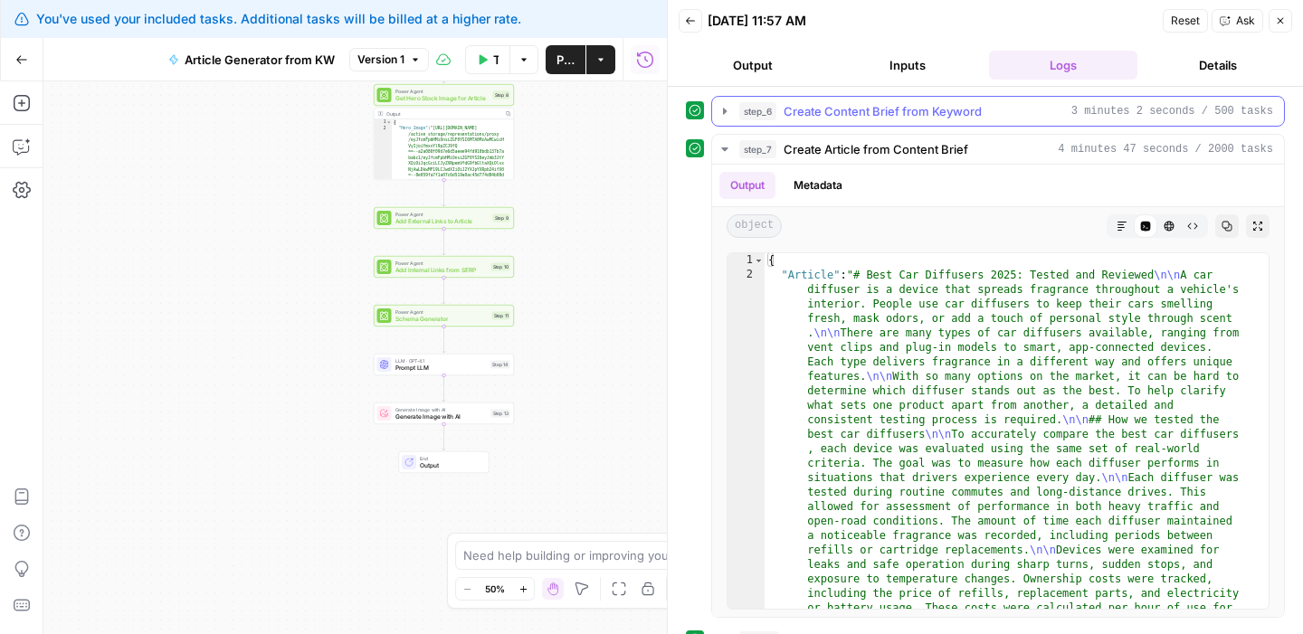
click at [727, 110] on icon "button" at bounding box center [724, 111] width 14 height 14
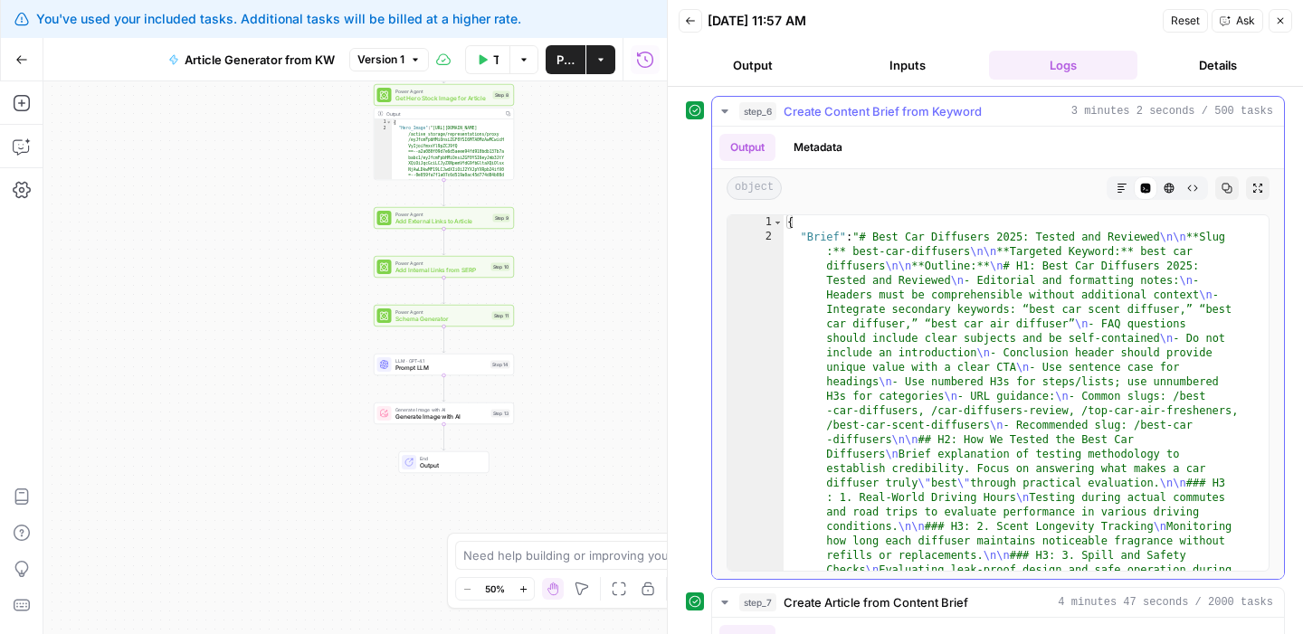
click at [1114, 187] on button "Markdown" at bounding box center [1122, 188] width 24 height 24
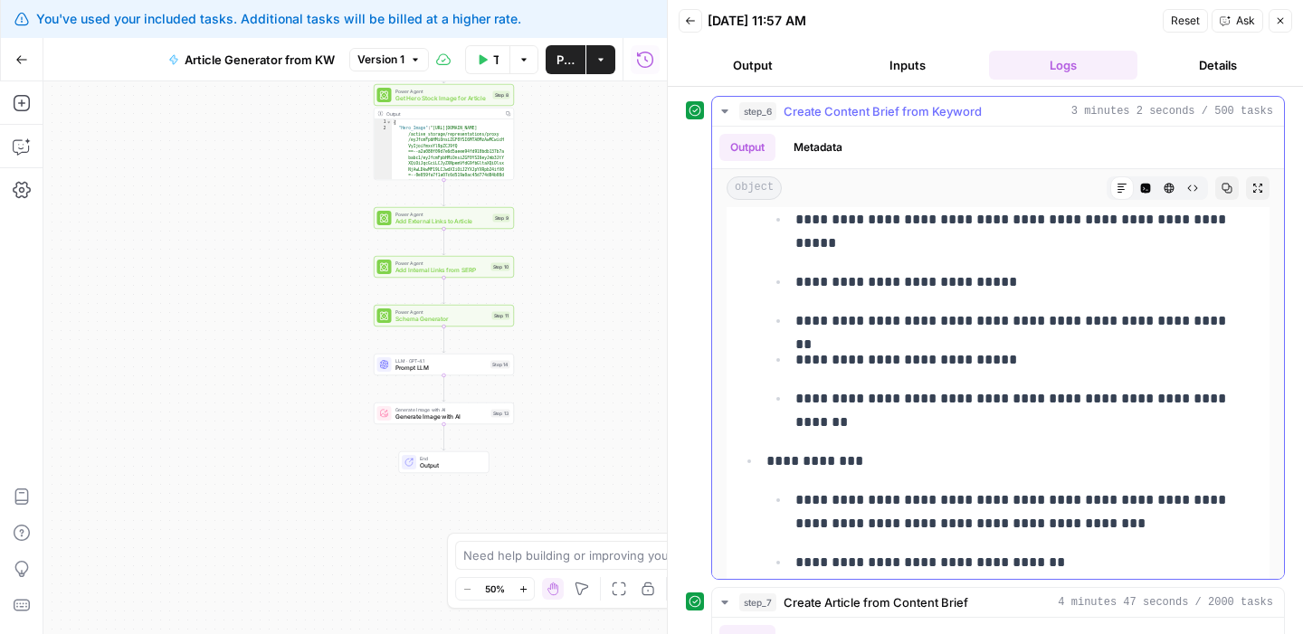
scroll to position [534, 0]
click at [1168, 62] on button "Details" at bounding box center [1218, 65] width 148 height 29
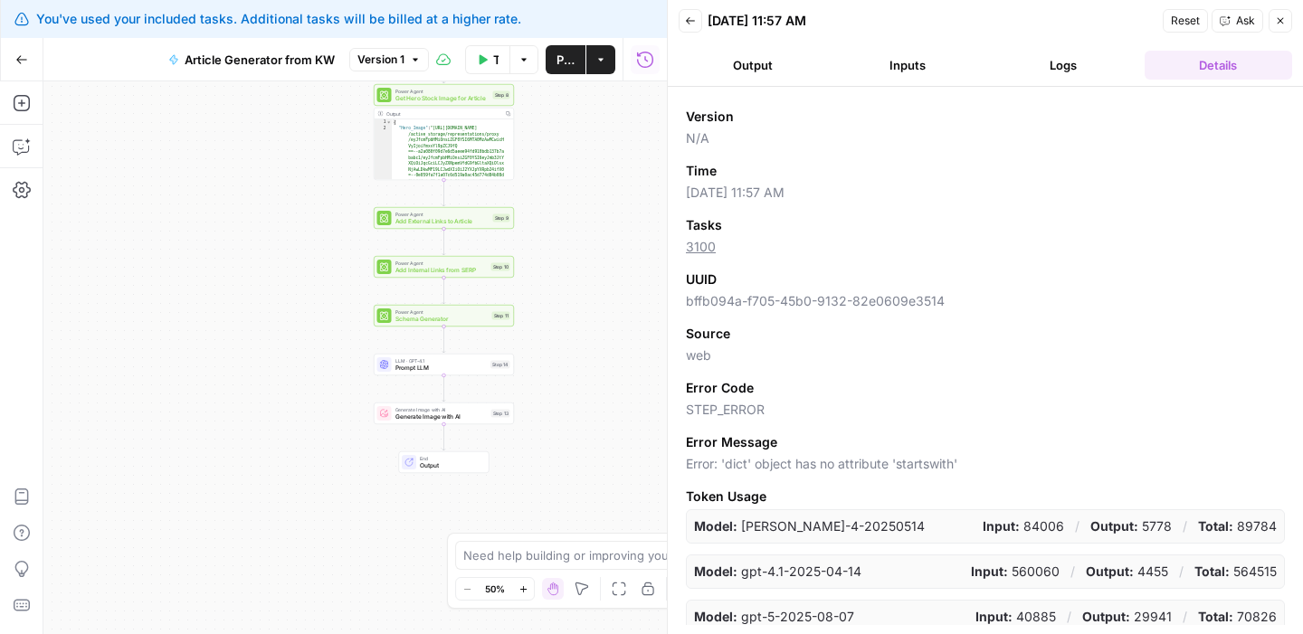
scroll to position [0, 0]
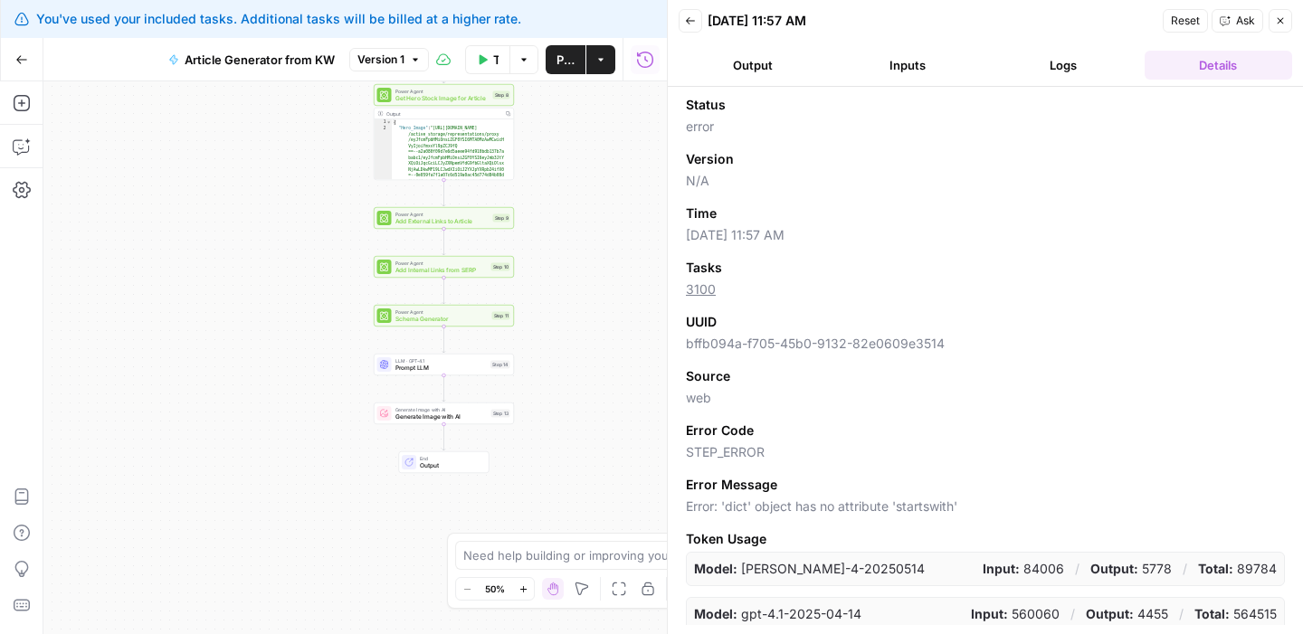
click at [858, 69] on button "Inputs" at bounding box center [908, 65] width 148 height 29
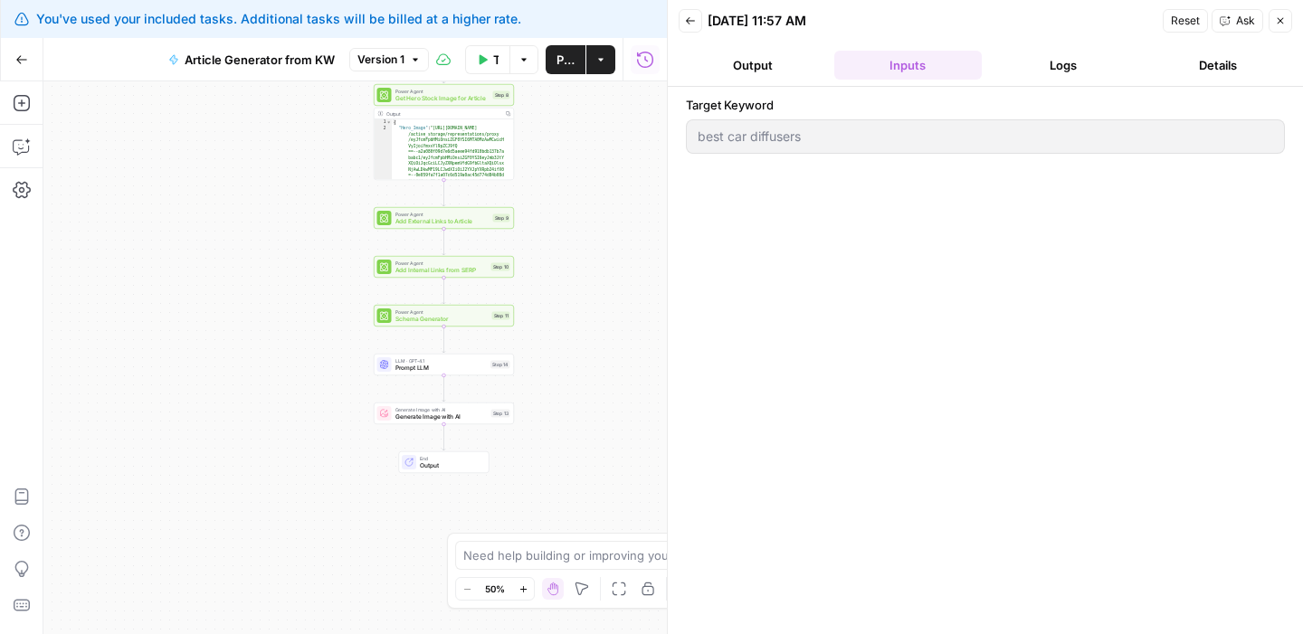
click at [696, 25] on button "Back" at bounding box center [690, 21] width 24 height 24
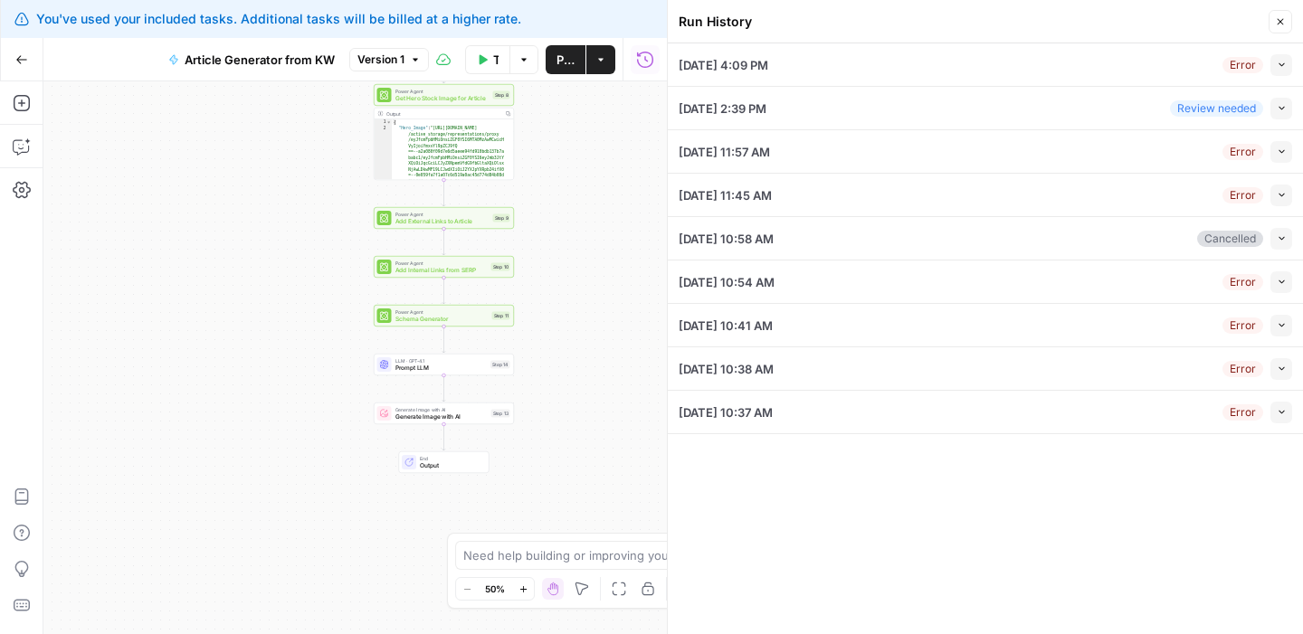
click at [1277, 21] on icon "button" at bounding box center [1280, 21] width 11 height 11
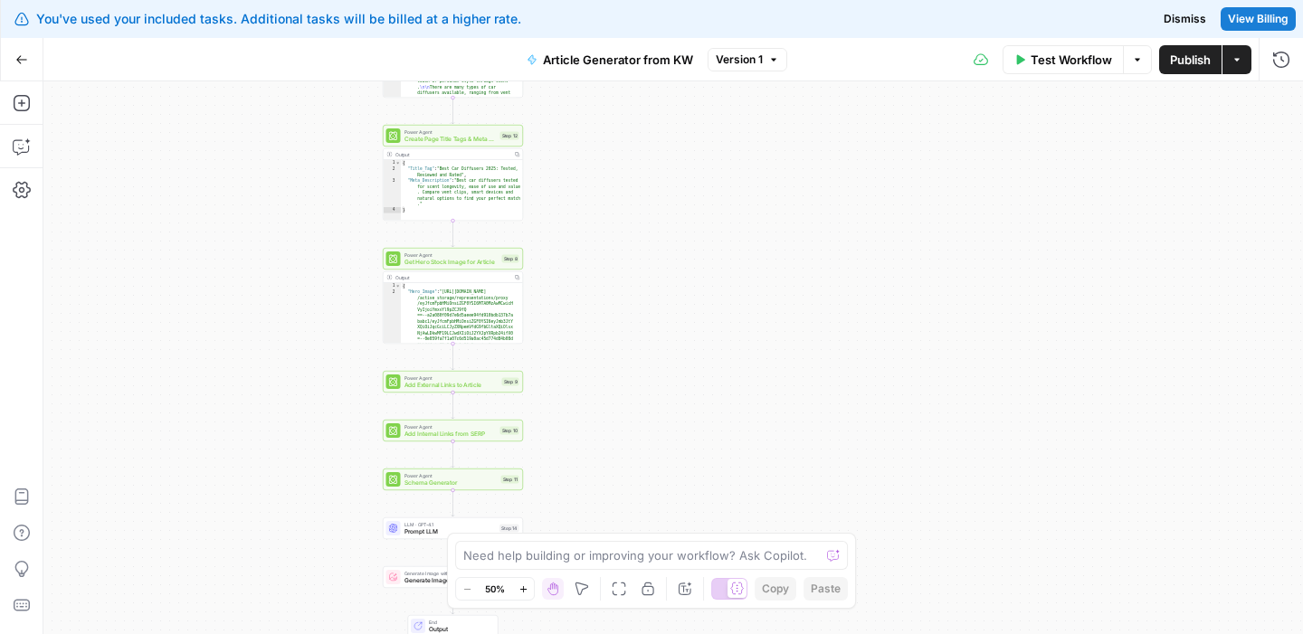
drag, startPoint x: 578, startPoint y: 155, endPoint x: 587, endPoint y: 334, distance: 179.3
click at [587, 334] on div "Workflow Set Inputs Inputs Power Agent Create Content Brief from Keyword Step 6…" at bounding box center [672, 357] width 1259 height 553
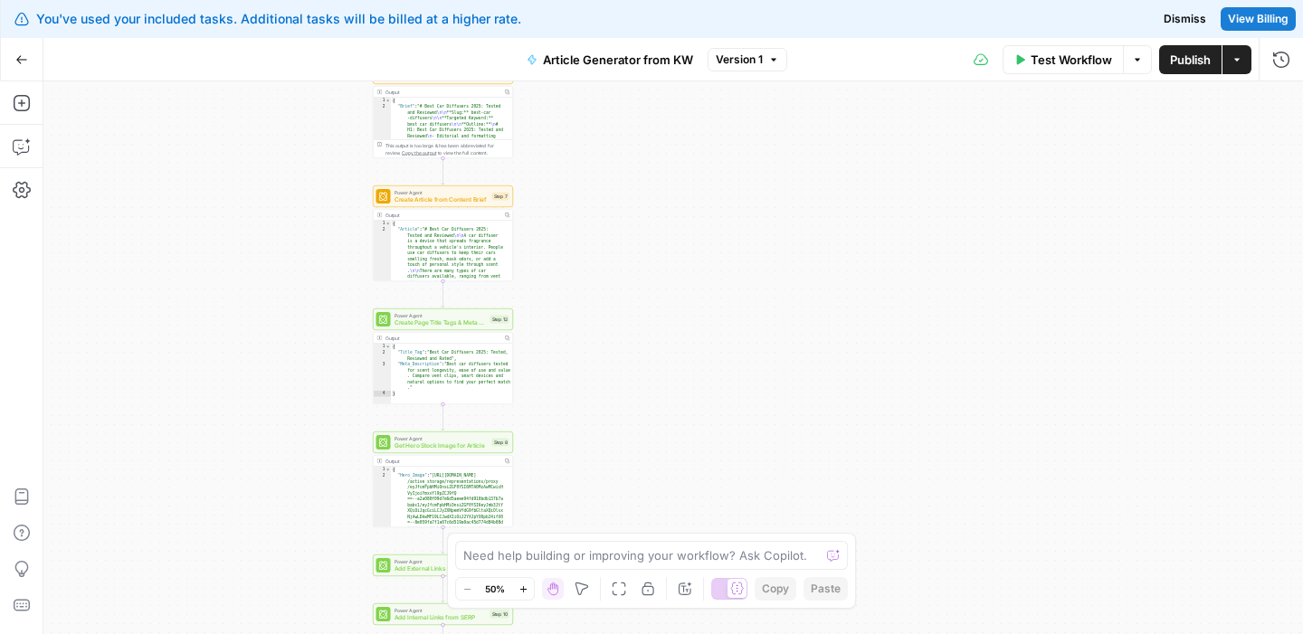
drag, startPoint x: 582, startPoint y: 144, endPoint x: 571, endPoint y: 312, distance: 168.6
click at [571, 312] on div "Workflow Set Inputs Inputs Power Agent Create Content Brief from Keyword Step 6…" at bounding box center [672, 357] width 1259 height 553
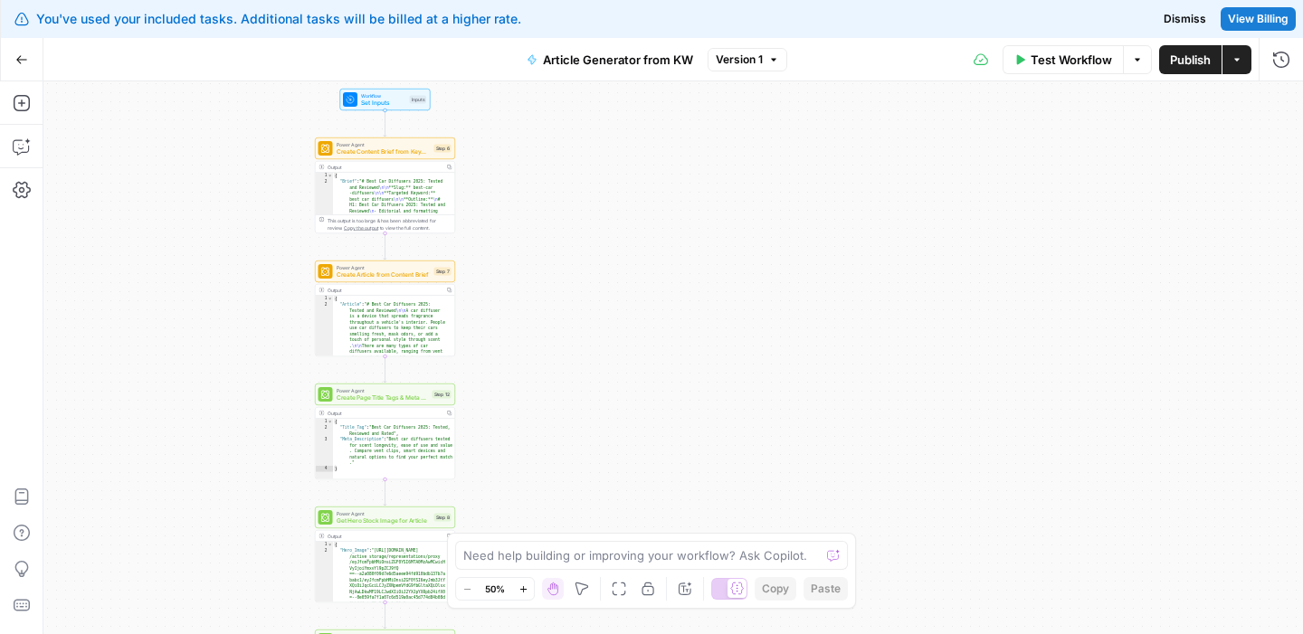
drag, startPoint x: 579, startPoint y: 162, endPoint x: 522, endPoint y: 237, distance: 94.3
click at [522, 237] on div "Workflow Set Inputs Inputs Power Agent Create Content Brief from Keyword Step 6…" at bounding box center [672, 357] width 1259 height 553
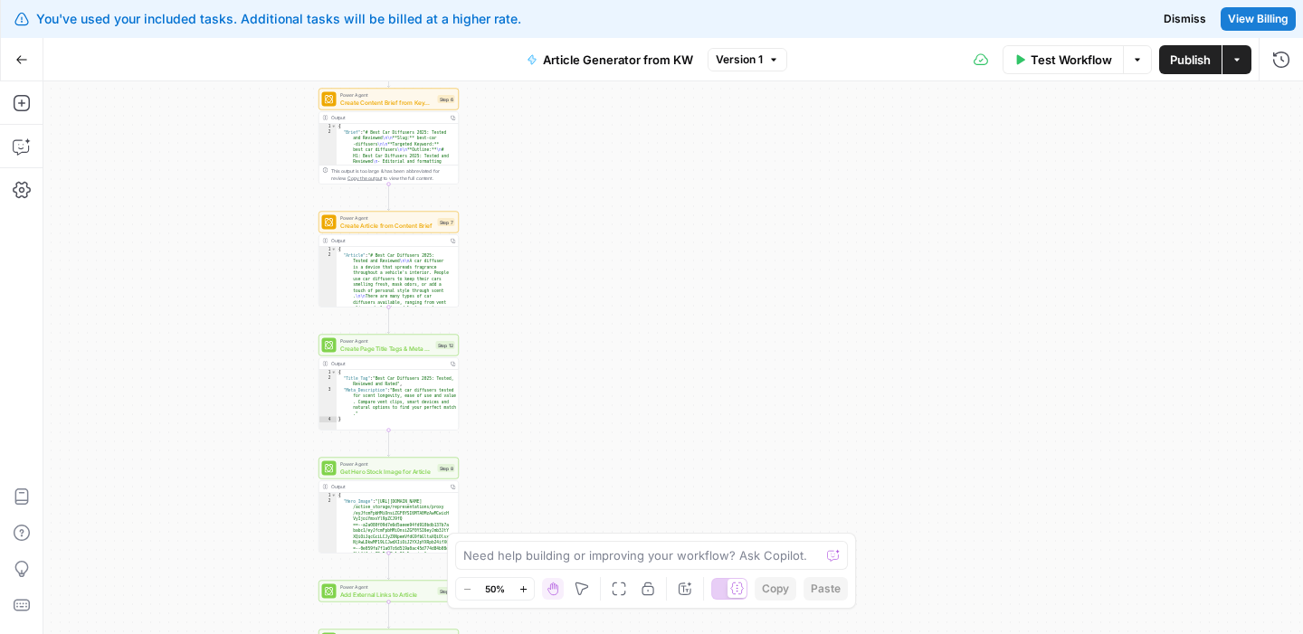
click at [378, 222] on span "Create Article from Content Brief" at bounding box center [387, 225] width 94 height 9
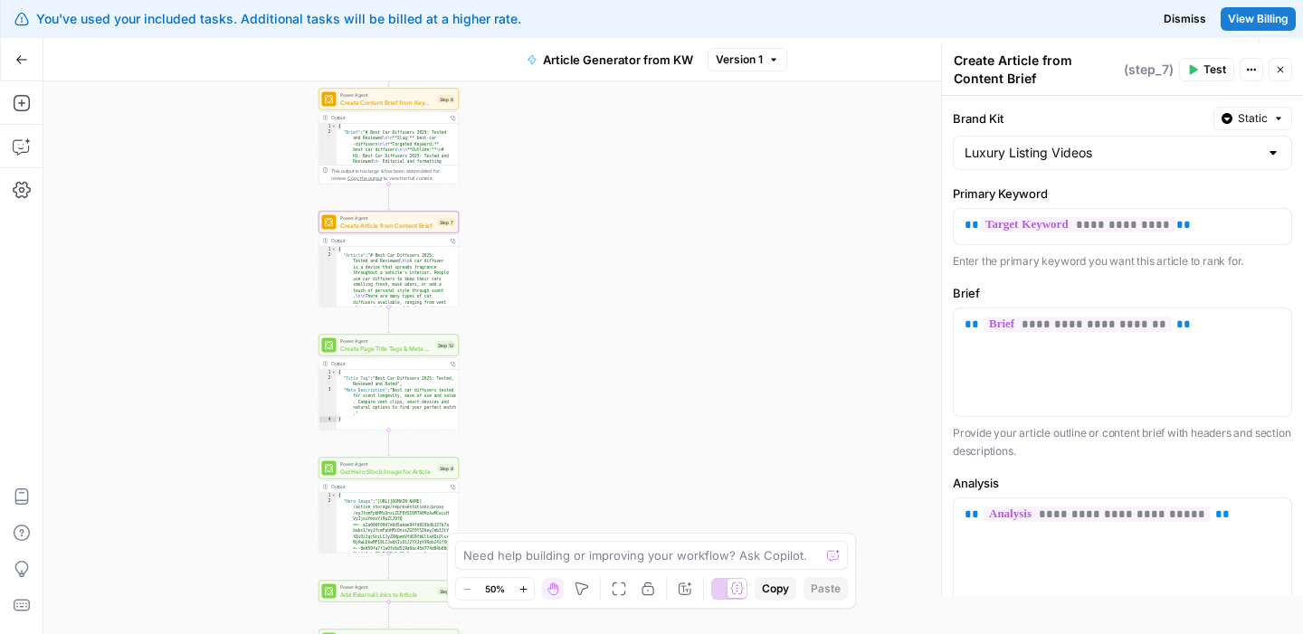
click at [1281, 71] on icon "button" at bounding box center [1280, 69] width 11 height 11
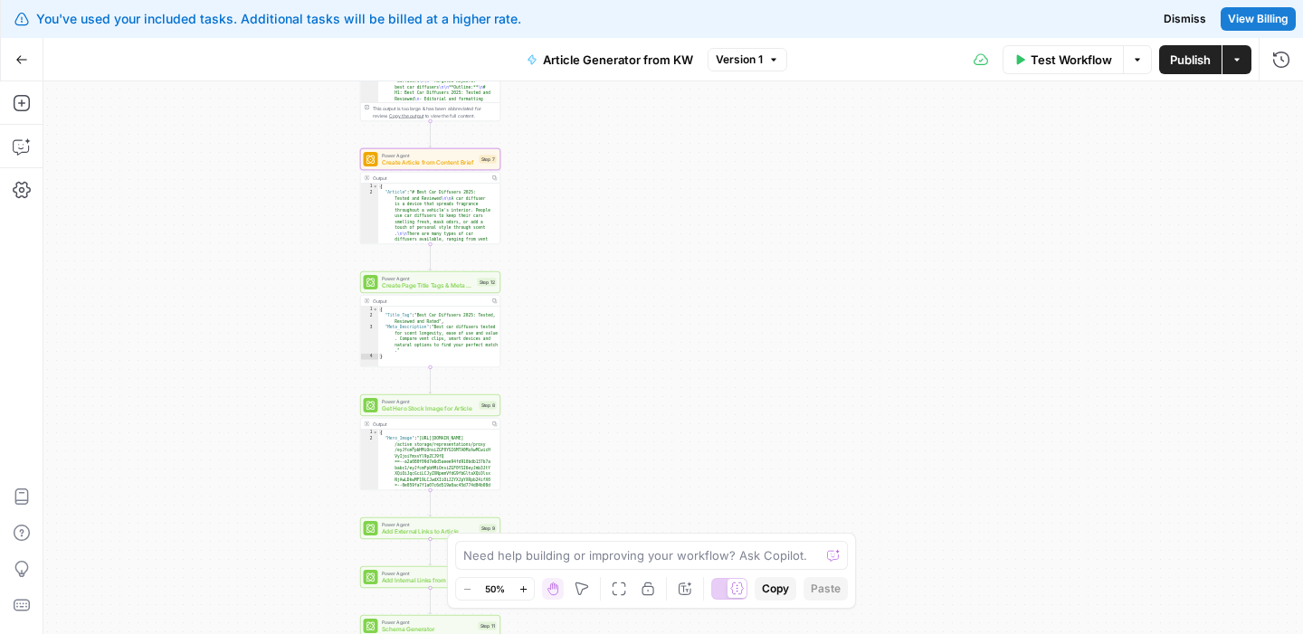
type textarea "**********"
click at [439, 179] on div "Output" at bounding box center [430, 178] width 114 height 7
click at [448, 164] on span "Create Article from Content Brief" at bounding box center [429, 162] width 94 height 9
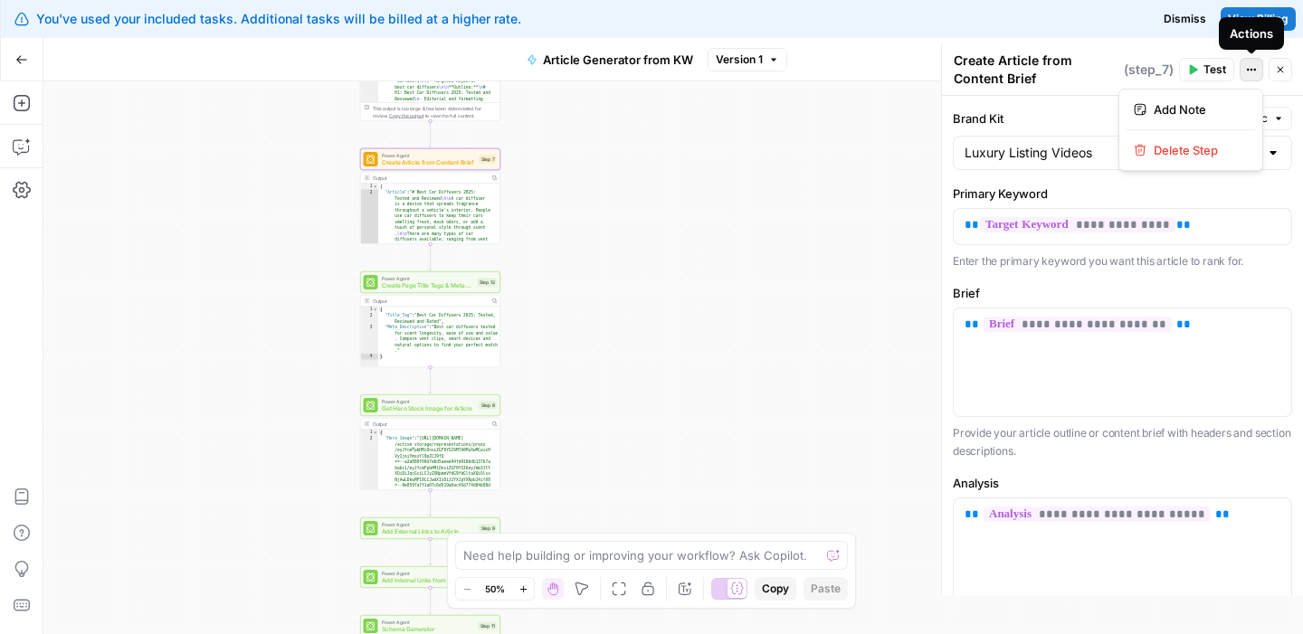
click at [1241, 72] on button "Actions" at bounding box center [1251, 70] width 24 height 24
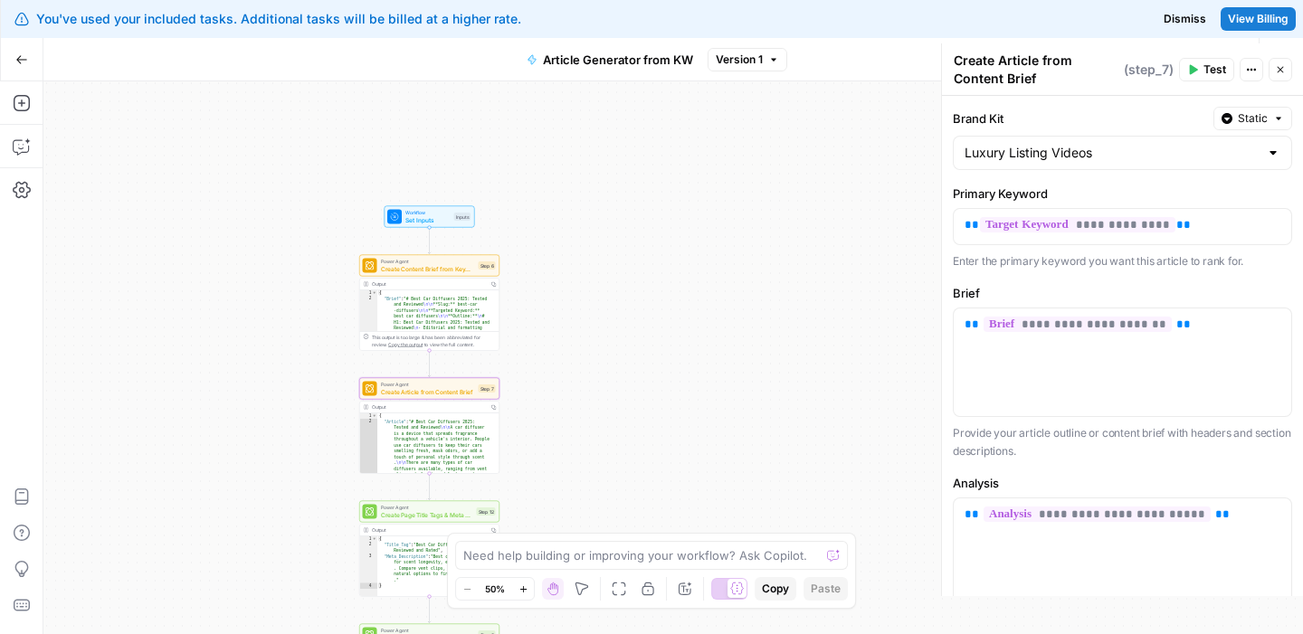
click at [430, 262] on span "Power Agent" at bounding box center [428, 261] width 94 height 7
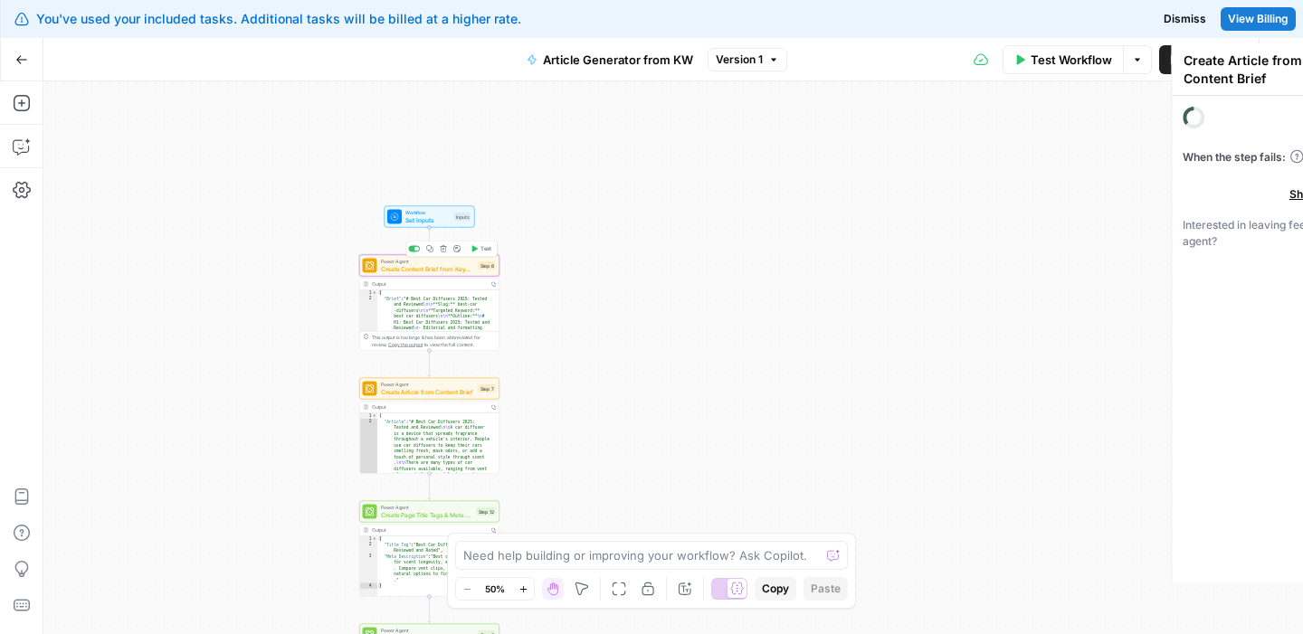
type textarea "Create Content Brief from Keyword"
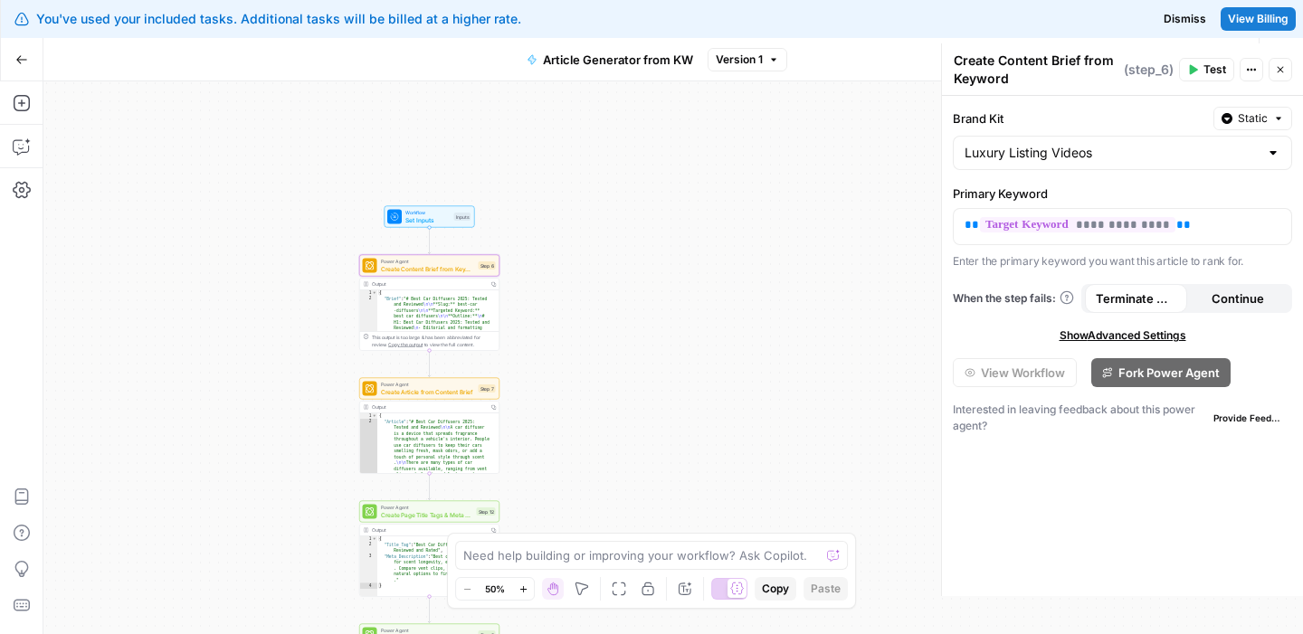
click at [1275, 151] on div at bounding box center [1273, 153] width 14 height 18
type input "Luxury Listing Videos"
click at [1026, 117] on label "Brand Kit" at bounding box center [1079, 118] width 253 height 18
click at [1026, 144] on input "Luxury Listing Videos" at bounding box center [1111, 153] width 294 height 18
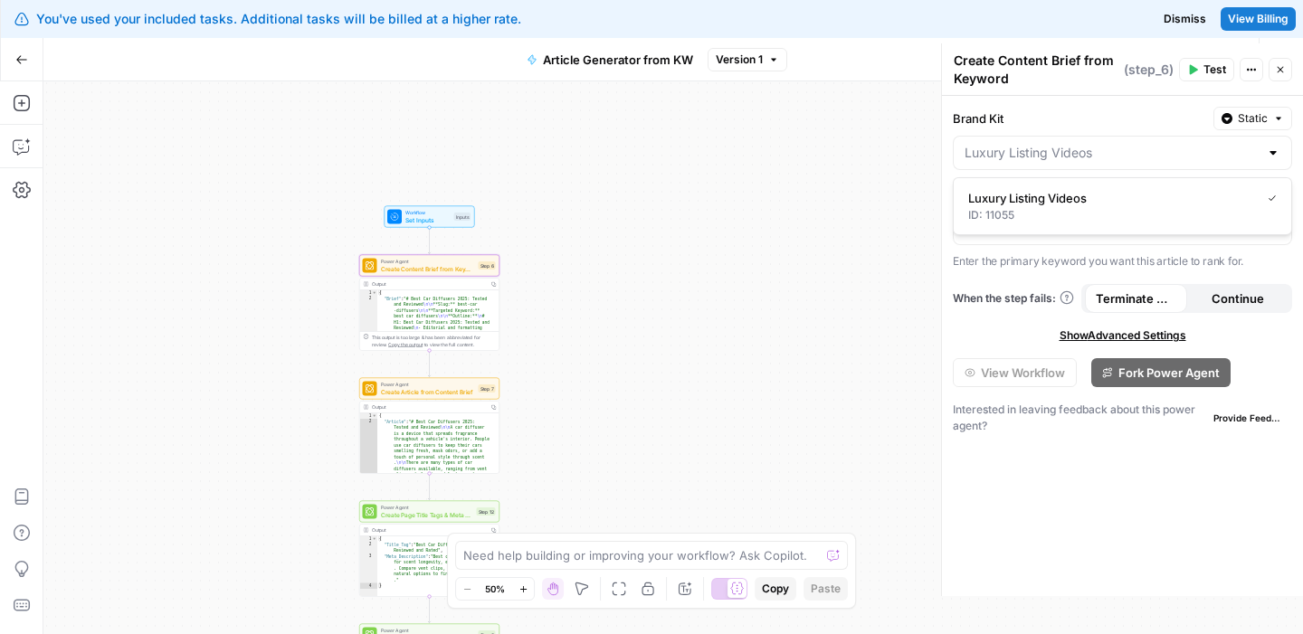
type input "Luxury Listing Videos"
click at [1026, 123] on label "Brand Kit" at bounding box center [1079, 118] width 253 height 18
click at [1026, 144] on input "Luxury Listing Videos" at bounding box center [1111, 153] width 294 height 18
type input "Luxury Listing Videos"
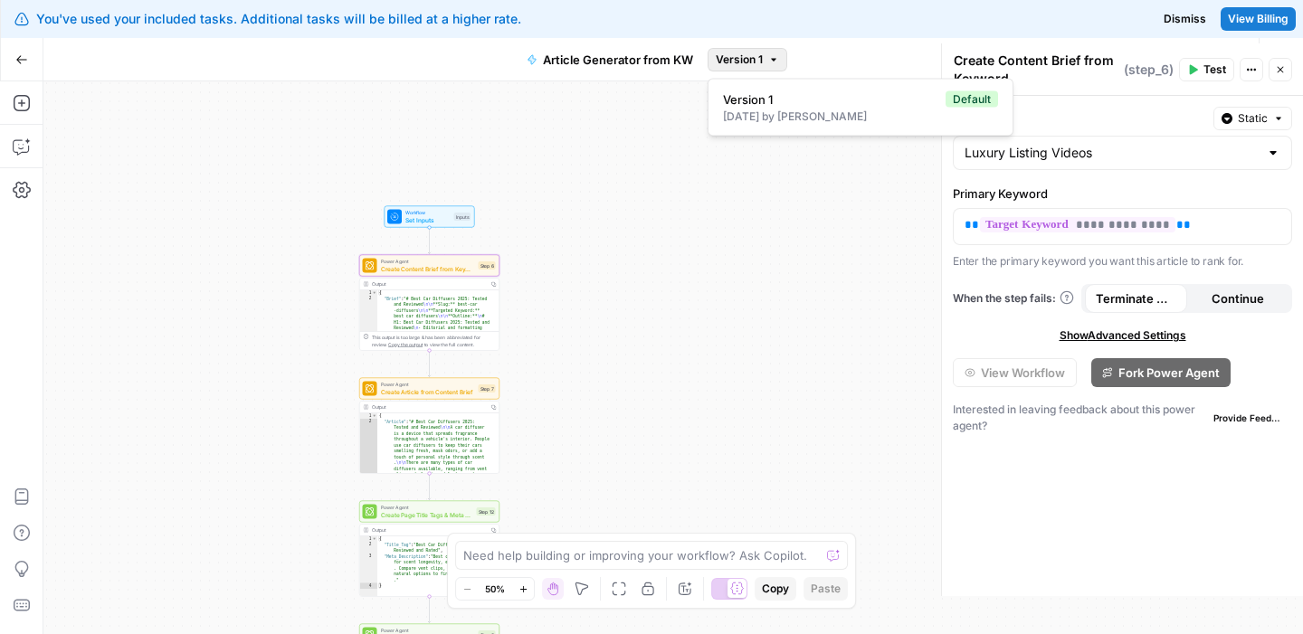
click at [744, 61] on span "Version 1" at bounding box center [739, 60] width 47 height 16
click at [769, 64] on icon "button" at bounding box center [773, 59] width 11 height 11
click at [543, 363] on div "Workflow Set Inputs Inputs Power Agent Create Content Brief from Keyword Step 6…" at bounding box center [672, 357] width 1259 height 553
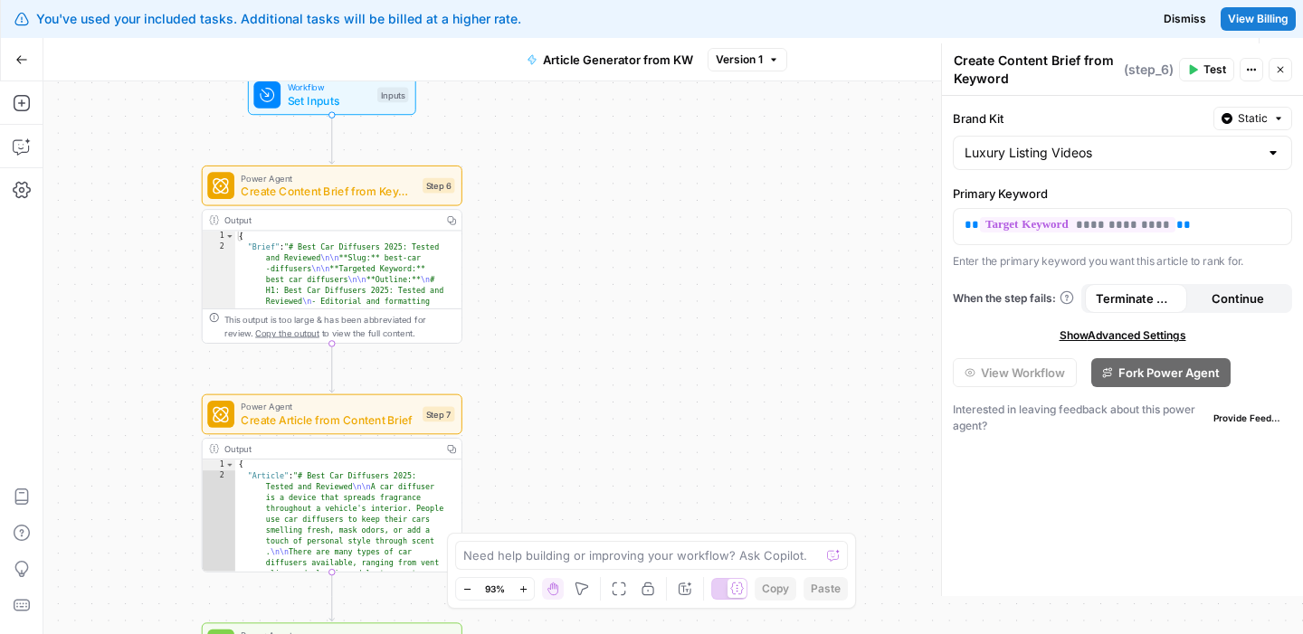
click at [359, 322] on div "This output is too large & has been abbreviated for review. Copy the output to …" at bounding box center [339, 326] width 231 height 27
click at [413, 221] on div "Output" at bounding box center [330, 220] width 212 height 14
type textarea "**********"
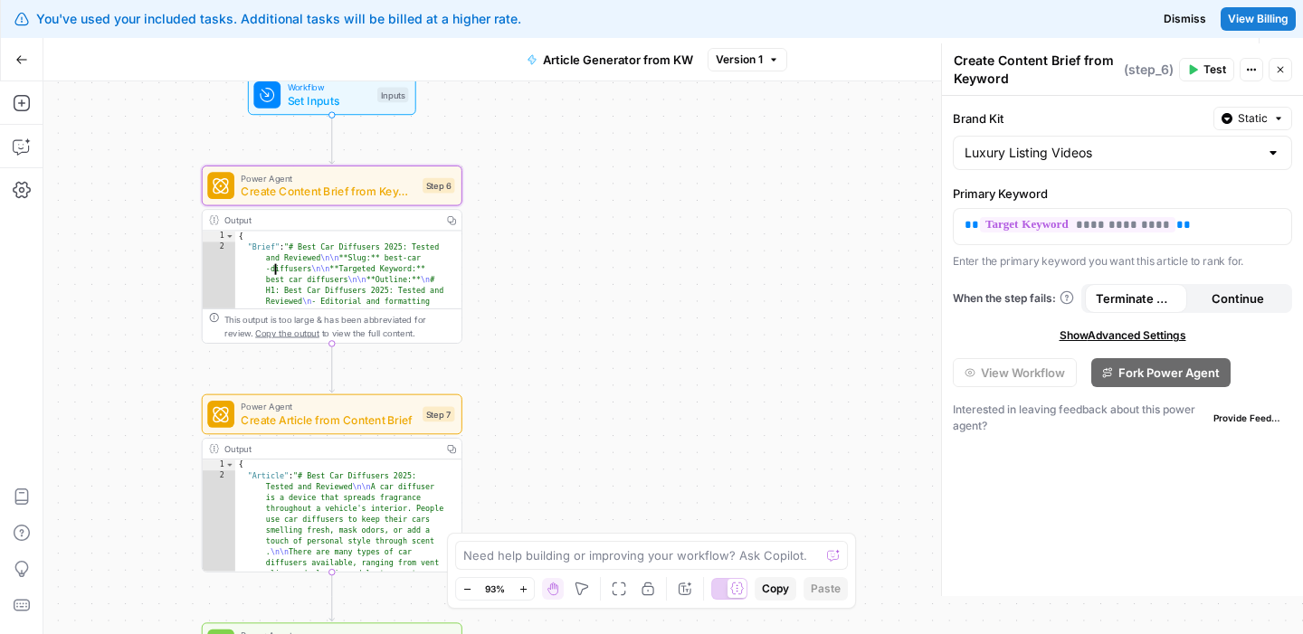
click at [276, 333] on span "Copy the output" at bounding box center [287, 332] width 64 height 10
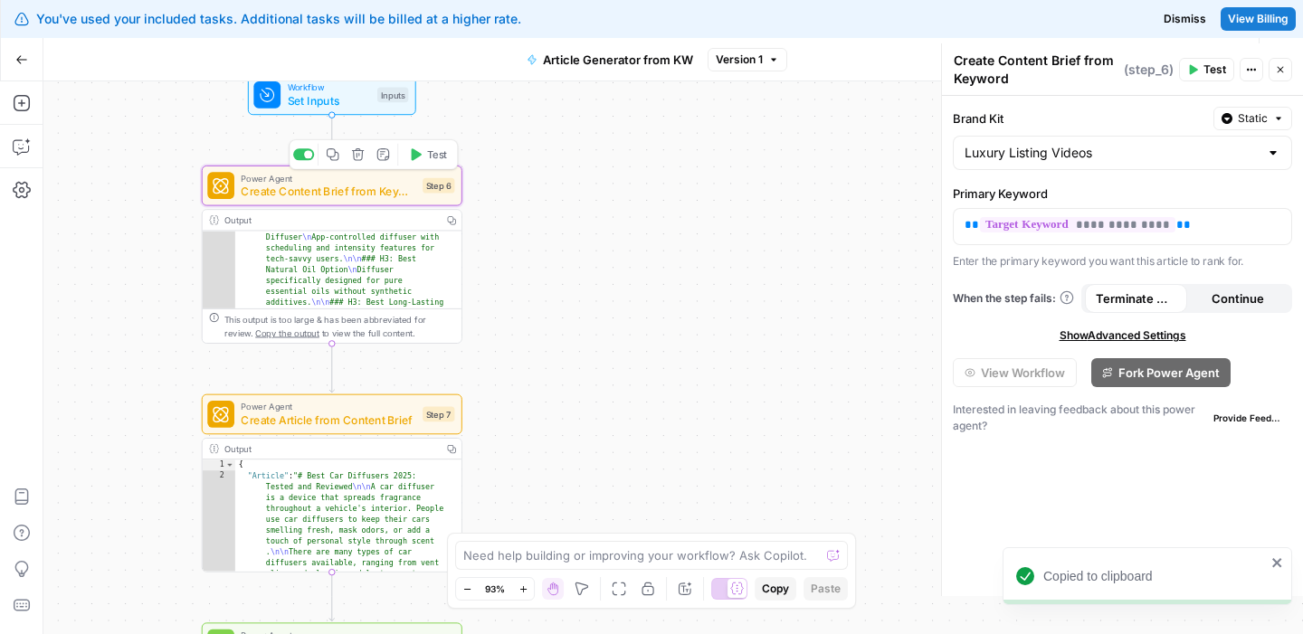
click at [443, 190] on div "Step 6" at bounding box center [438, 185] width 32 height 15
click at [346, 196] on span "Create Content Brief from Keyword" at bounding box center [328, 191] width 175 height 17
click at [346, 215] on div "Output" at bounding box center [330, 220] width 212 height 14
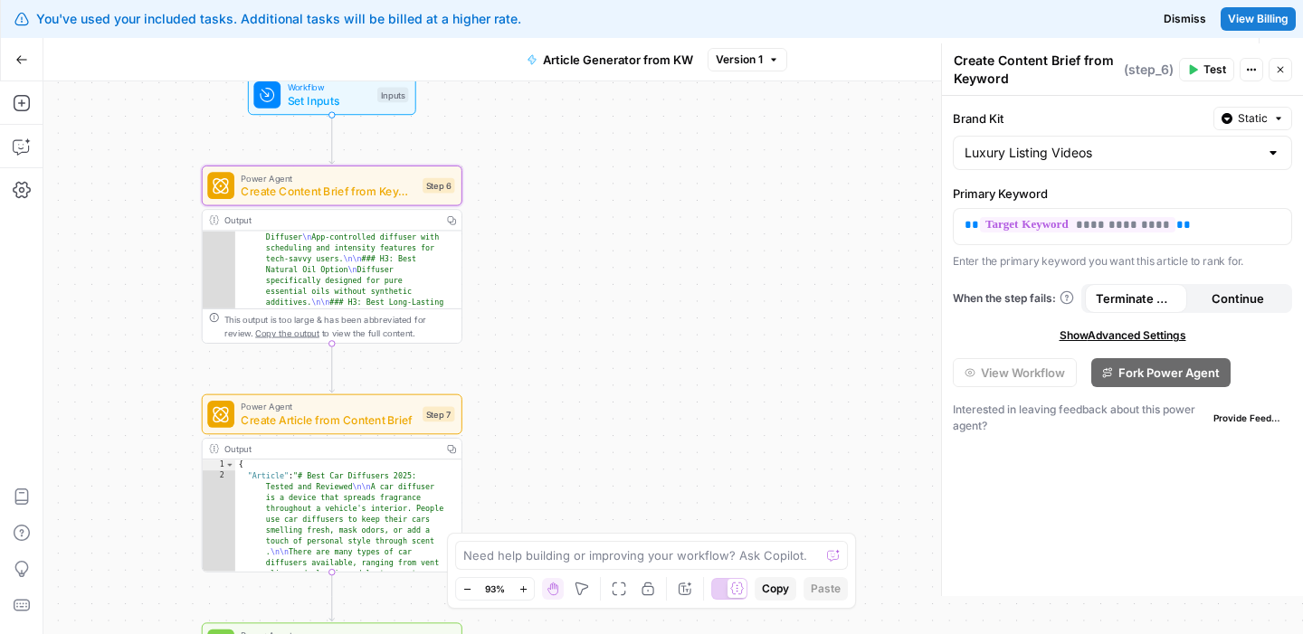
click at [346, 215] on div "Output" at bounding box center [330, 220] width 212 height 14
click at [1248, 73] on icon "button" at bounding box center [1251, 69] width 11 height 11
click at [1286, 71] on button "Close" at bounding box center [1280, 70] width 24 height 24
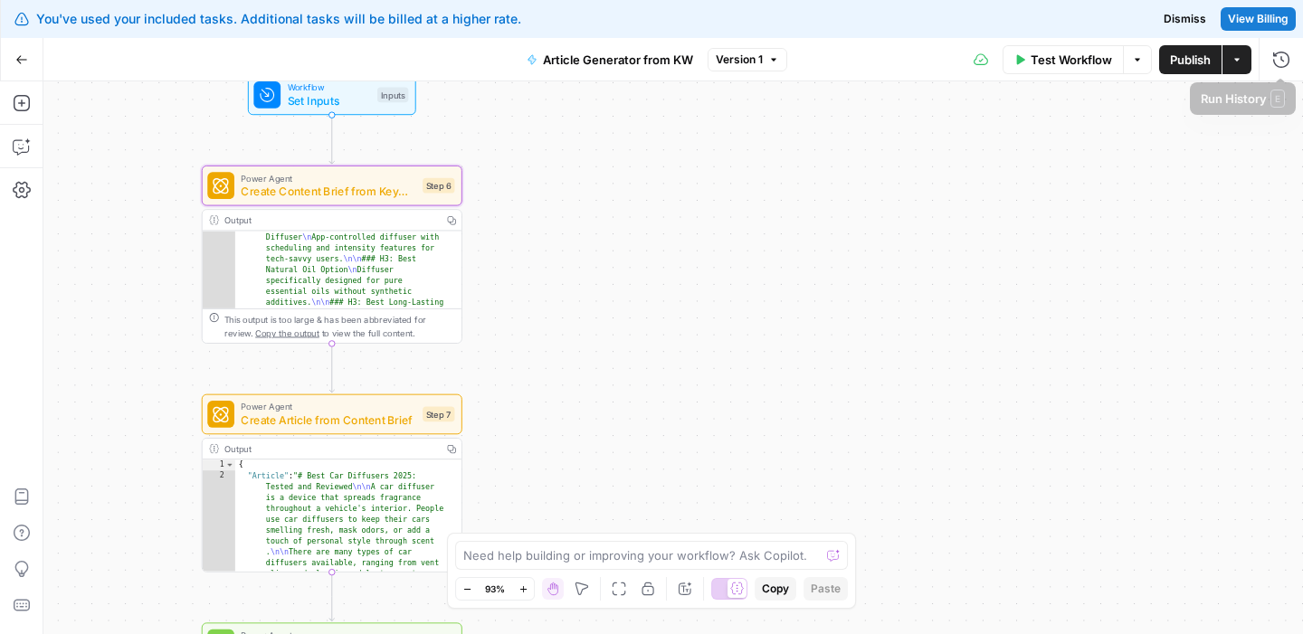
click at [1250, 63] on button "Actions" at bounding box center [1236, 59] width 29 height 29
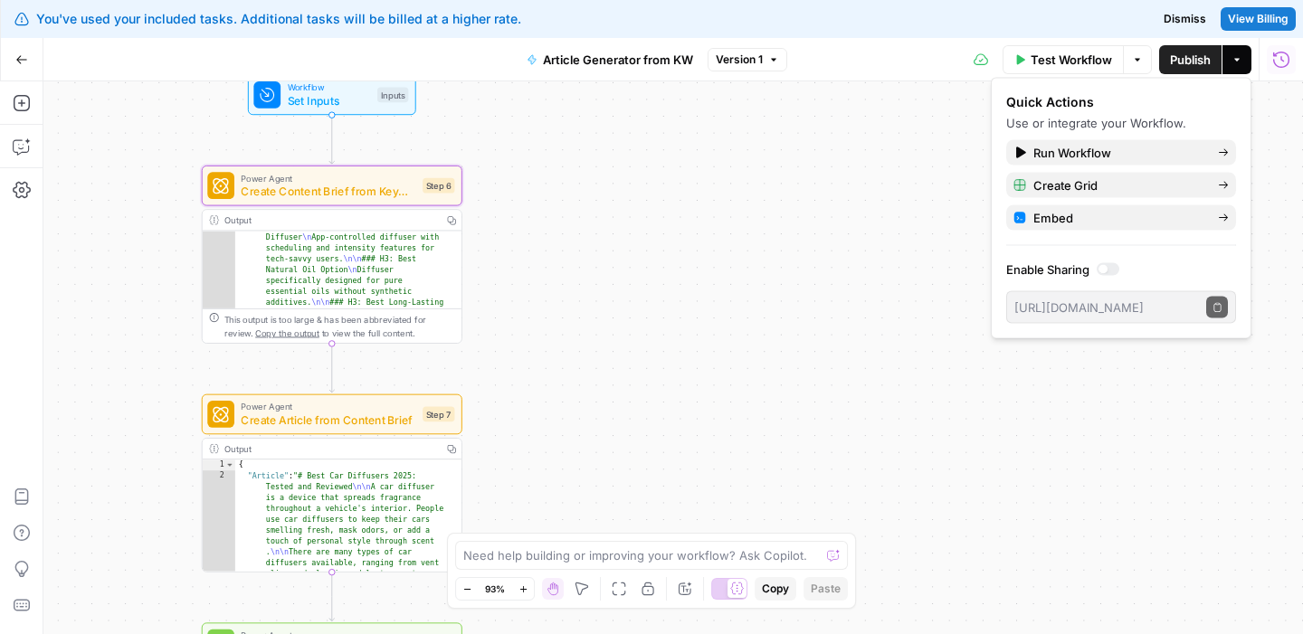
click at [1290, 62] on button "Run History" at bounding box center [1280, 59] width 29 height 29
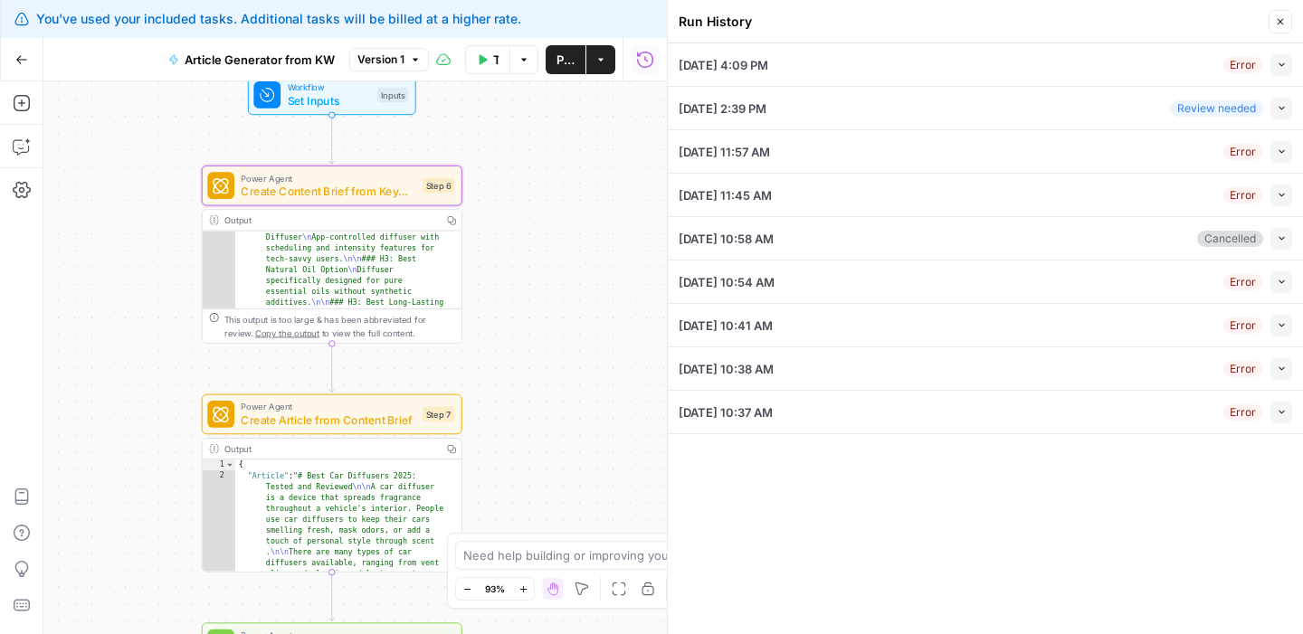
click at [987, 69] on div "[DATE] 4:09 PM Error Collapse" at bounding box center [984, 64] width 613 height 43
click at [1288, 62] on button "Collapse" at bounding box center [1281, 65] width 22 height 22
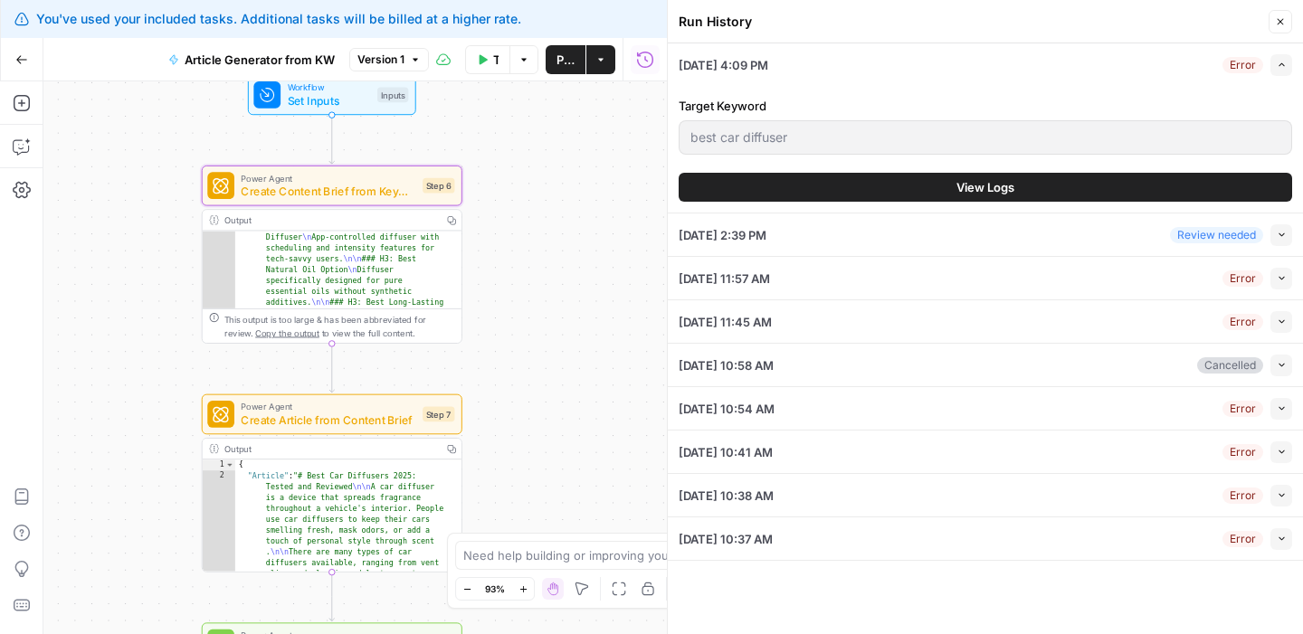
click at [887, 182] on button "View Logs" at bounding box center [984, 187] width 613 height 29
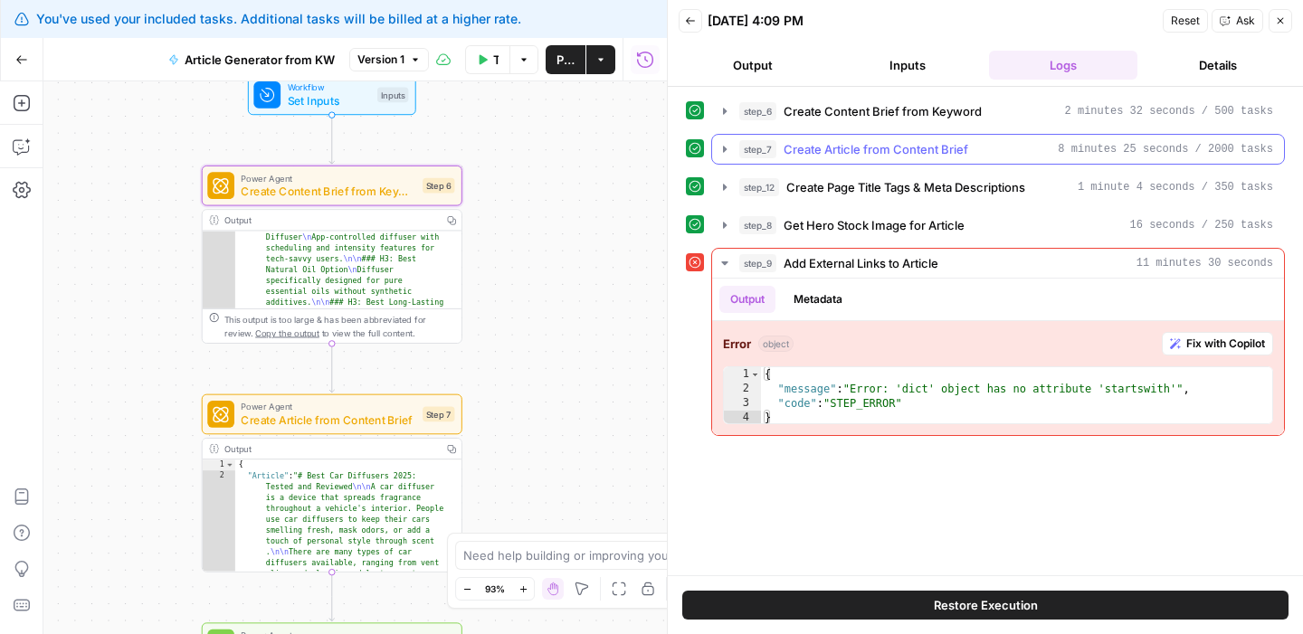
click at [947, 149] on span "Create Article from Content Brief" at bounding box center [875, 149] width 185 height 18
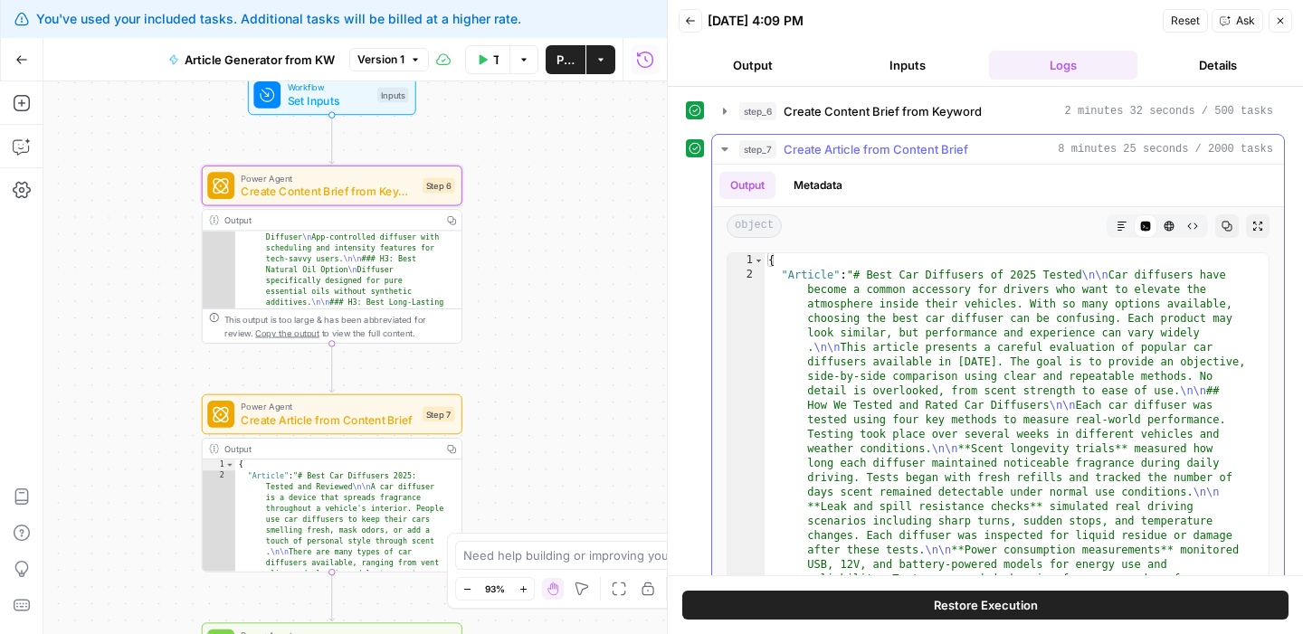
click at [1116, 226] on icon "button" at bounding box center [1121, 226] width 11 height 11
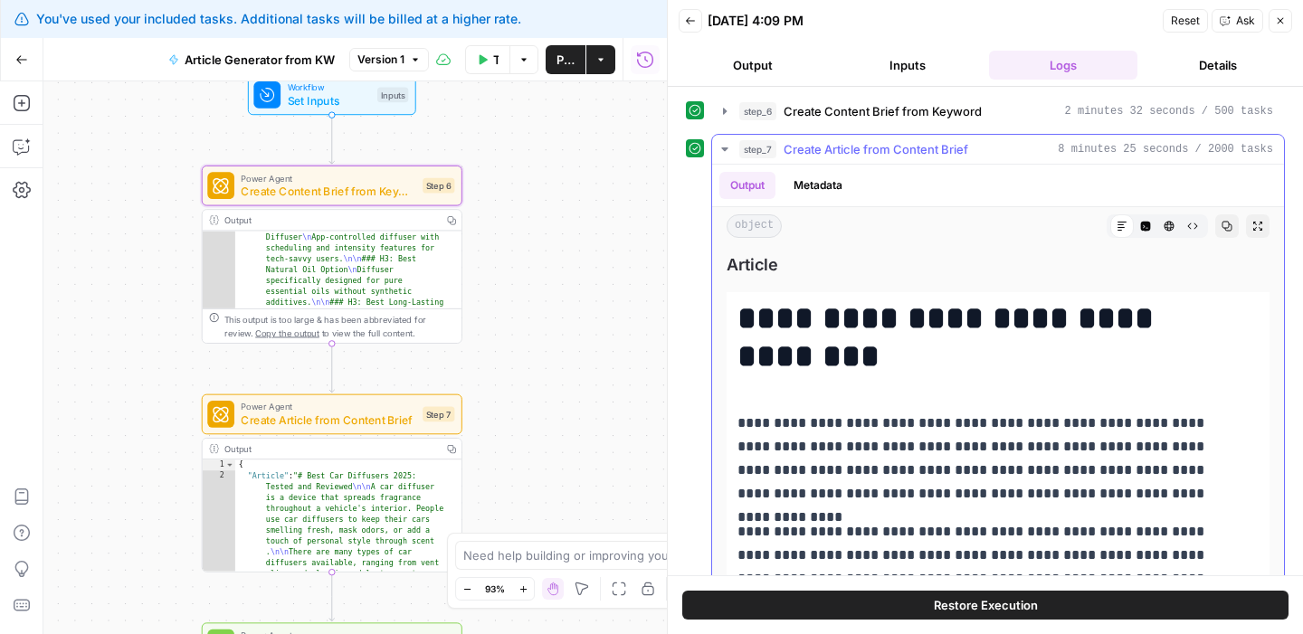
click at [1221, 228] on icon "button" at bounding box center [1226, 226] width 11 height 11
click at [745, 83] on header "Back [DATE] 4:09 PM Reset Ask Close Output Inputs Logs Details" at bounding box center [985, 43] width 635 height 87
click at [745, 74] on button "Output" at bounding box center [752, 65] width 148 height 29
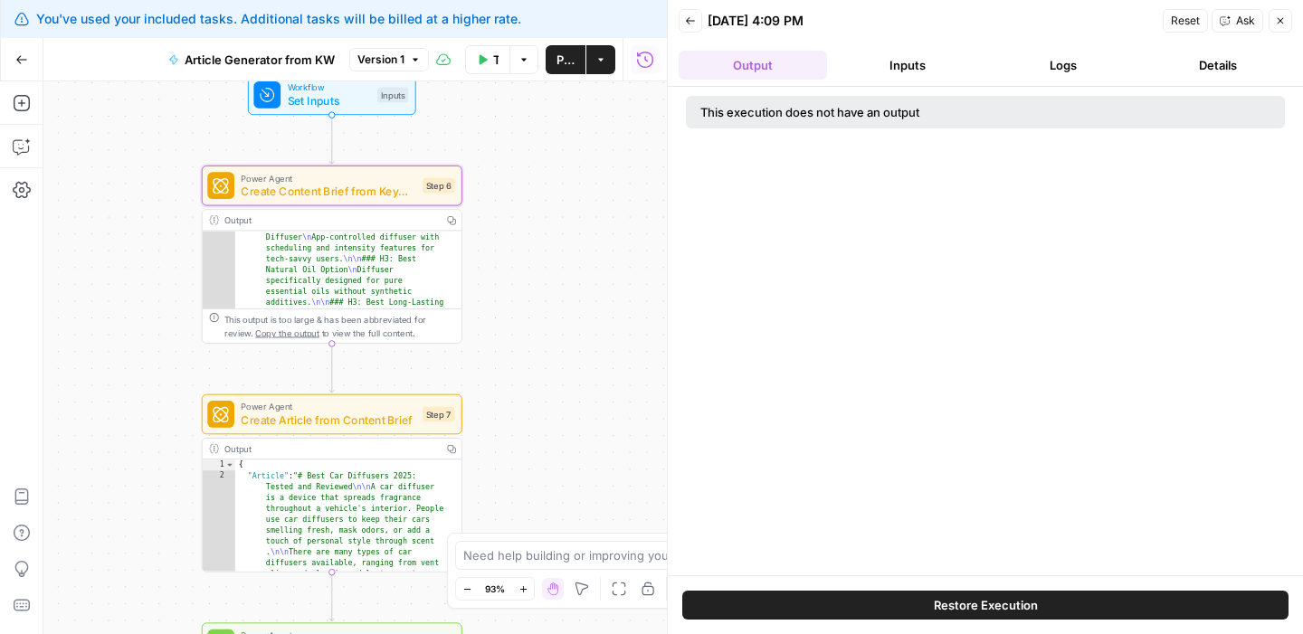
click at [893, 55] on button "Inputs" at bounding box center [908, 65] width 148 height 29
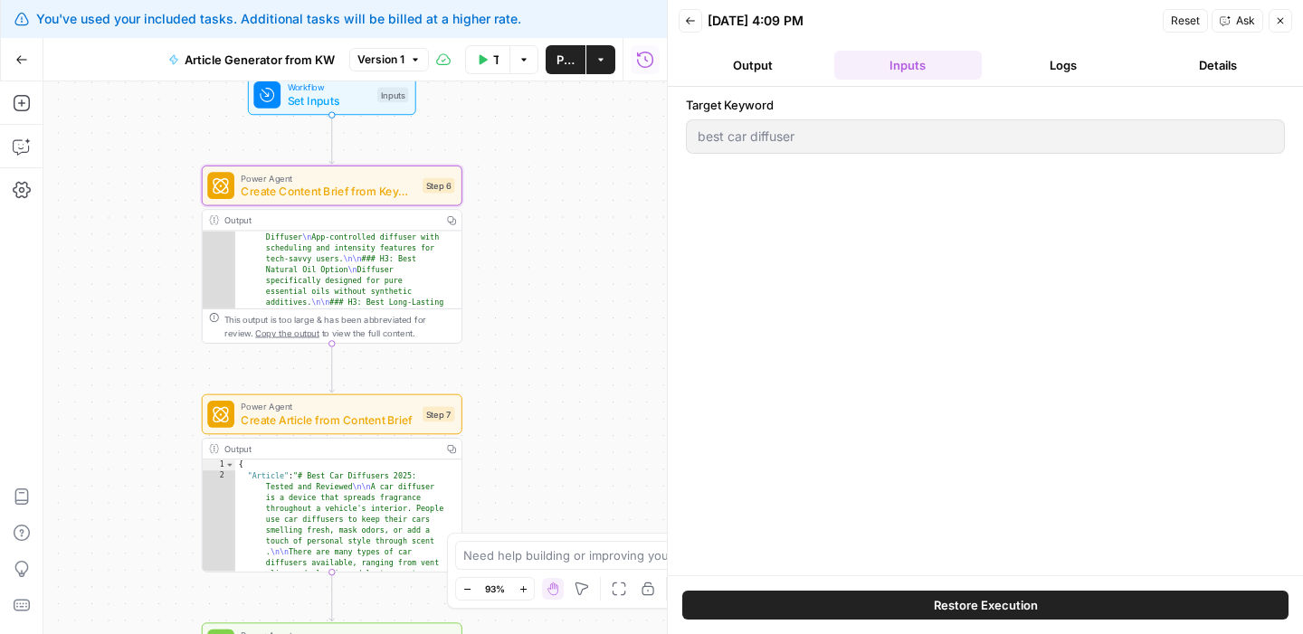
click at [1027, 68] on button "Logs" at bounding box center [1063, 65] width 148 height 29
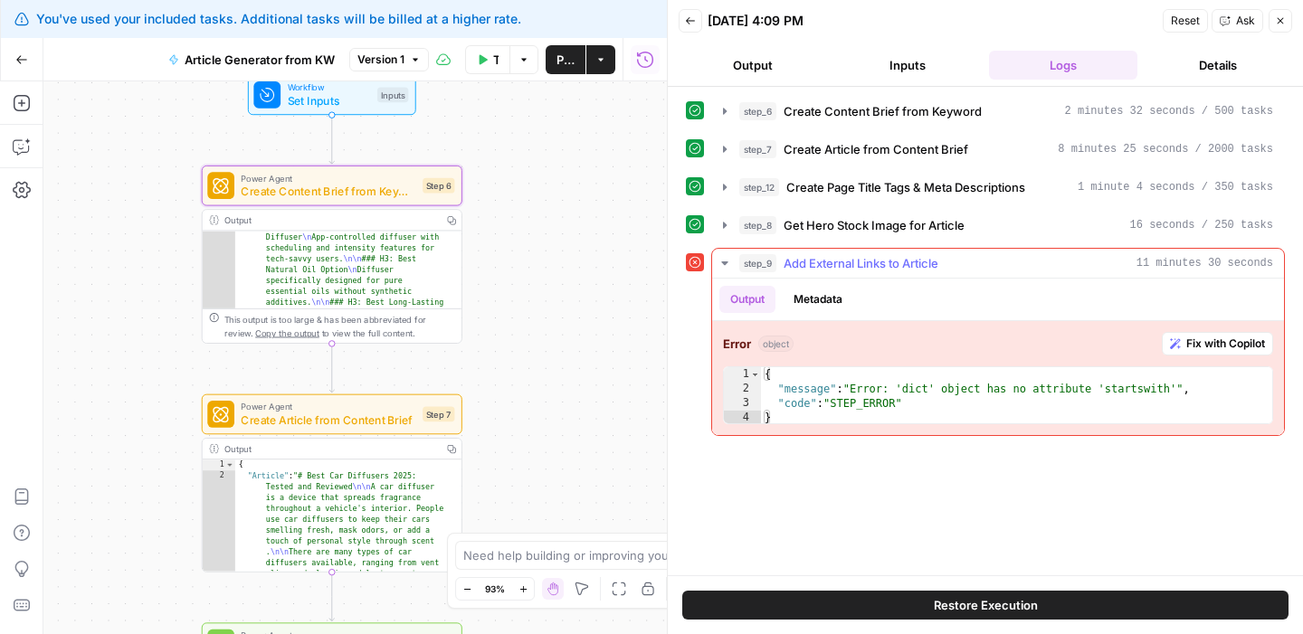
click at [720, 266] on icon "button" at bounding box center [724, 263] width 14 height 14
